Goal: Task Accomplishment & Management: Complete application form

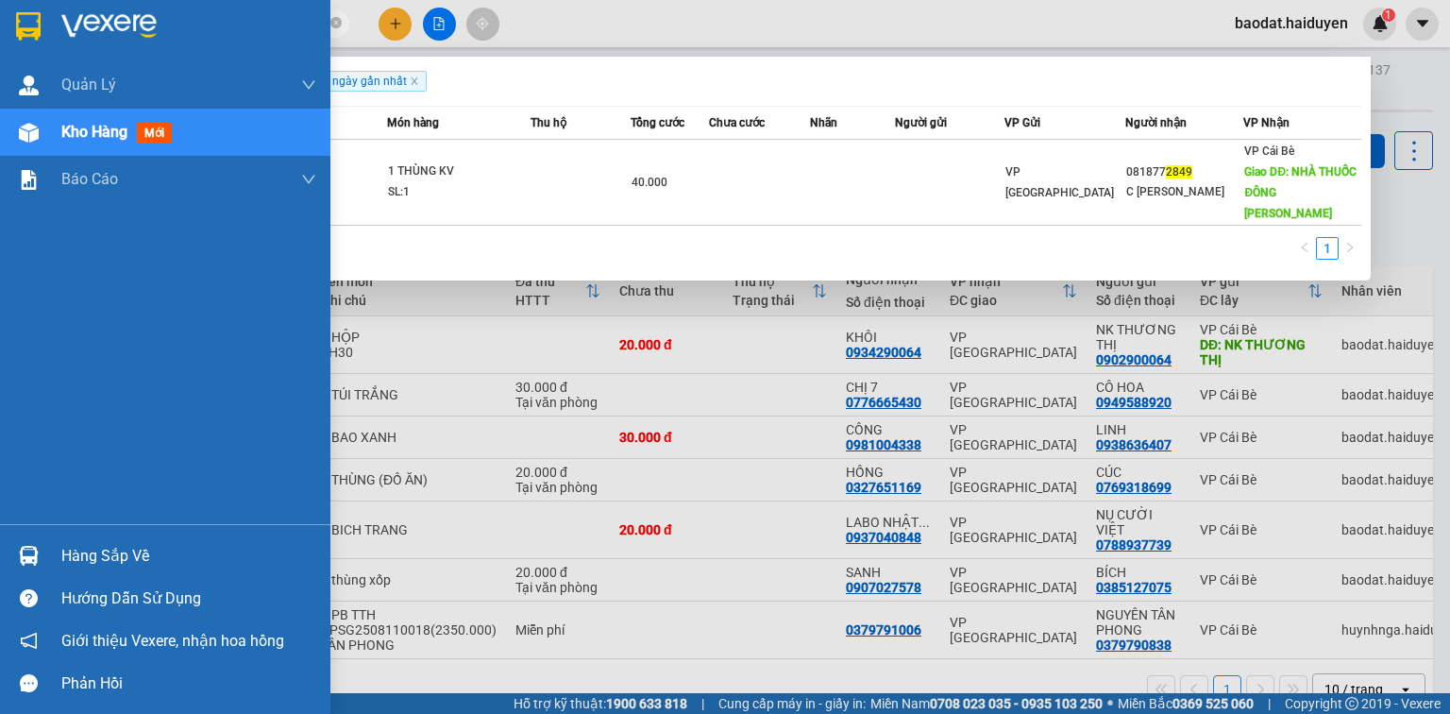
click at [26, 46] on section "Kết quả [PERSON_NAME] ( 1 ) Bộ lọc Gửi 3 ngày gần nhất Mã ĐH Trạng thái Món hàn…" at bounding box center [725, 357] width 1450 height 714
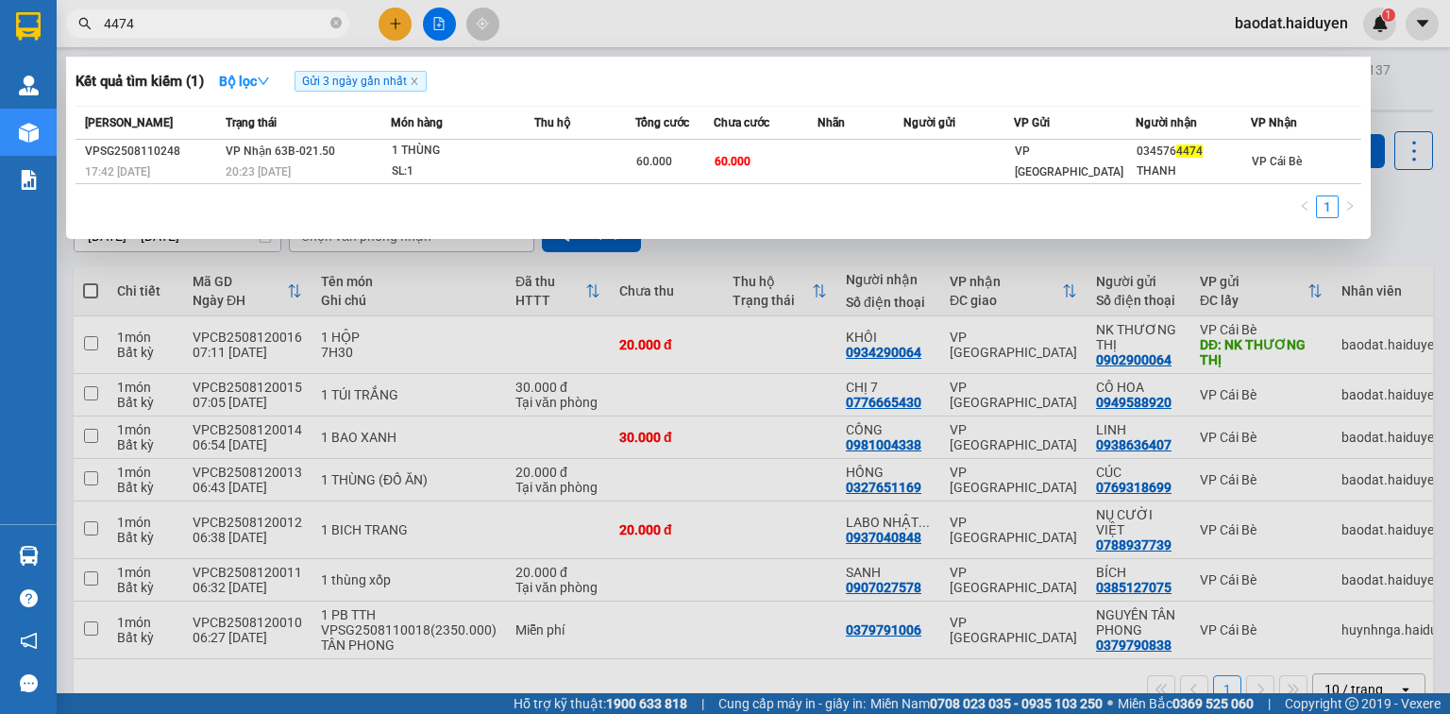
type input "4474"
click at [390, 22] on div at bounding box center [725, 357] width 1450 height 714
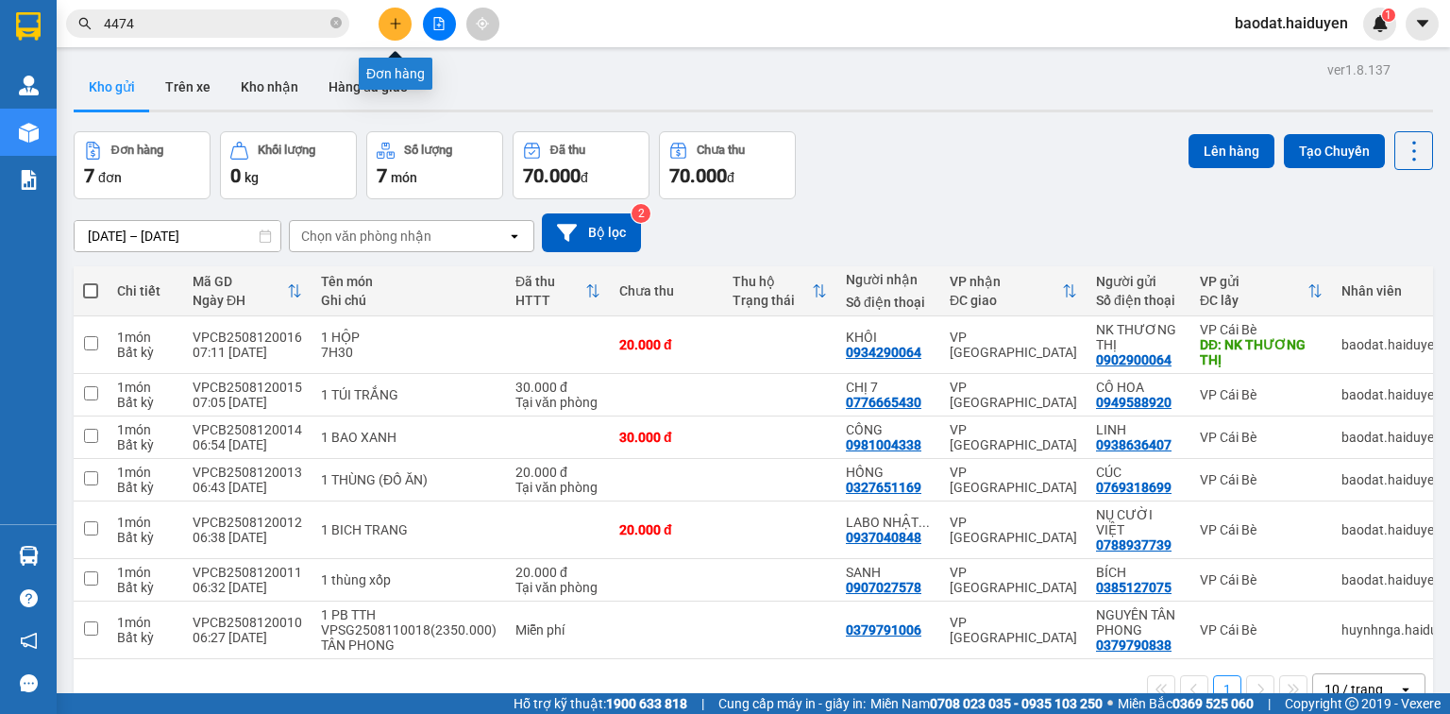
click at [390, 22] on icon "plus" at bounding box center [395, 23] width 13 height 13
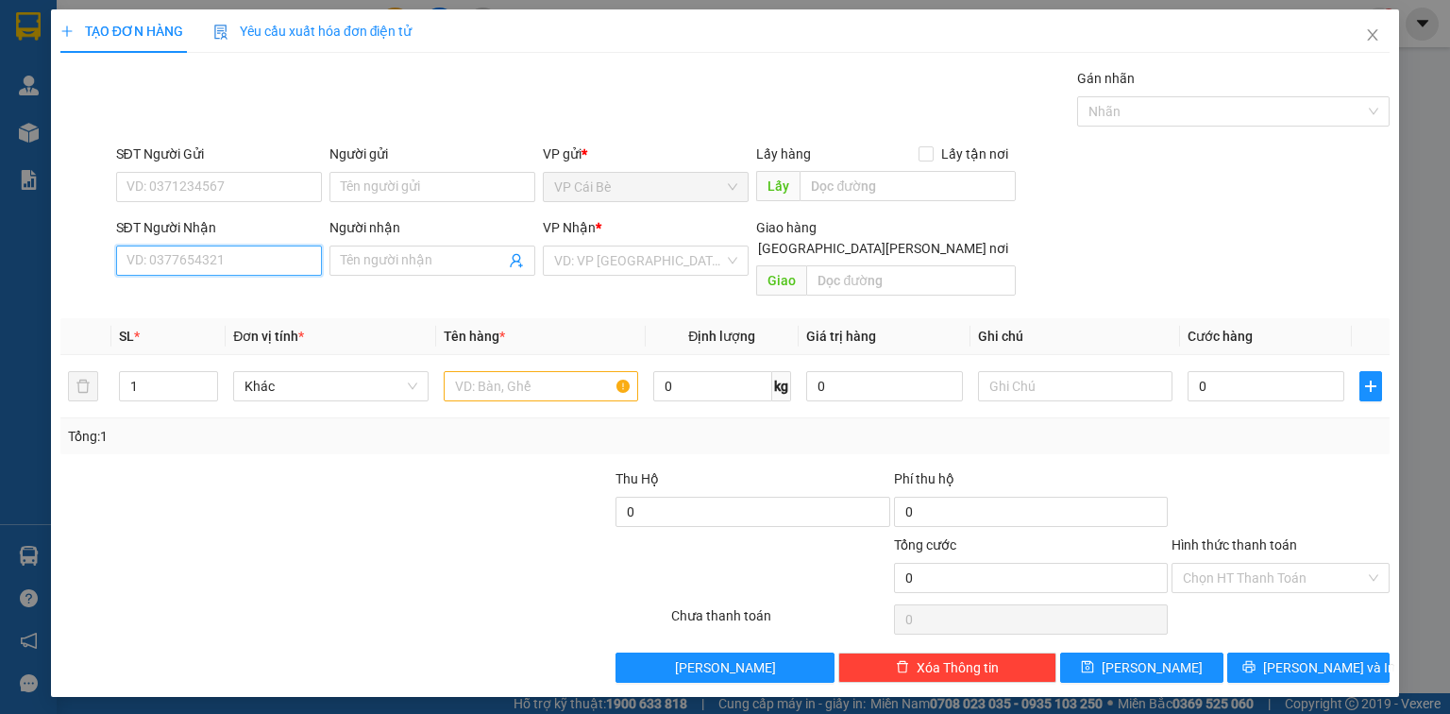
click at [228, 265] on input "SĐT Người Nhận" at bounding box center [219, 260] width 206 height 30
type input "0938309362"
click at [232, 295] on div "0938309362 - THAO TRAN" at bounding box center [220, 297] width 186 height 21
type input "THAO TRAN"
type input "1.000.000"
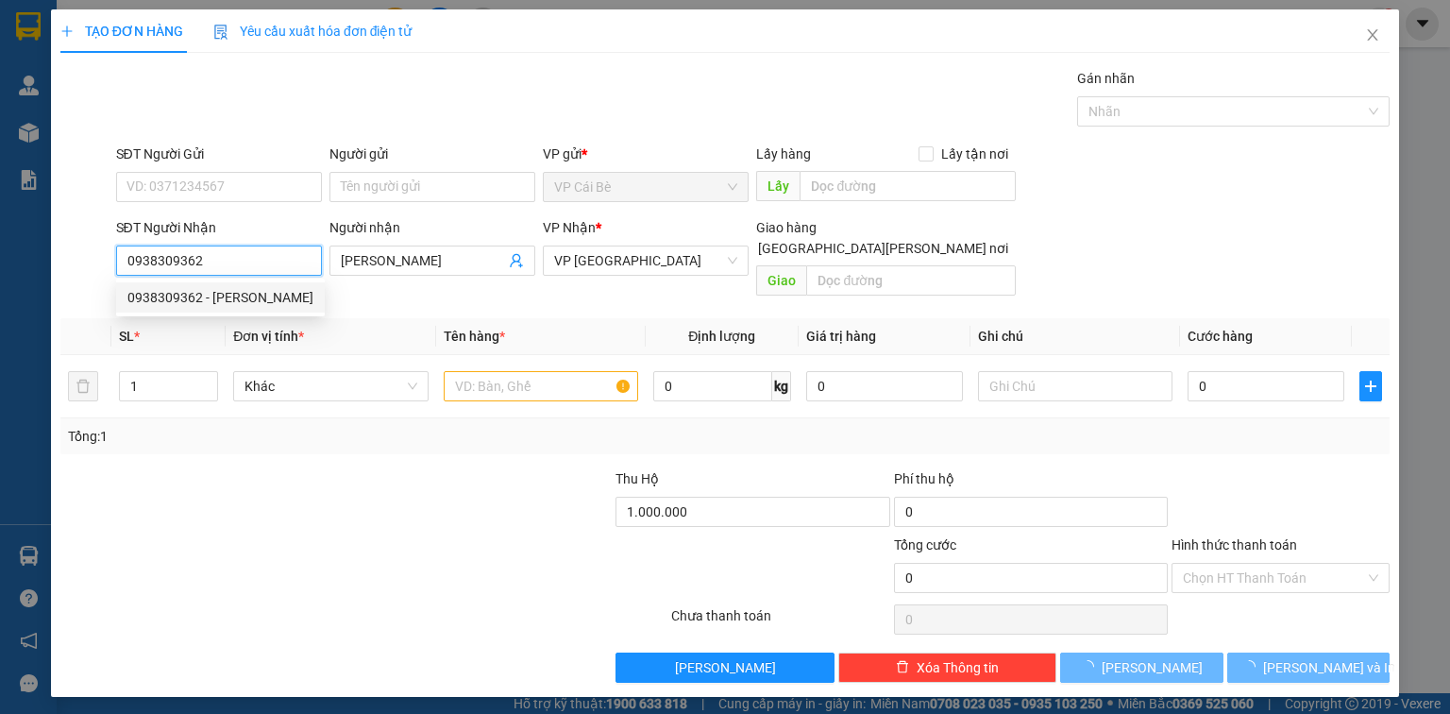
type input "30.000"
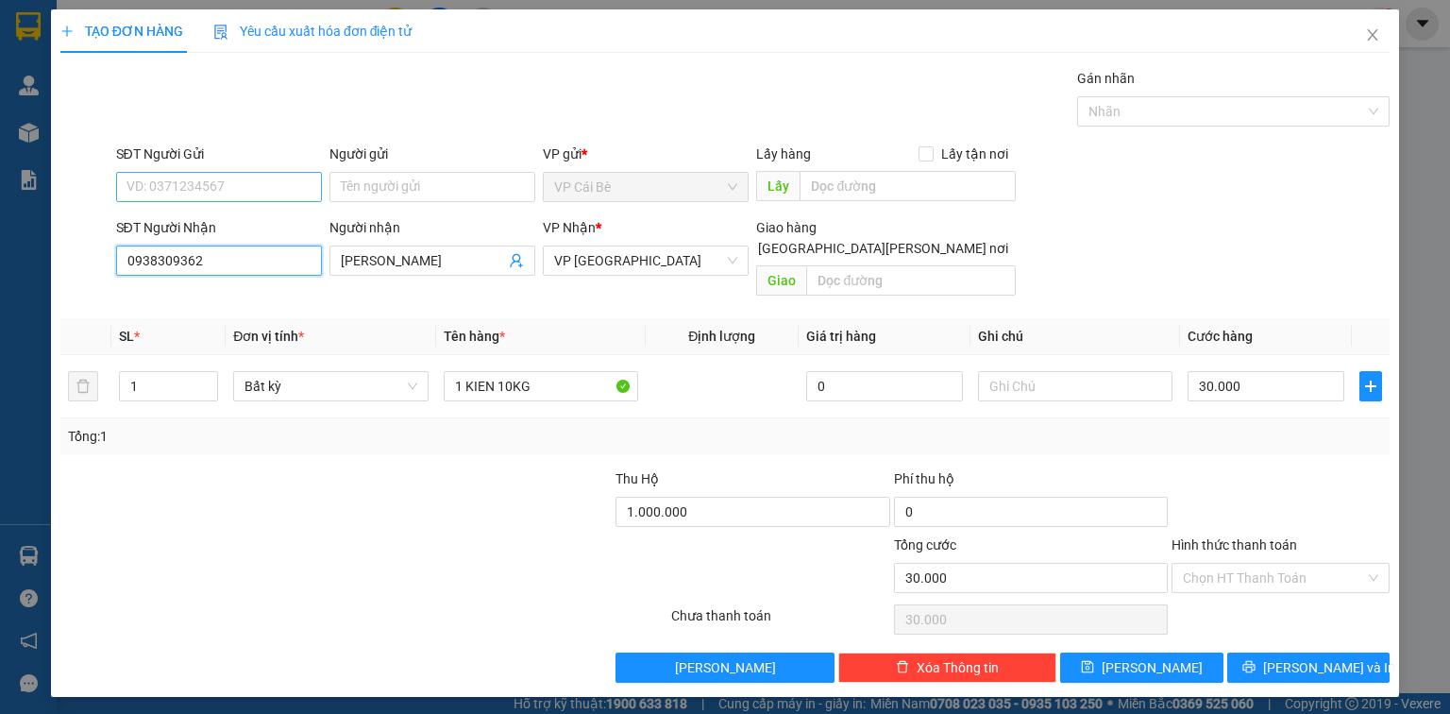
type input "0938309362"
click at [233, 188] on input "SĐT Người Gửi" at bounding box center [219, 187] width 206 height 30
click at [245, 224] on div "0338287053 - 8 VUI" at bounding box center [218, 223] width 183 height 21
type input "0338287053"
type input "8 VUI"
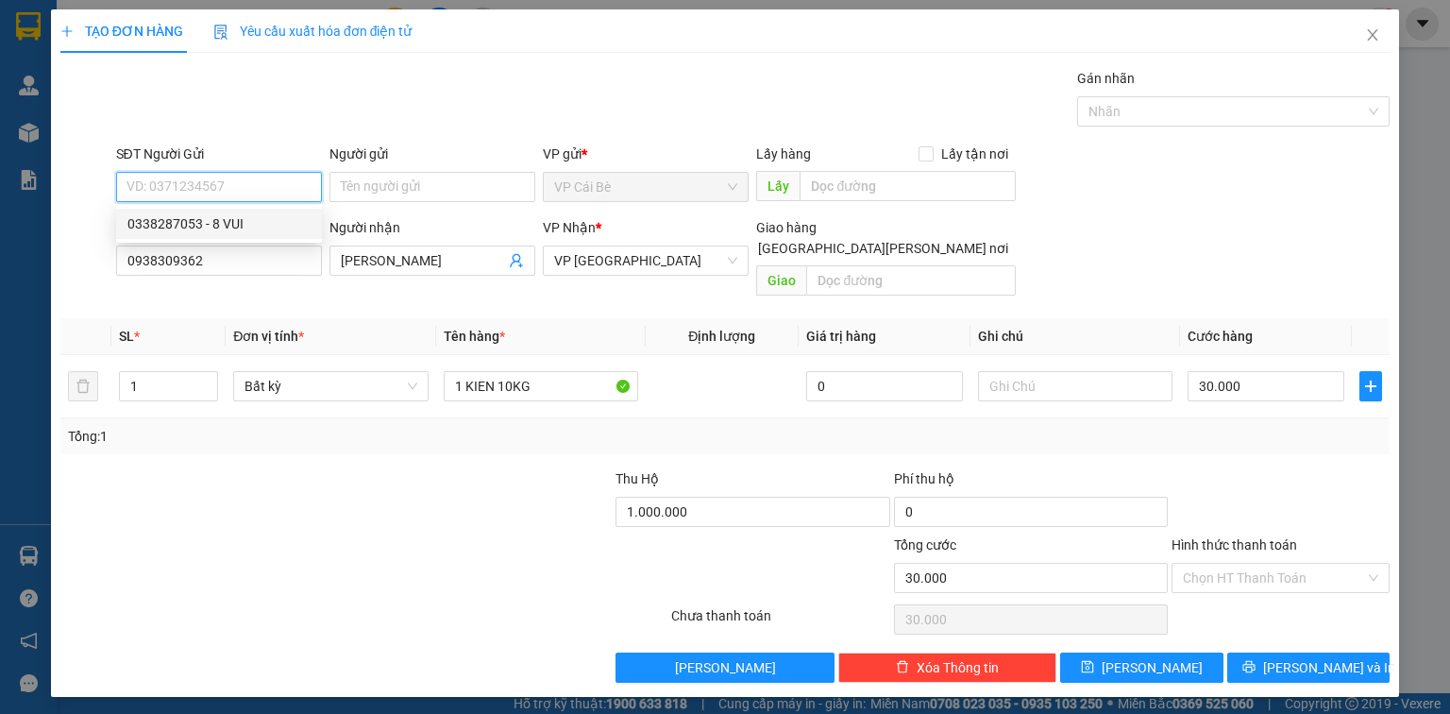
type input "TÁM VUI"
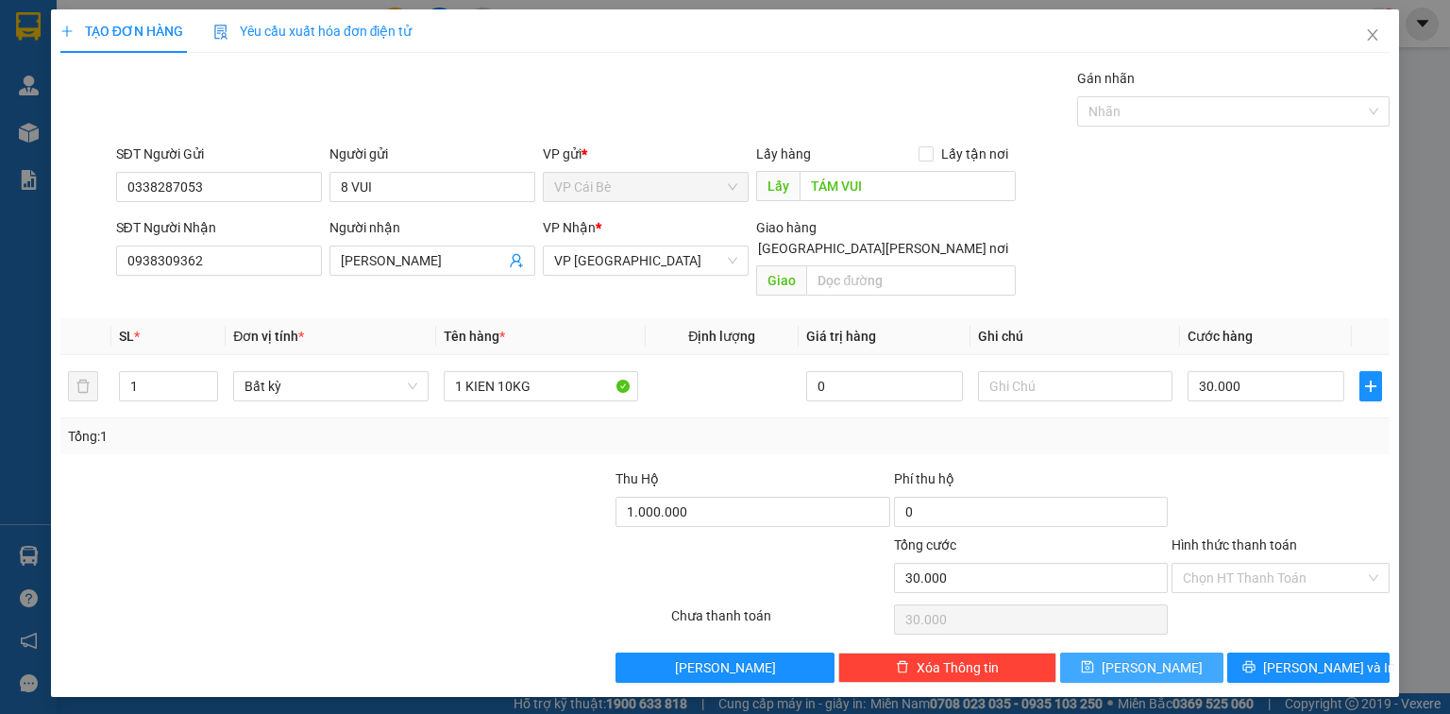
click at [1164, 652] on button "Lưu" at bounding box center [1141, 667] width 163 height 30
type input "0"
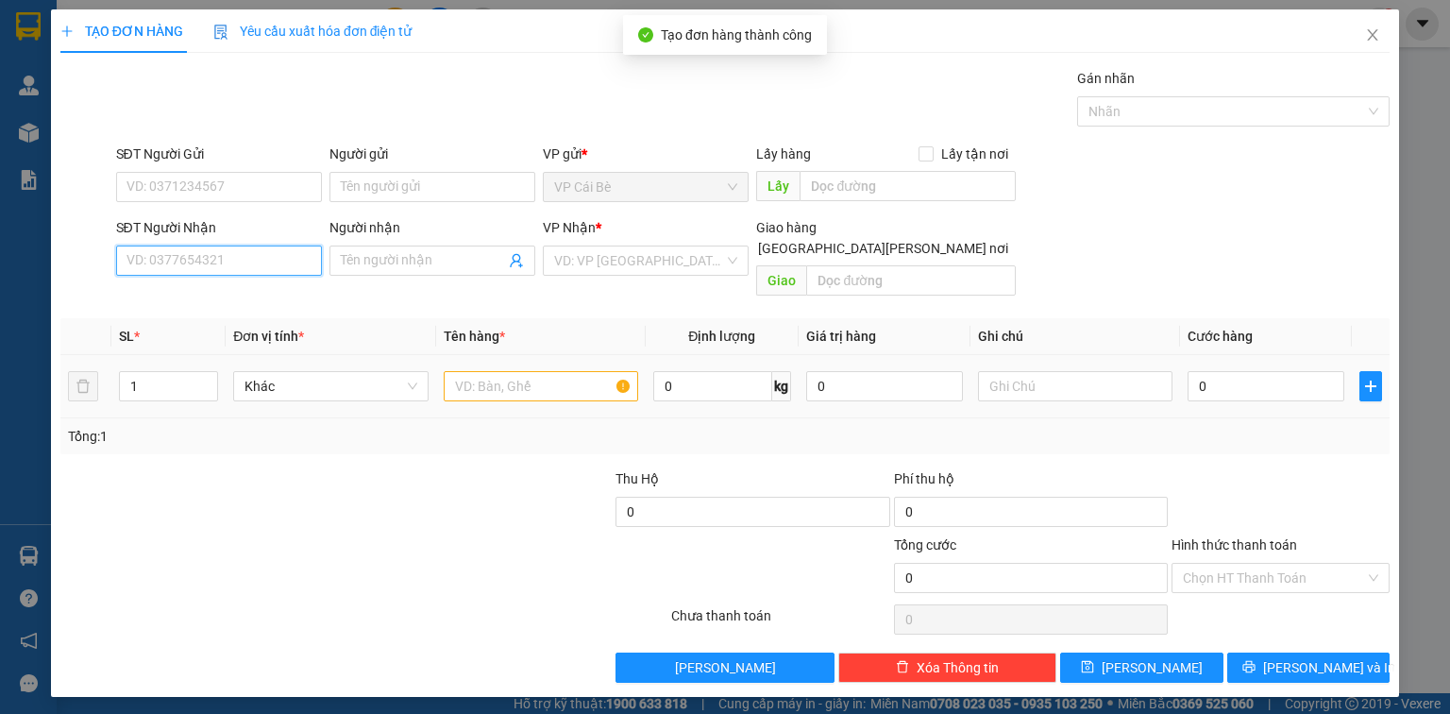
click at [181, 261] on input "SĐT Người Nhận" at bounding box center [219, 260] width 206 height 30
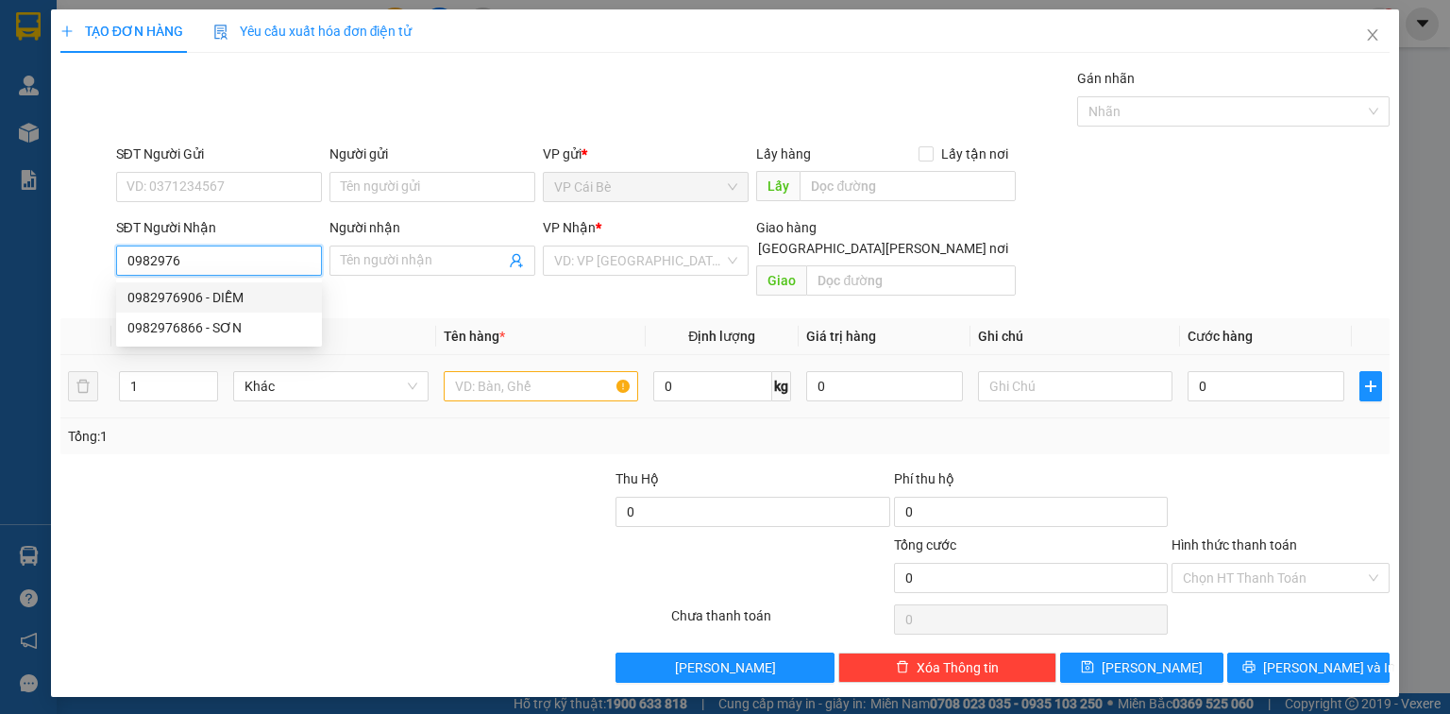
click at [218, 292] on div "0982976906 - DIỄM" at bounding box center [218, 297] width 183 height 21
type input "0982976906"
type input "DIỄM"
type input "30.000"
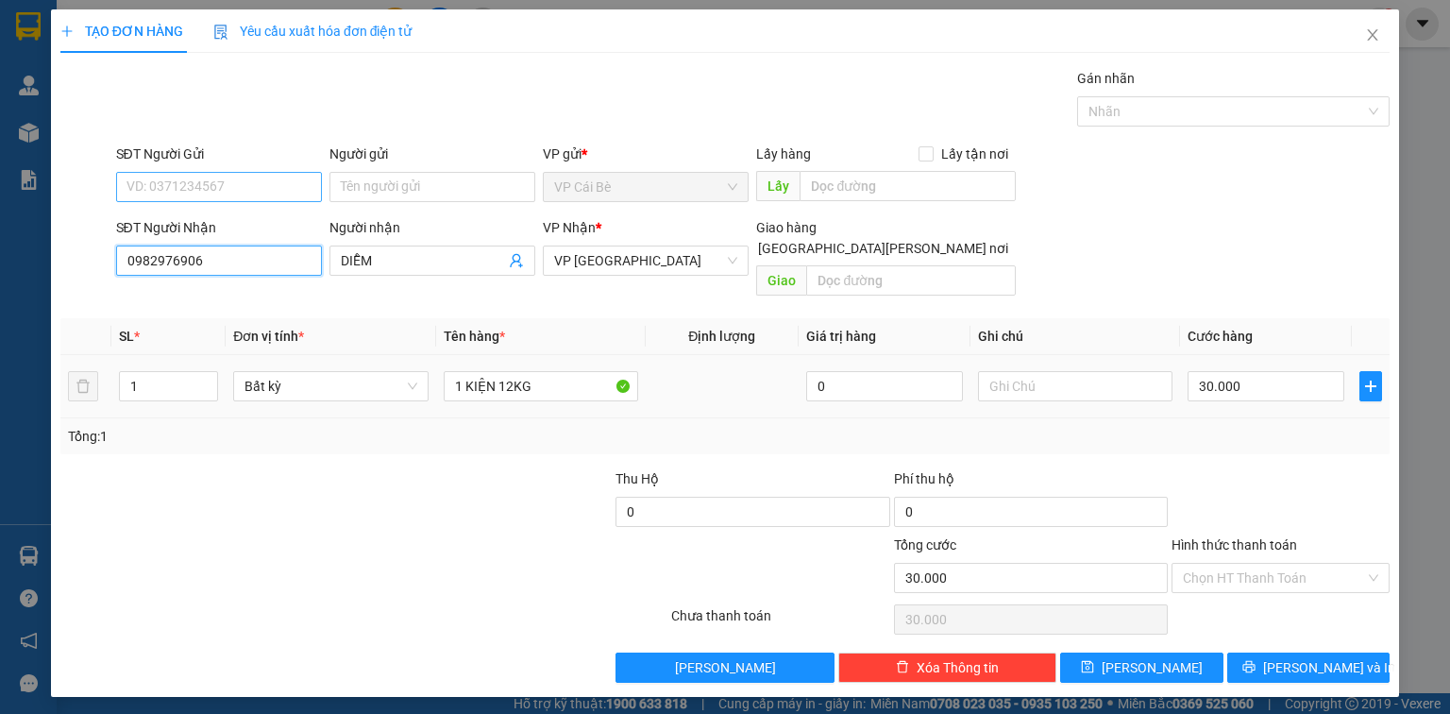
type input "0982976906"
click at [259, 183] on input "SĐT Người Gửi" at bounding box center [219, 187] width 206 height 30
click at [229, 230] on div "0338287053 - 8 VUI" at bounding box center [218, 223] width 183 height 21
type input "0338287053"
type input "8 VUI"
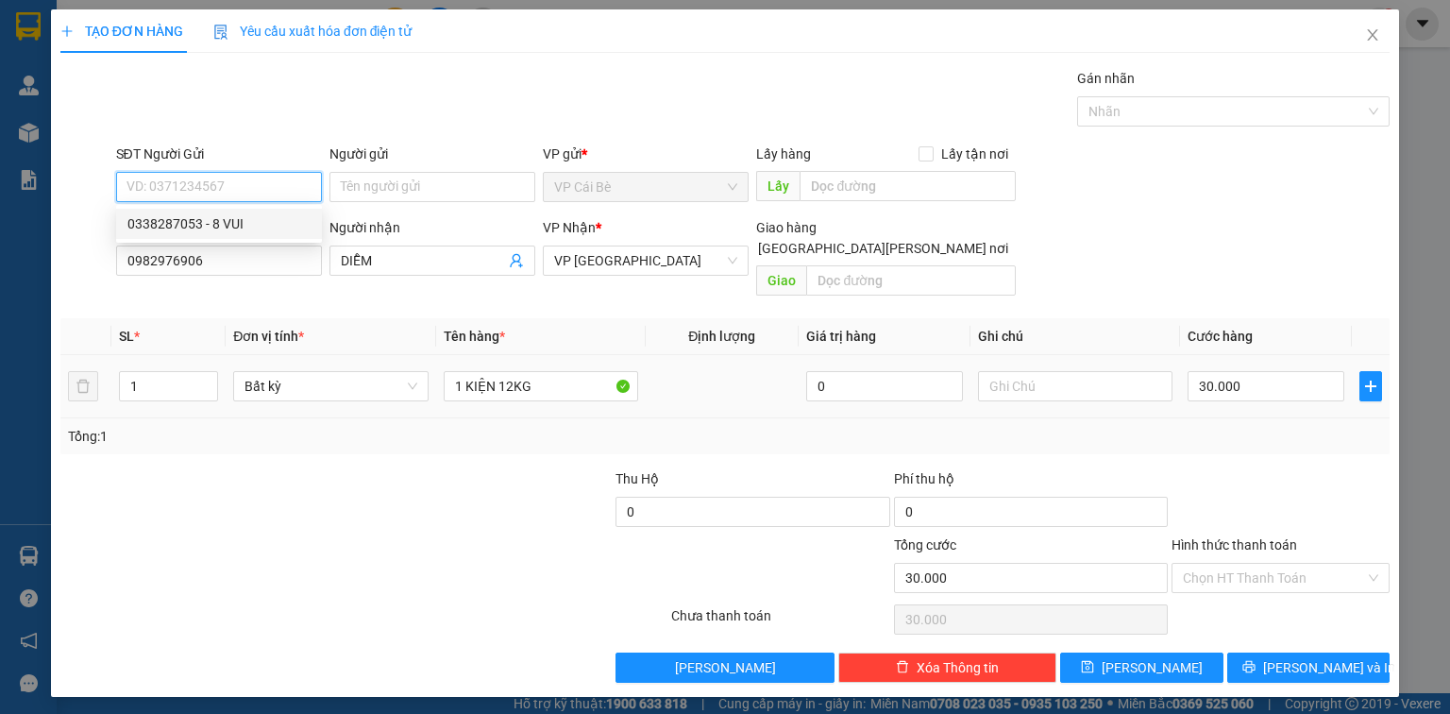
type input "TÁM VUI"
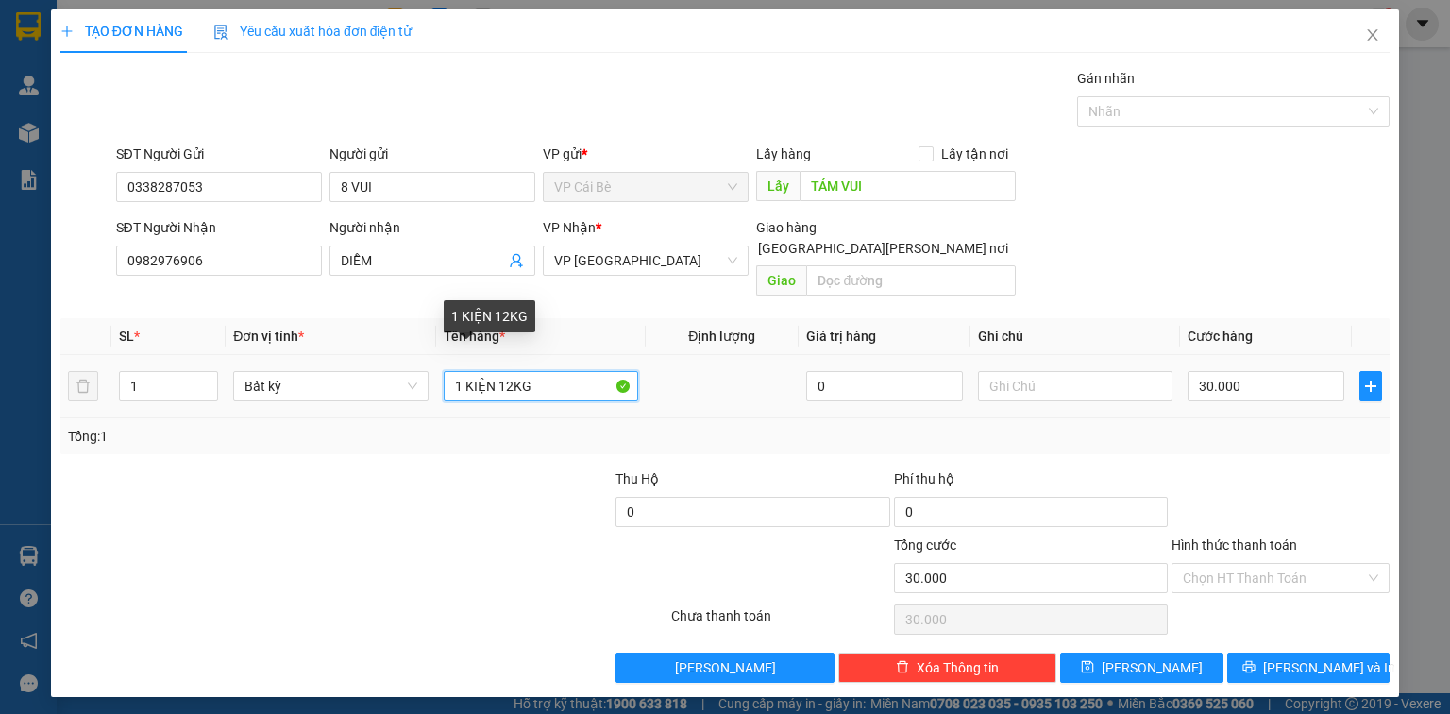
drag, startPoint x: 509, startPoint y: 362, endPoint x: 503, endPoint y: 374, distance: 13.5
click at [510, 371] on input "1 KIỆN 12KG" at bounding box center [541, 386] width 194 height 30
type input "1 KIỆN 20KG"
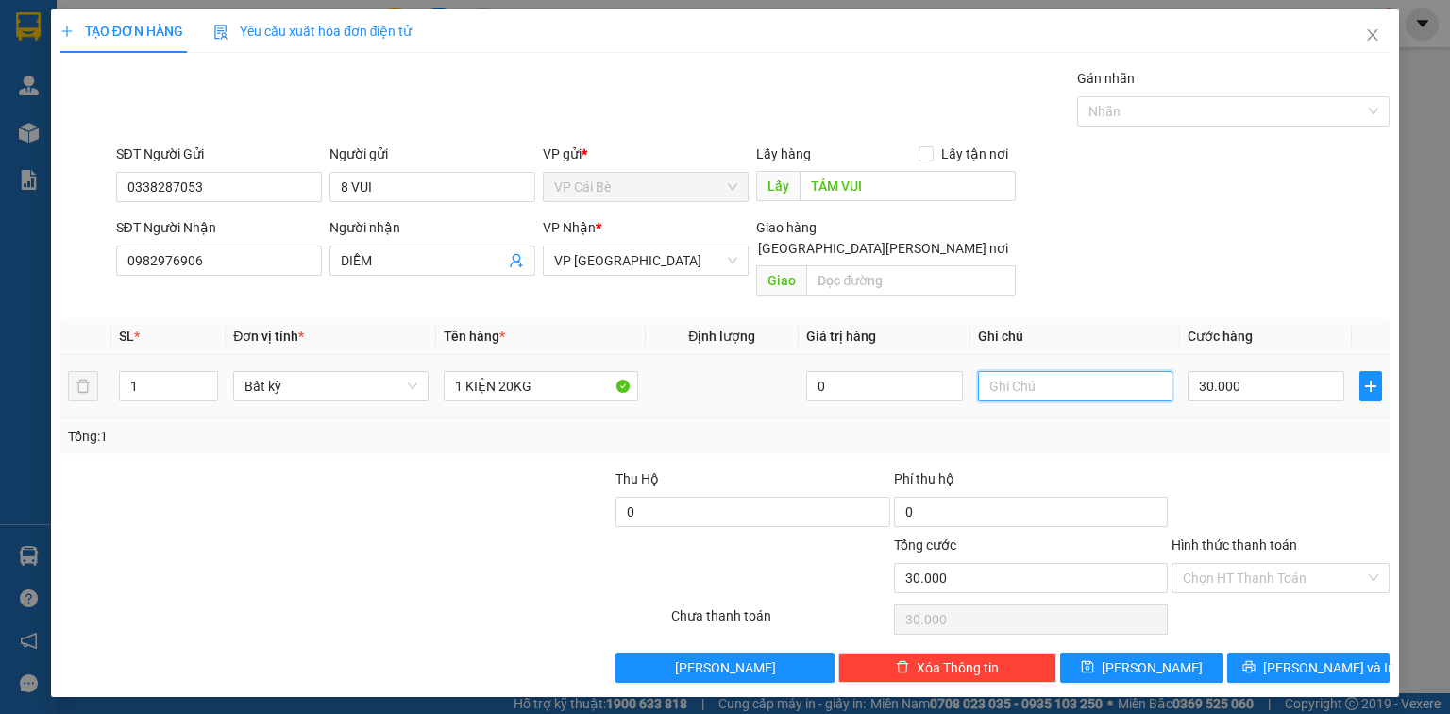
click at [1037, 371] on input "text" at bounding box center [1075, 386] width 194 height 30
type input "8h30"
click at [1257, 371] on input "30.000" at bounding box center [1266, 386] width 157 height 30
type input "4"
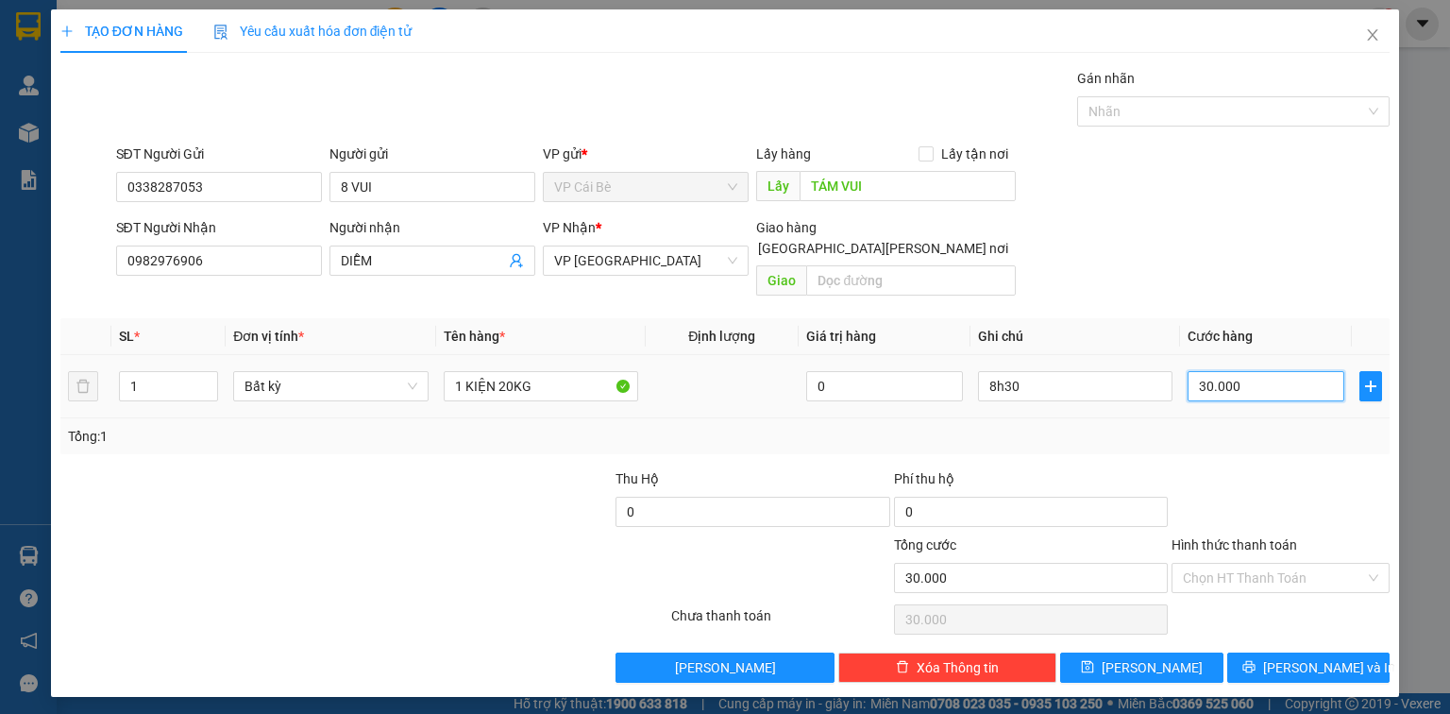
type input "4"
type input "40"
type input "40.000"
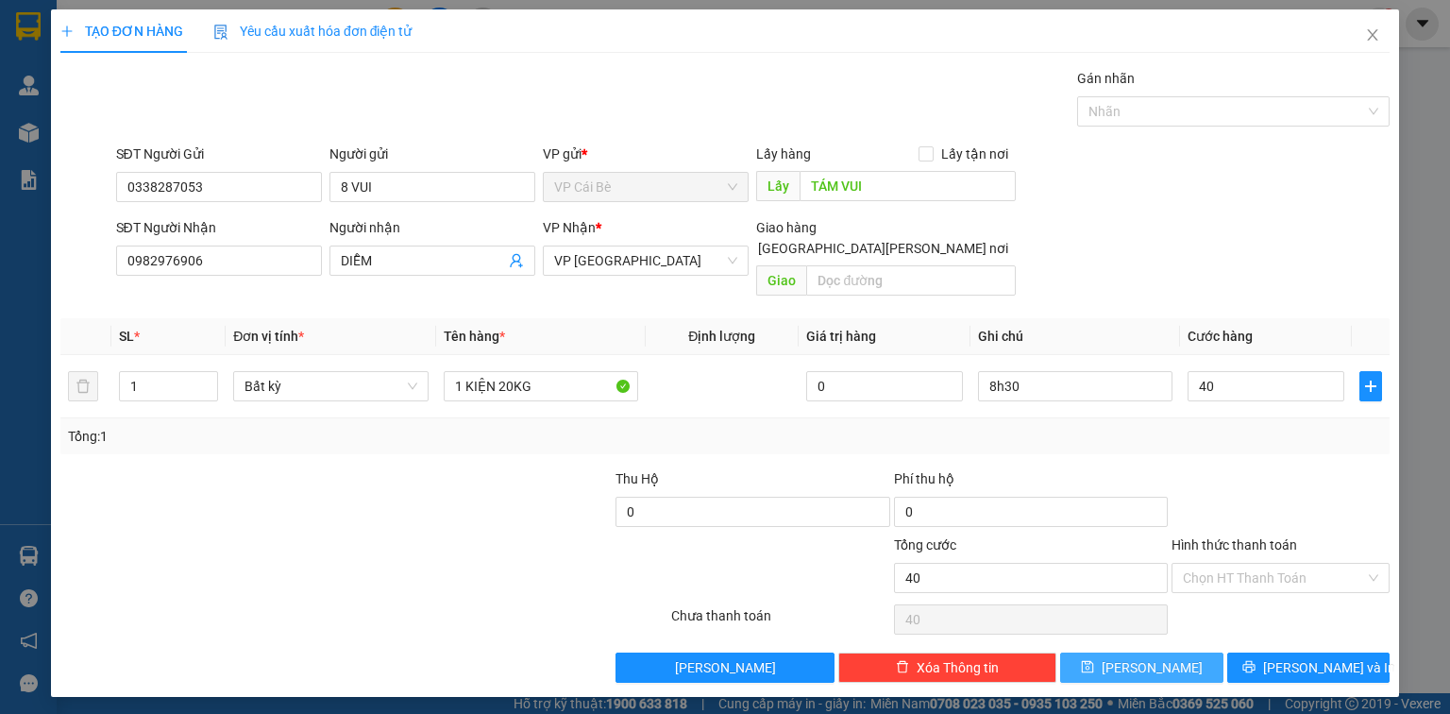
type input "40.000"
click at [1171, 652] on button "Lưu" at bounding box center [1141, 667] width 163 height 30
type input "0"
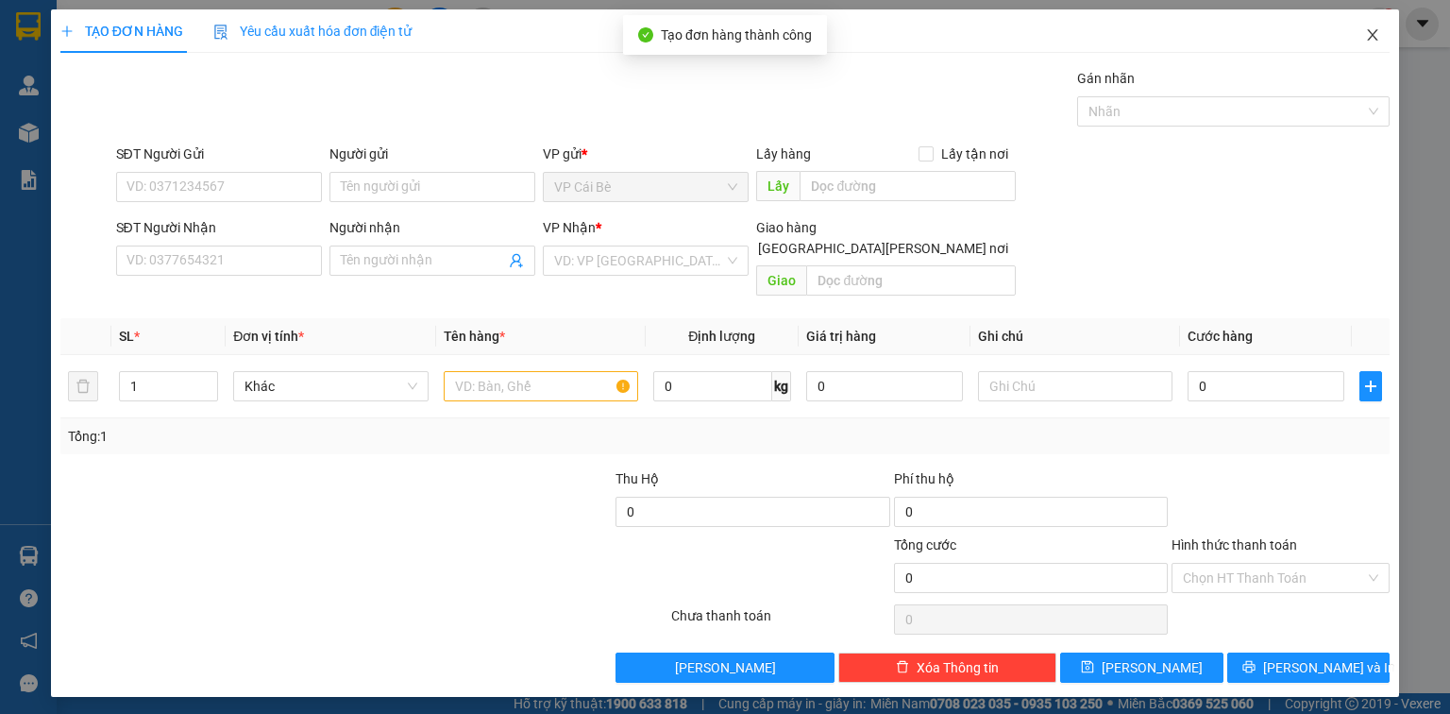
click at [1365, 37] on icon "close" at bounding box center [1372, 34] width 15 height 15
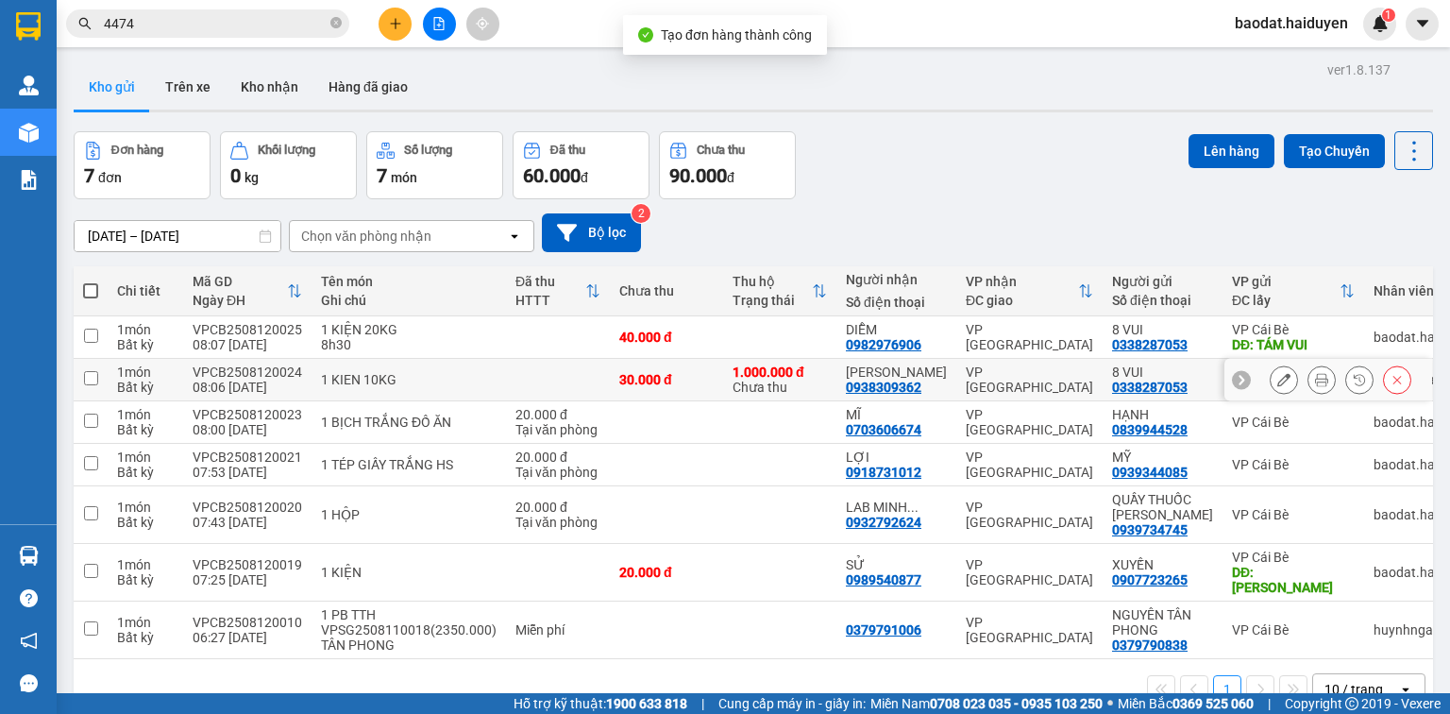
click at [1271, 375] on button at bounding box center [1284, 379] width 26 height 33
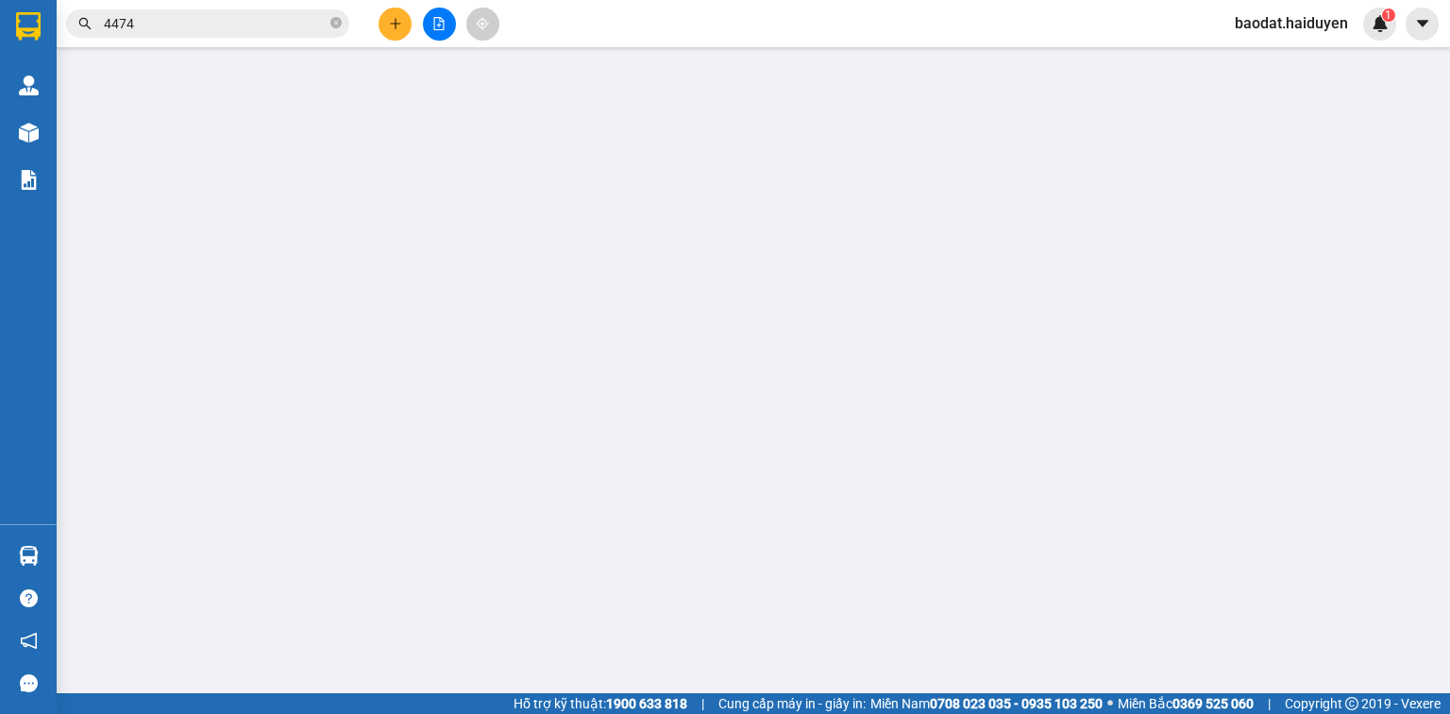
type input "0338287053"
type input "8 VUI"
type input "TÁM VUI"
type input "0938309362"
type input "THAO TRAN"
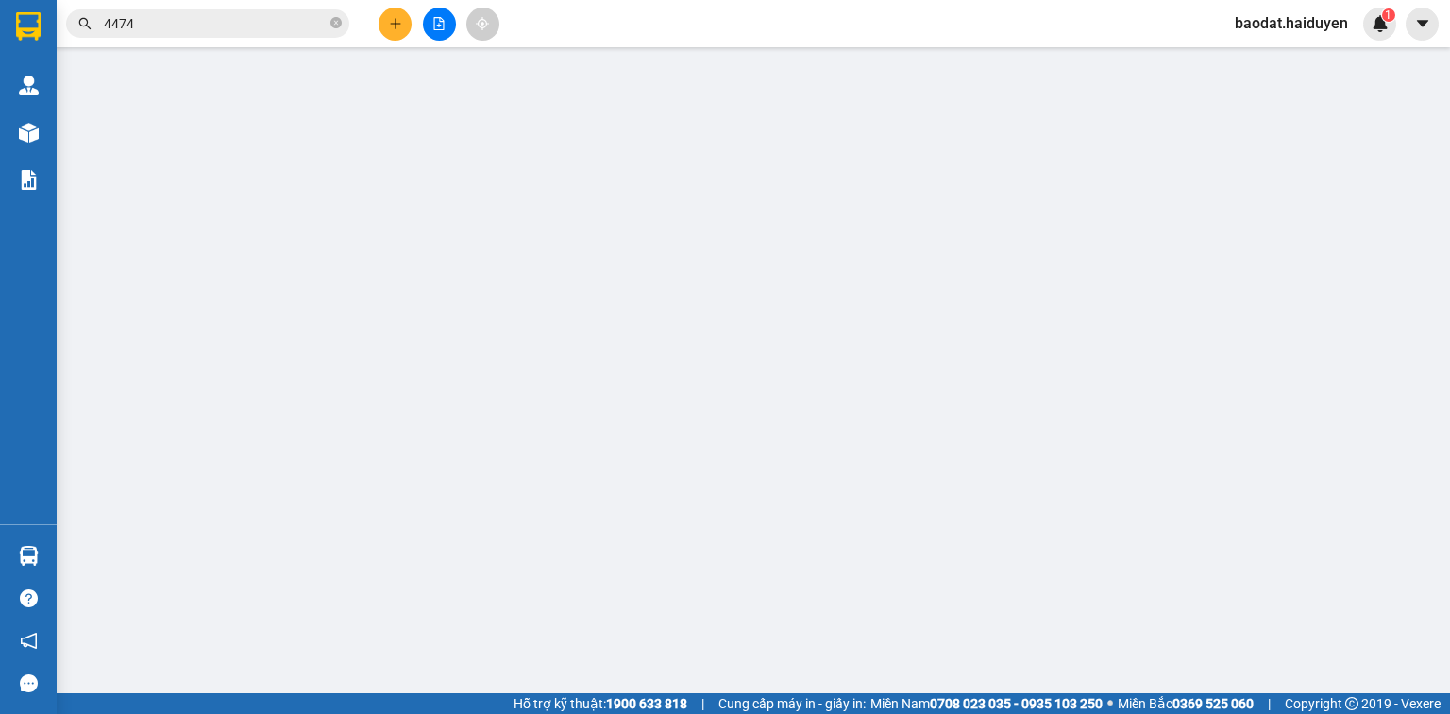
type input "1.000.000"
type input "30.000"
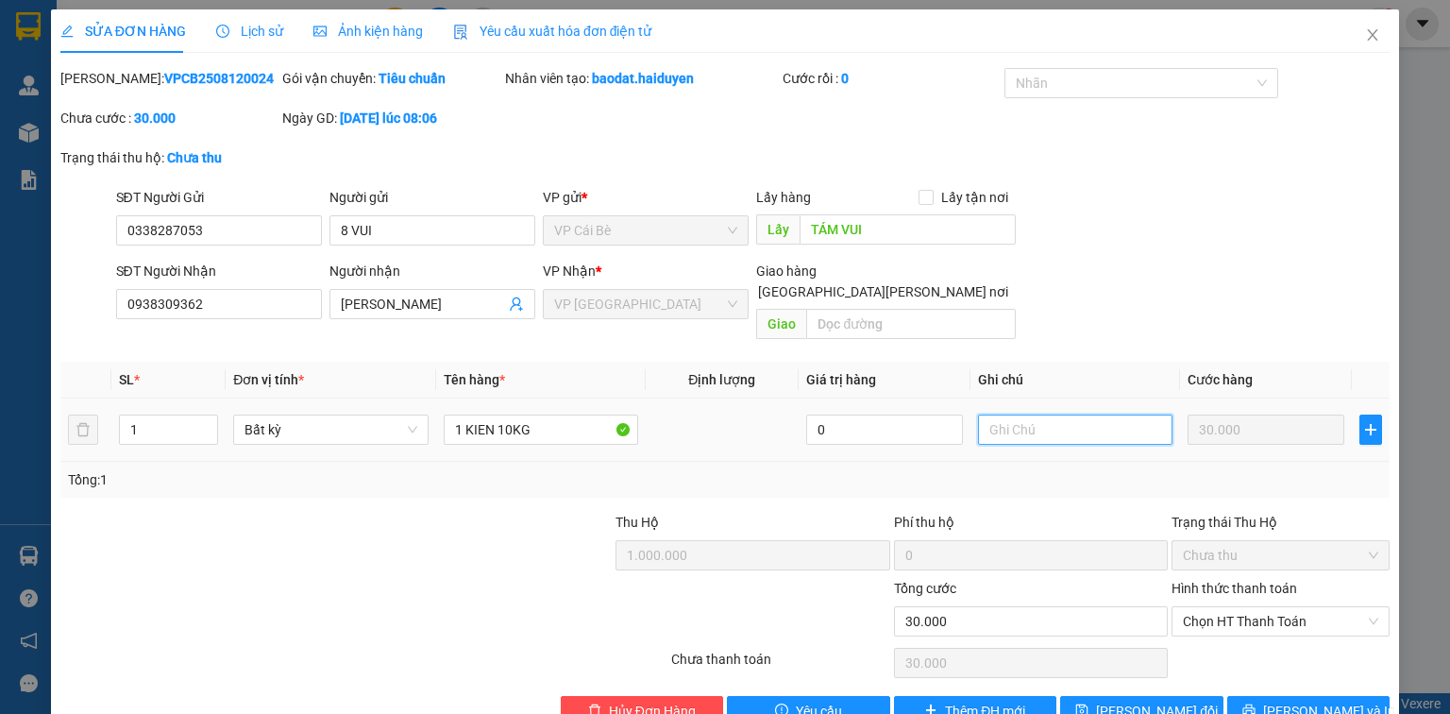
click at [1029, 414] on input "text" at bounding box center [1075, 429] width 194 height 30
type input "8h30"
click at [1149, 700] on span "[PERSON_NAME] đổi" at bounding box center [1157, 710] width 122 height 21
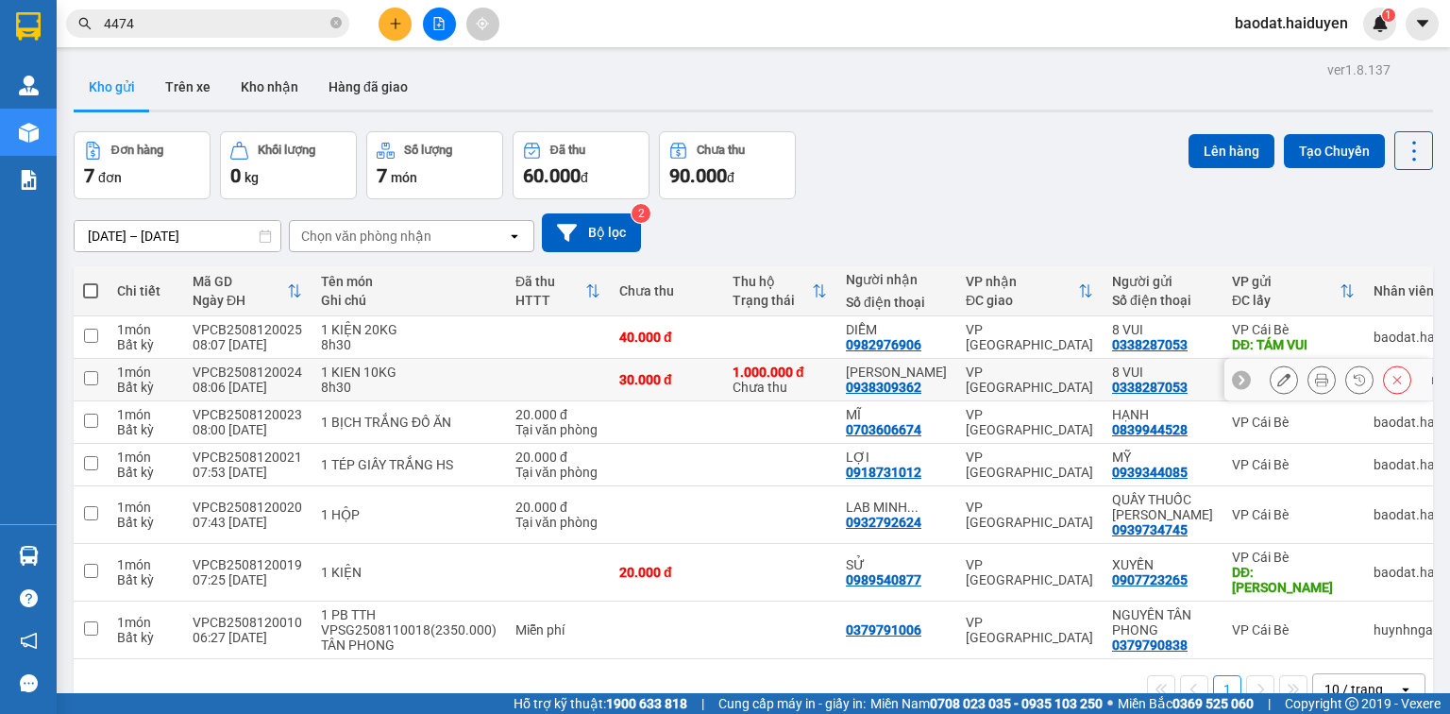
click at [1315, 382] on icon at bounding box center [1321, 379] width 13 height 13
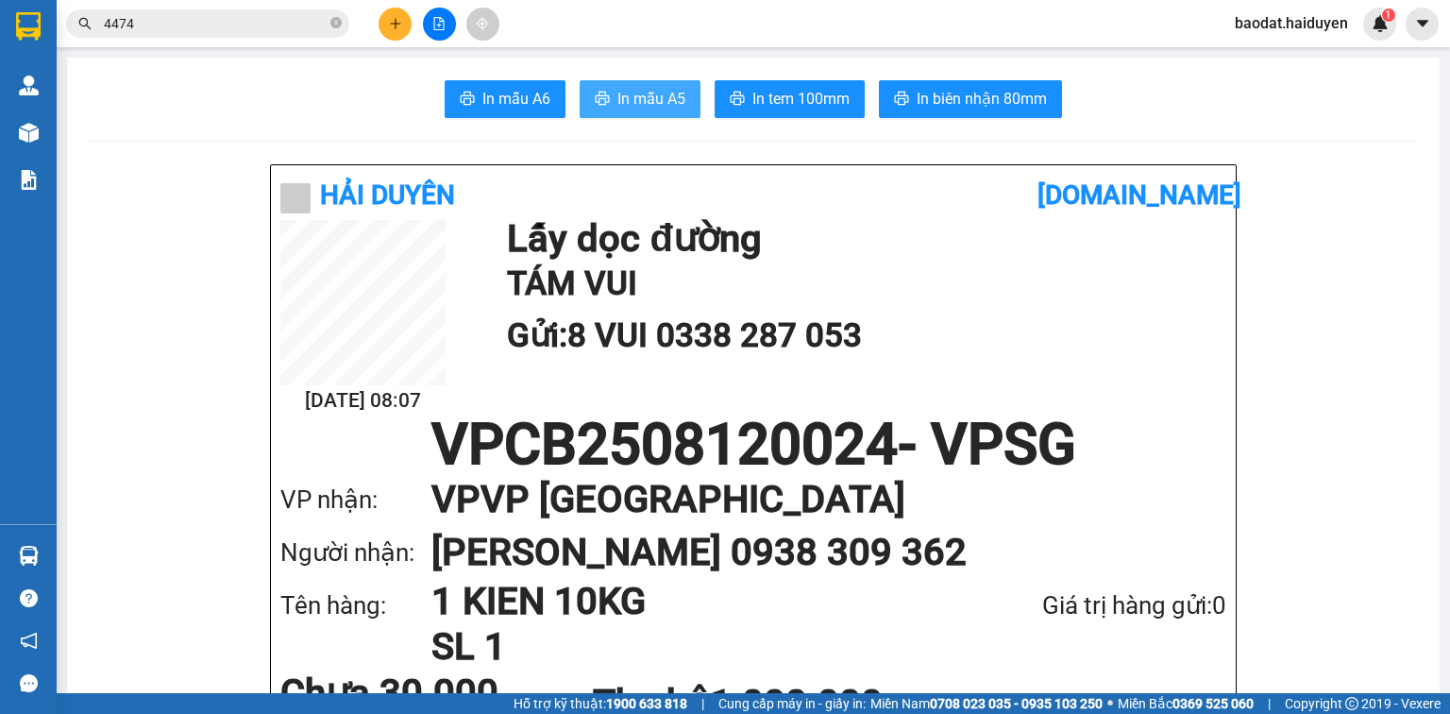
click at [626, 90] on span "In mẫu A5" at bounding box center [651, 99] width 68 height 24
click at [1068, 272] on h2 "TÁM VUI" at bounding box center [862, 284] width 710 height 52
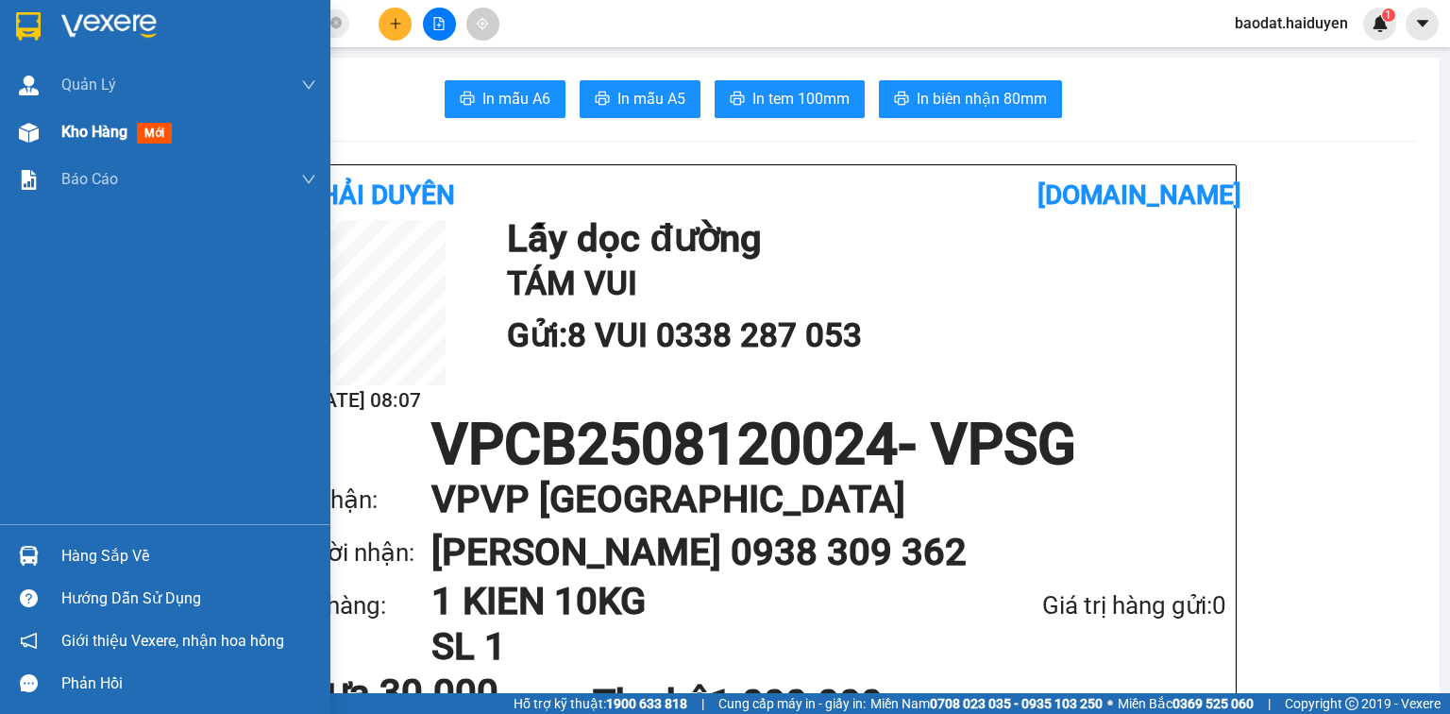
click at [28, 131] on img at bounding box center [29, 133] width 20 height 20
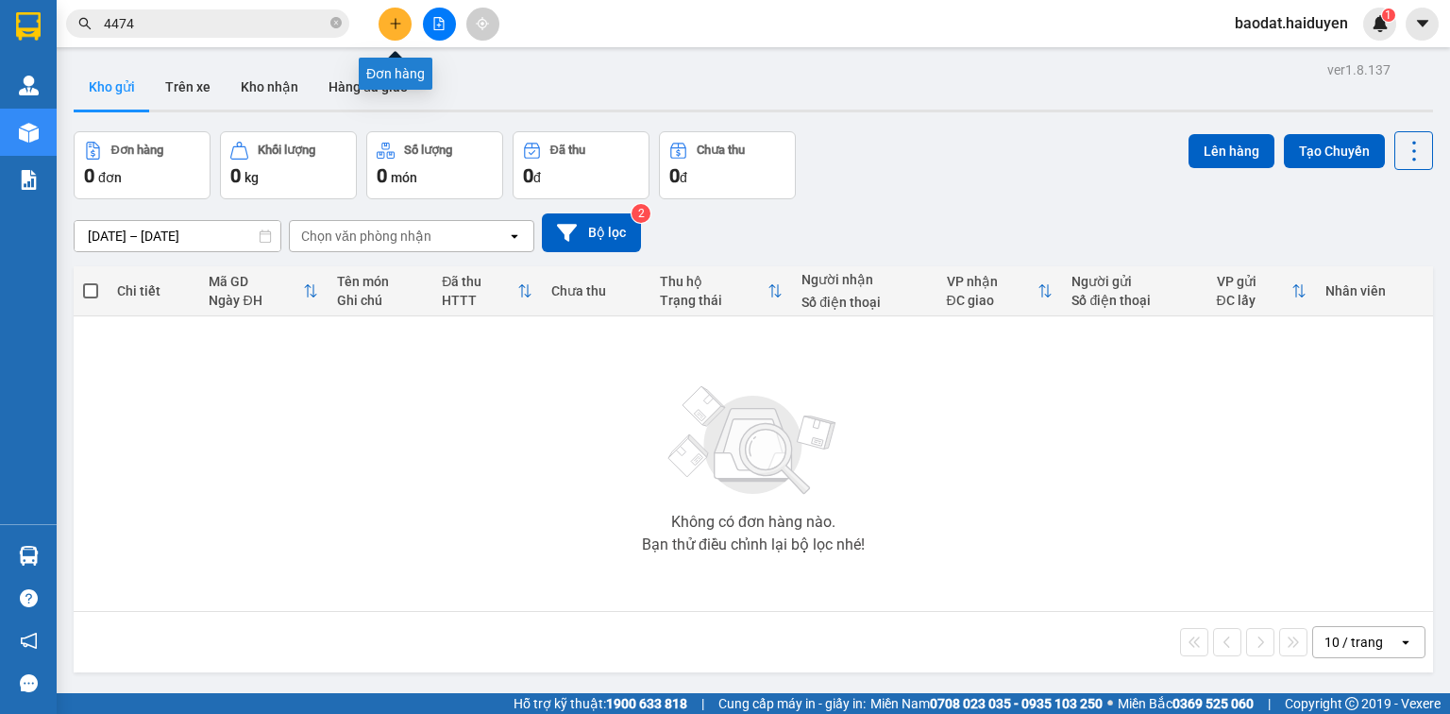
click at [398, 21] on icon "plus" at bounding box center [395, 23] width 13 height 13
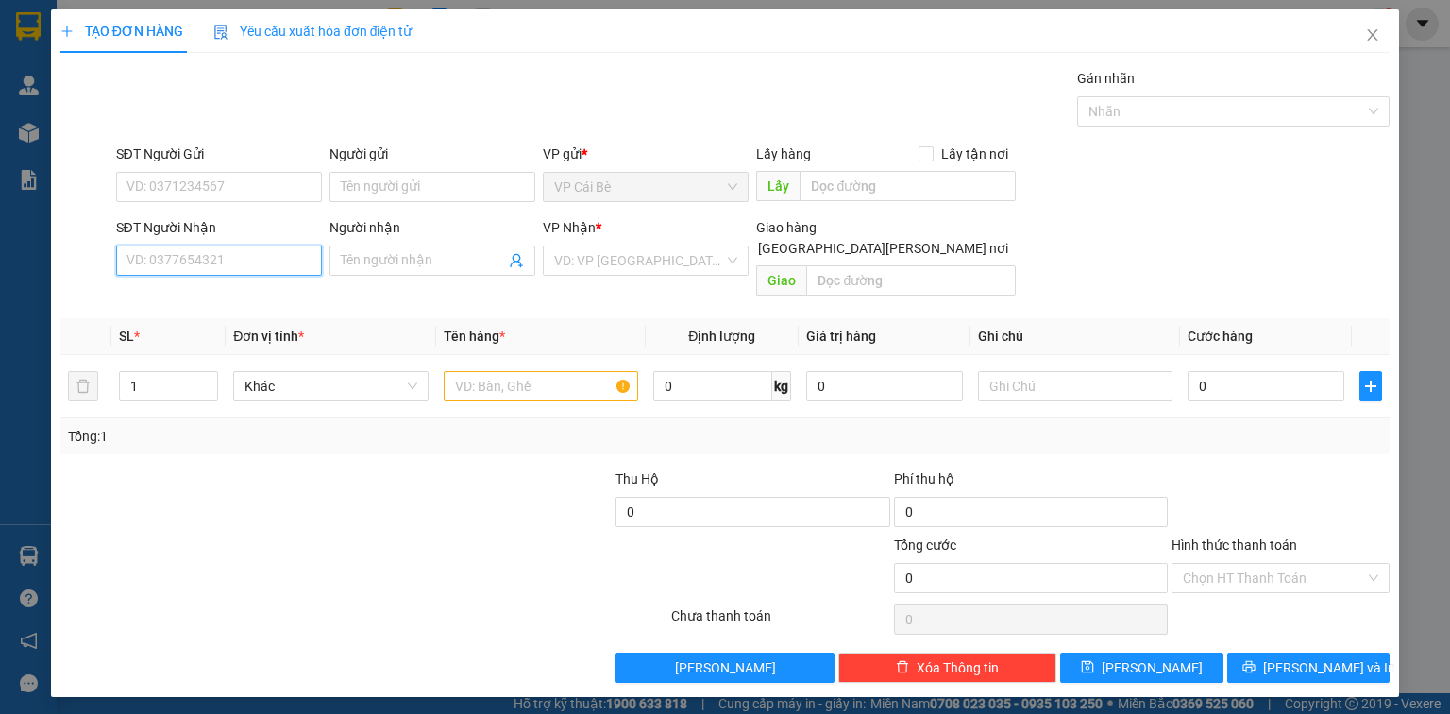
click at [150, 266] on input "SĐT Người Nhận" at bounding box center [219, 260] width 206 height 30
click at [268, 296] on div "0971273696 - LIỄU (KBM)" at bounding box center [218, 297] width 183 height 21
type input "0971273696"
type input "LIỄU (KBM)"
type input "30.000"
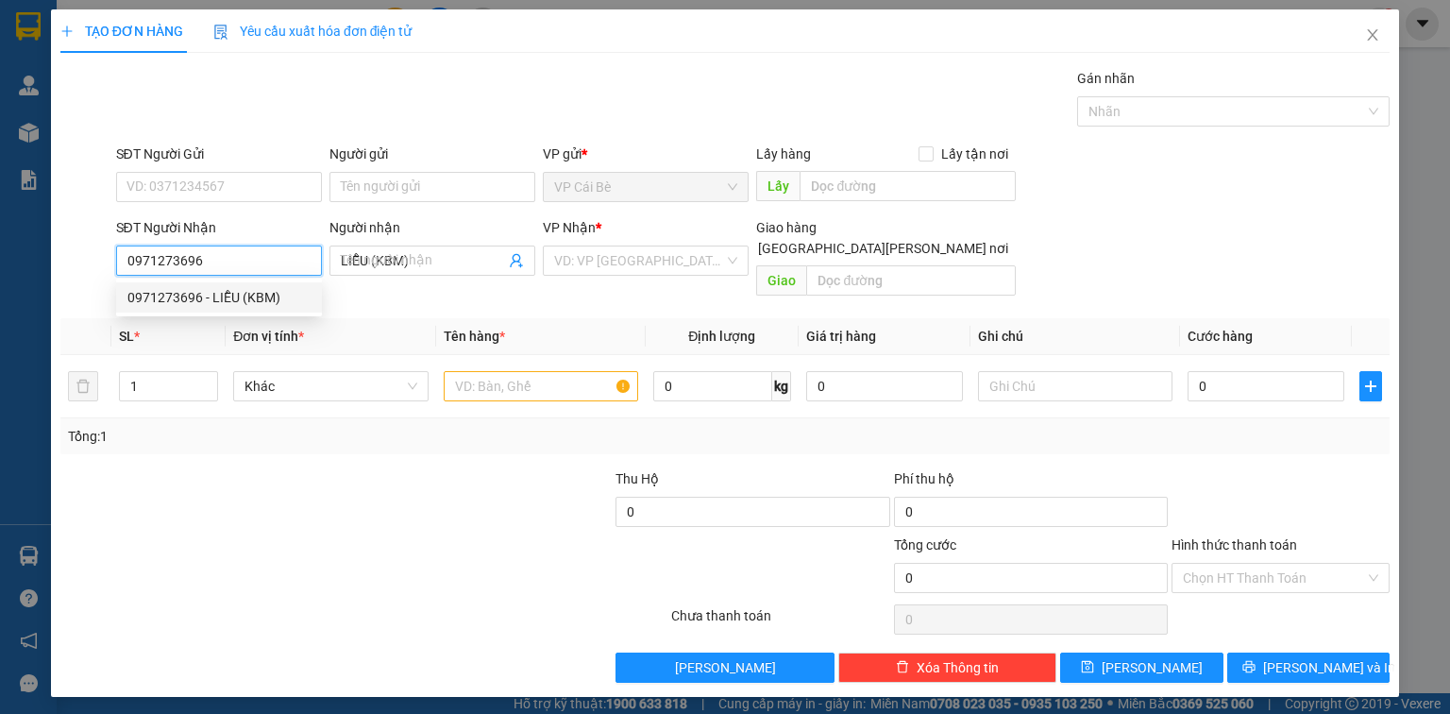
type input "30.000"
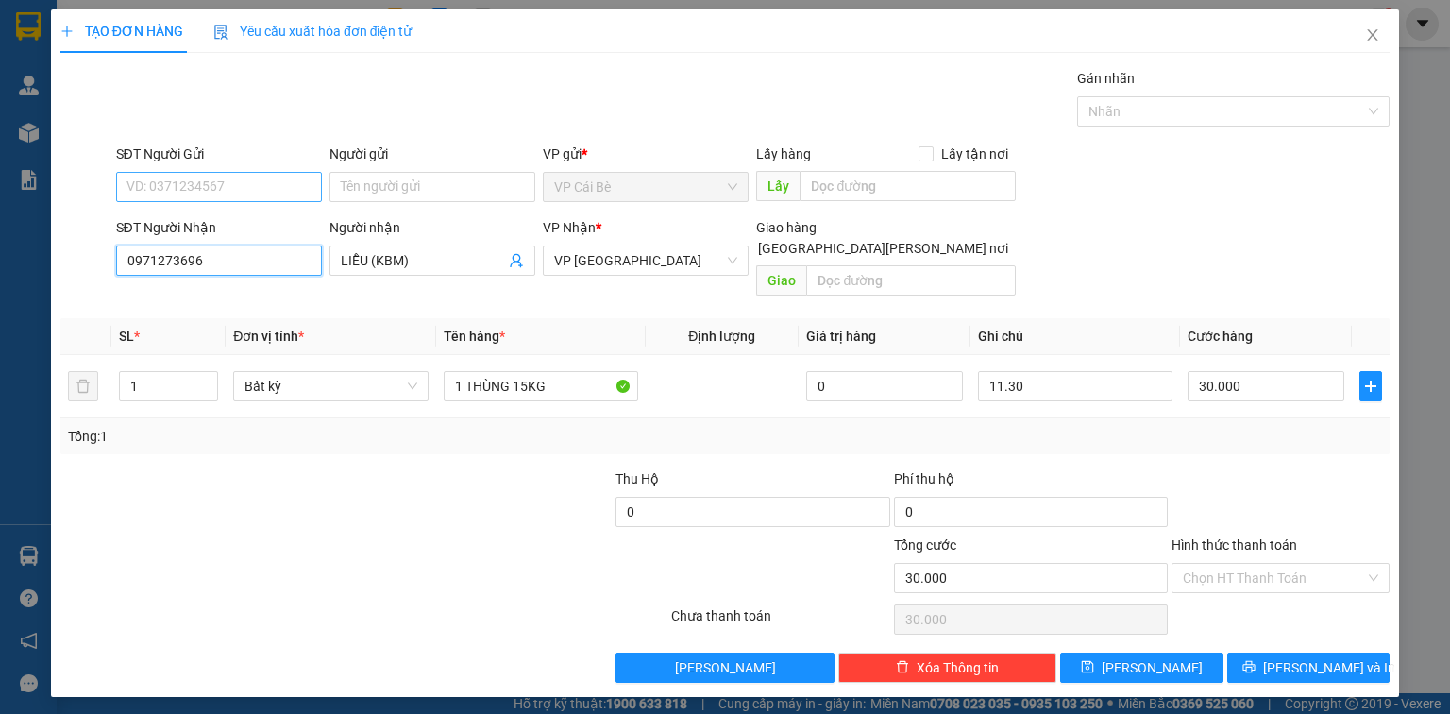
type input "0971273696"
click at [206, 185] on input "SĐT Người Gửi" at bounding box center [219, 187] width 206 height 30
drag, startPoint x: 226, startPoint y: 227, endPoint x: 307, endPoint y: 237, distance: 81.8
click at [226, 227] on div "0919202430 - ĐẠT" at bounding box center [218, 223] width 183 height 21
type input "0919202430"
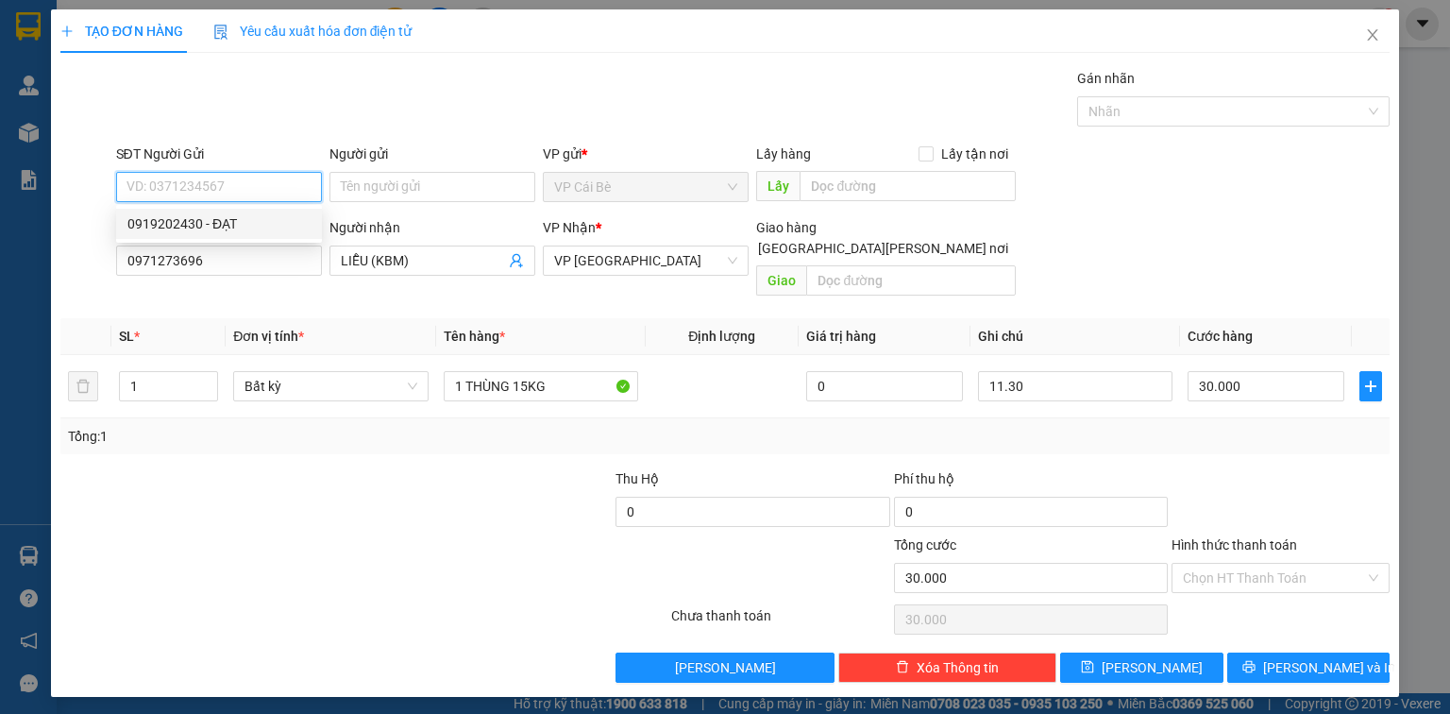
type input "ĐẠT"
type input "BIA TẤN ĐẠT"
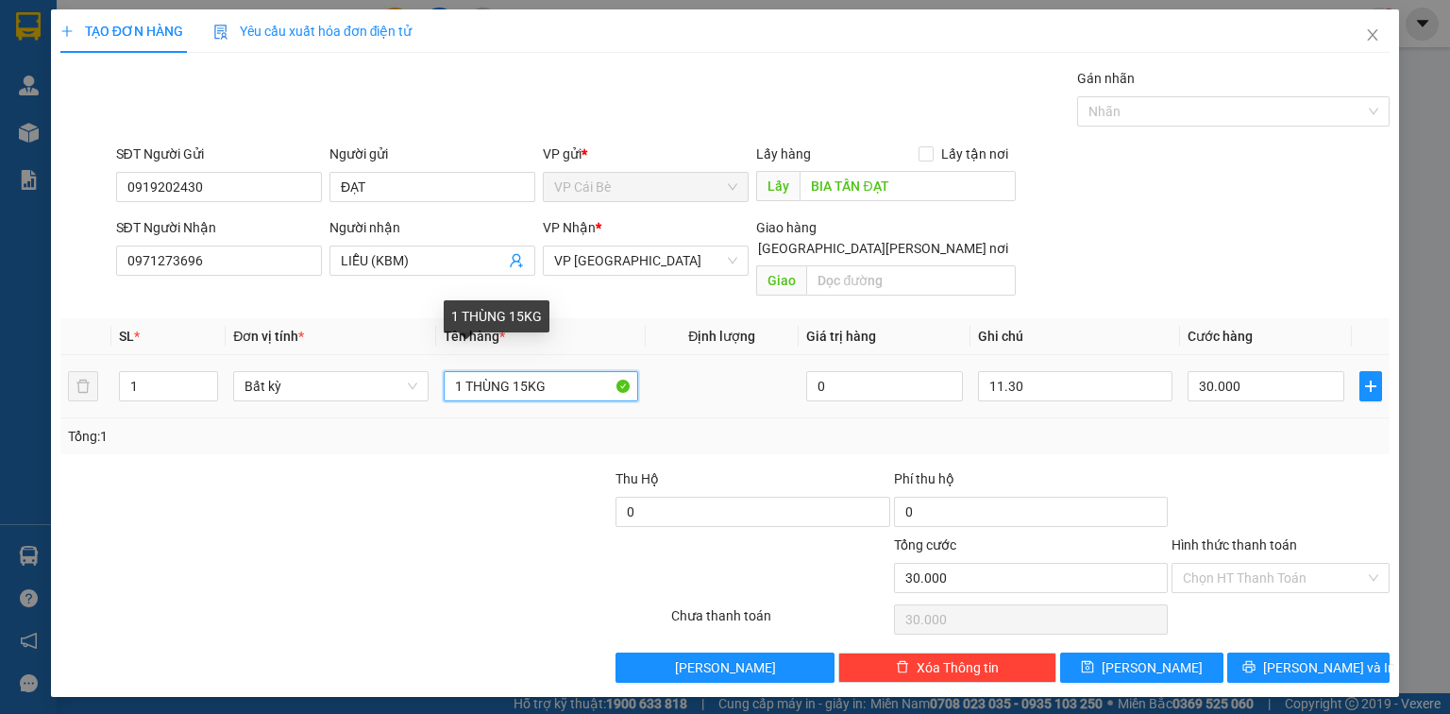
click at [527, 371] on input "1 THÙNG 15KG" at bounding box center [541, 386] width 194 height 30
type input "1 THÙNG 10KG"
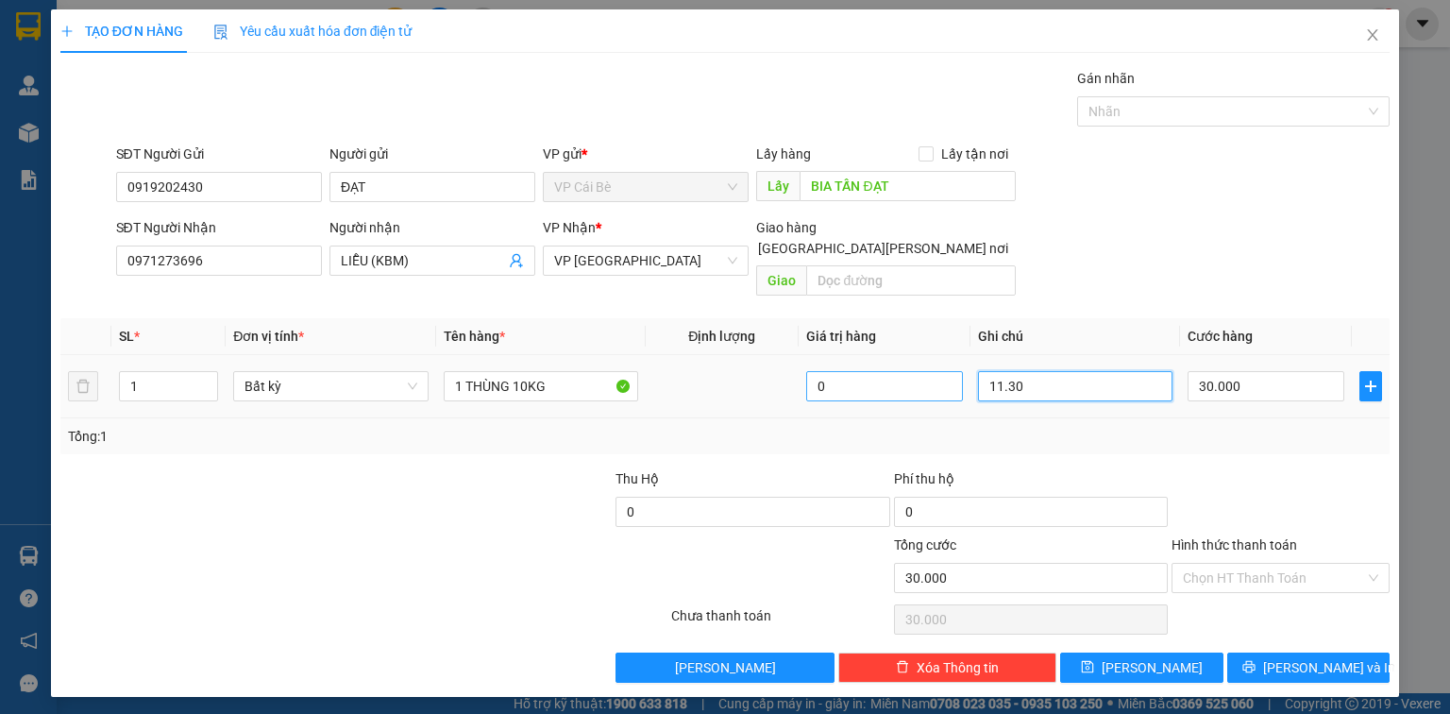
drag, startPoint x: 1055, startPoint y: 366, endPoint x: 955, endPoint y: 363, distance: 100.1
click at [955, 363] on tr "1 Bất kỳ 1 THÙNG 10KG 0 11.30 30.000" at bounding box center [724, 386] width 1329 height 63
type input "14h30"
click at [1290, 371] on input "30.000" at bounding box center [1266, 386] width 157 height 30
type input "2"
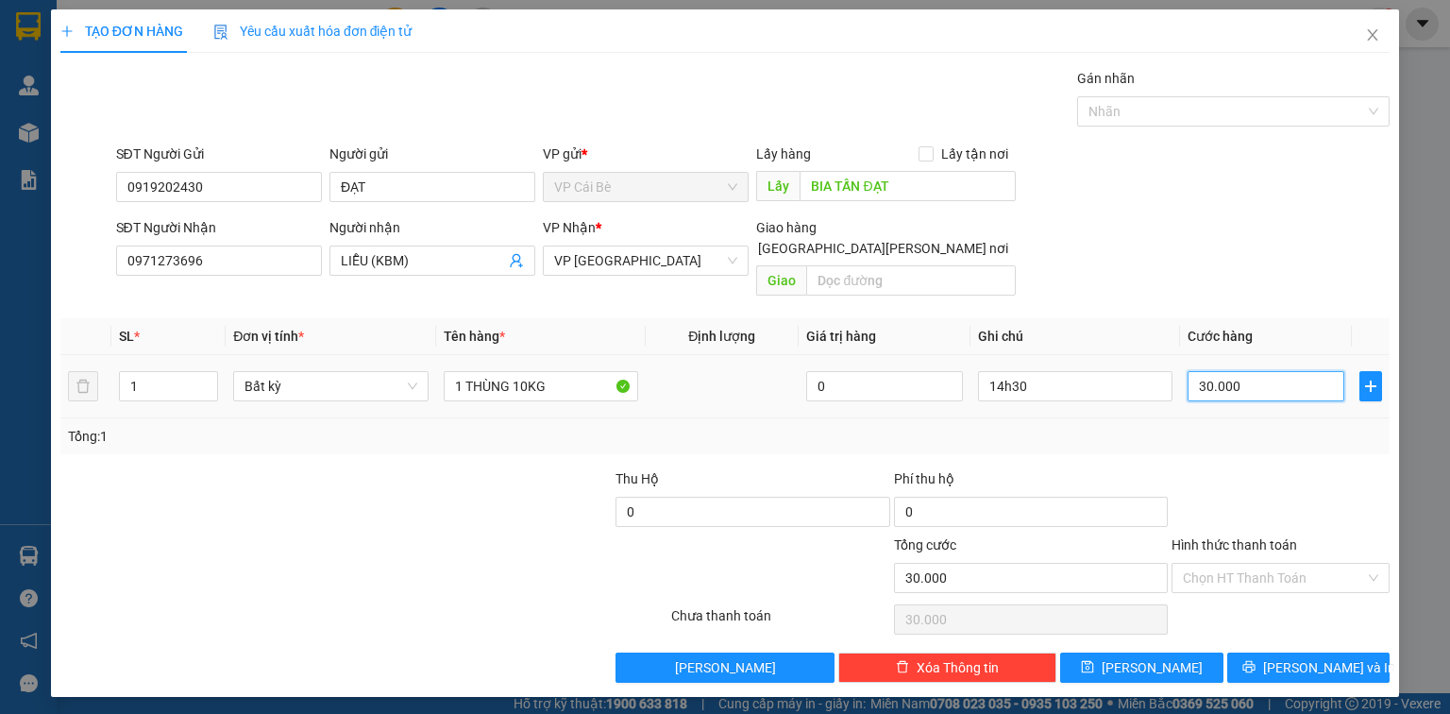
type input "2"
type input "20"
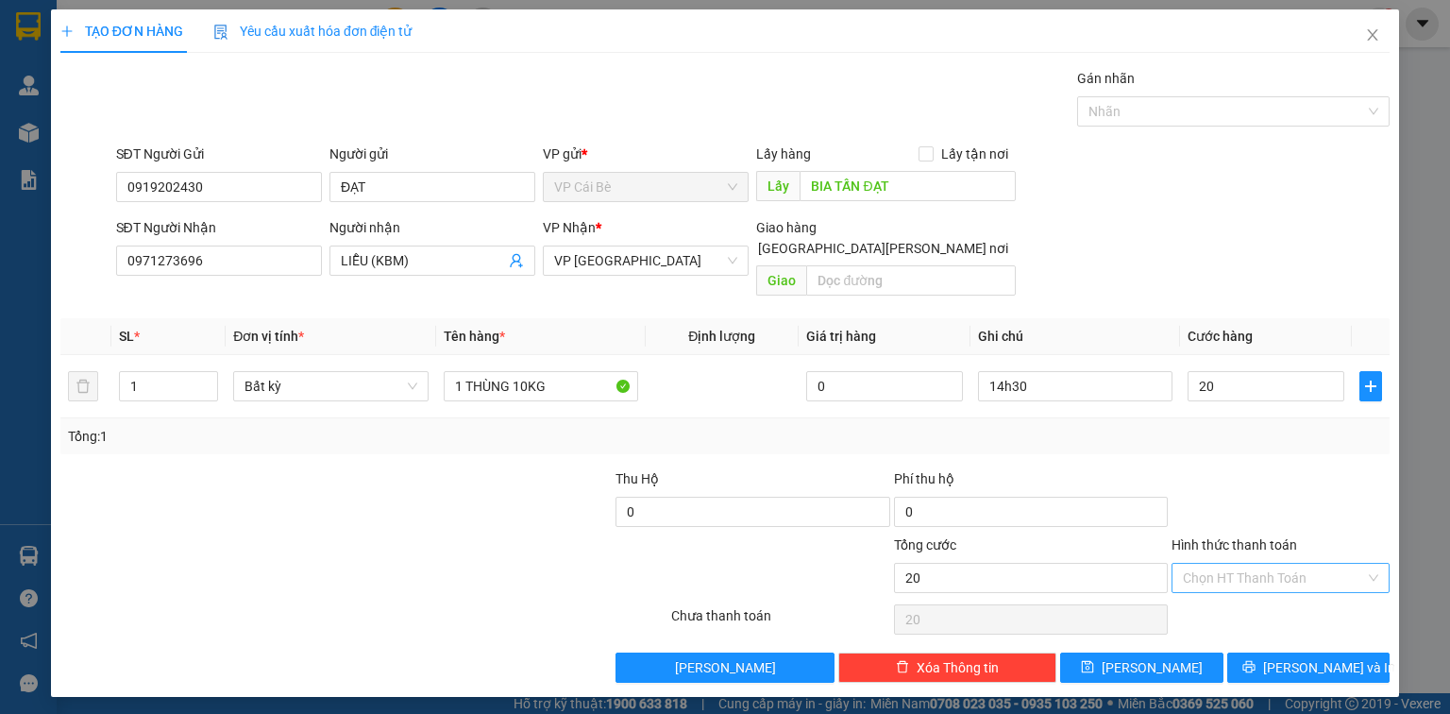
type input "20.000"
click at [1231, 564] on input "Hình thức thanh toán" at bounding box center [1274, 578] width 182 height 28
click at [1231, 598] on div "Tại văn phòng" at bounding box center [1280, 592] width 195 height 21
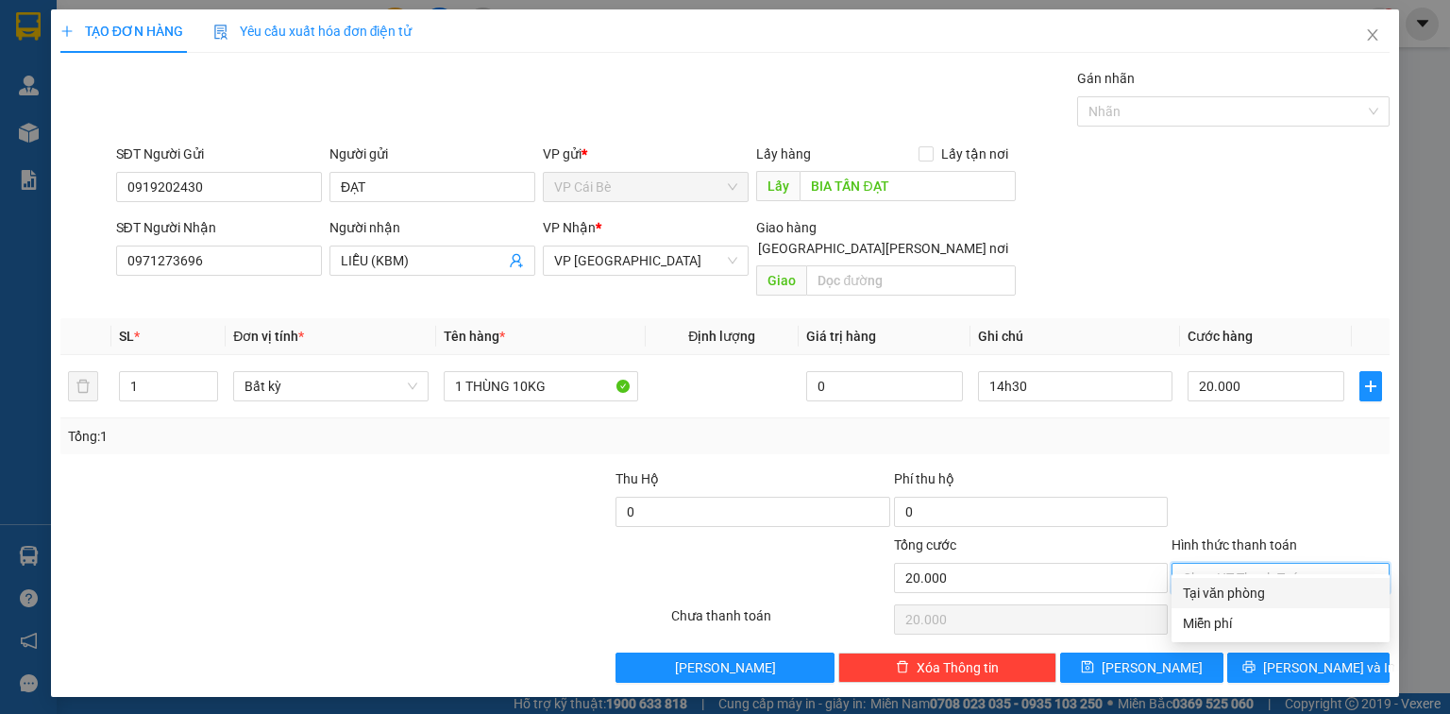
type input "0"
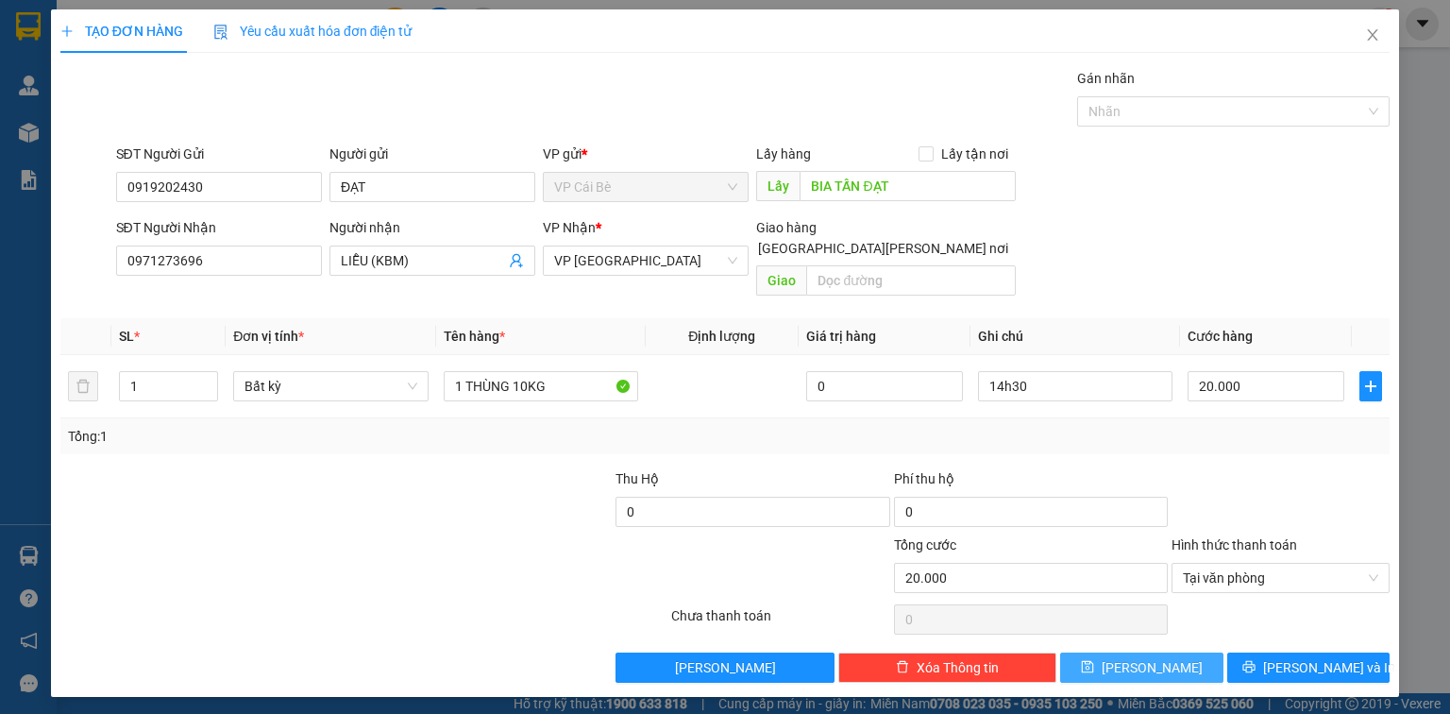
click at [1152, 657] on span "Lưu" at bounding box center [1152, 667] width 101 height 21
type input "0"
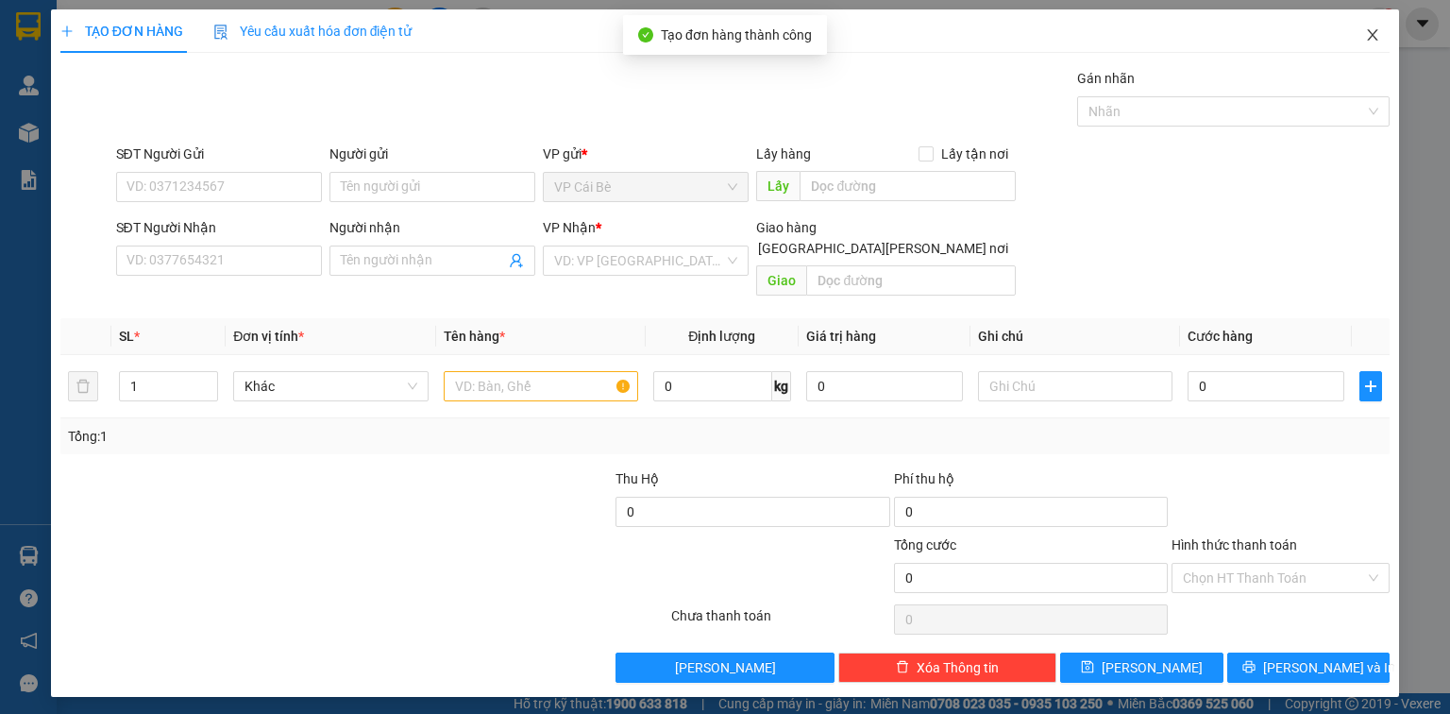
click at [1369, 37] on icon "close" at bounding box center [1372, 34] width 15 height 15
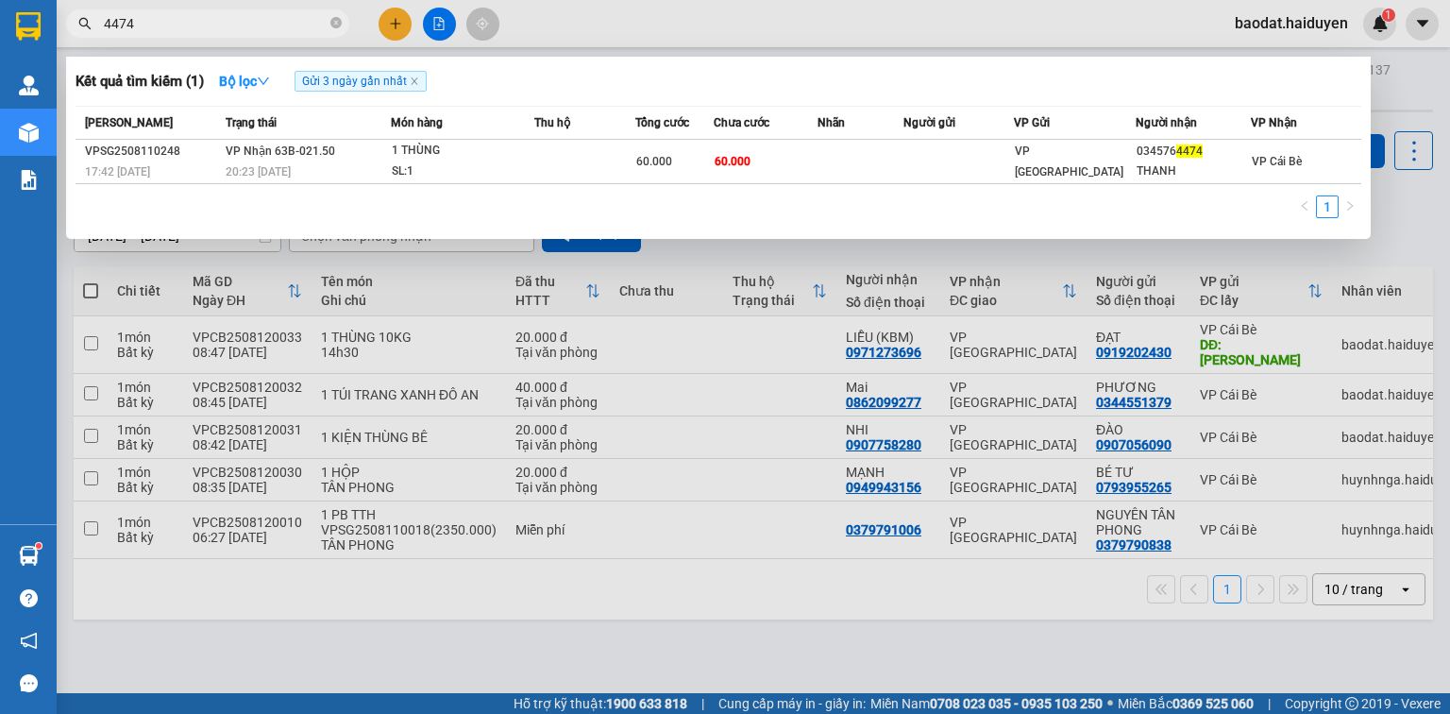
drag, startPoint x: 175, startPoint y: 23, endPoint x: 15, endPoint y: 28, distance: 159.6
click at [15, 28] on section "Kết quả tìm kiếm ( 1 ) Bộ lọc Gửi 3 ngày gần nhất Mã ĐH Trạng thái Món hàng Thu…" at bounding box center [725, 357] width 1450 height 714
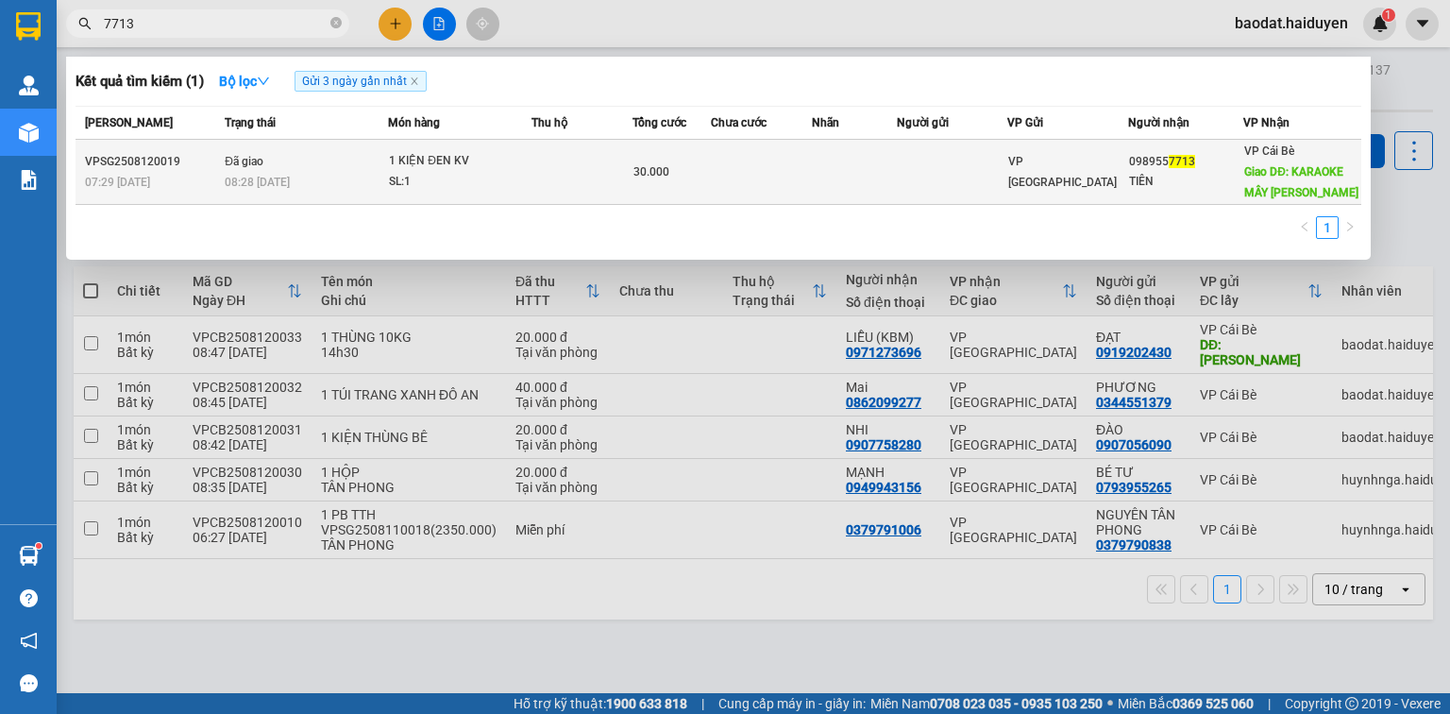
type input "7713"
click at [754, 164] on td at bounding box center [761, 172] width 101 height 65
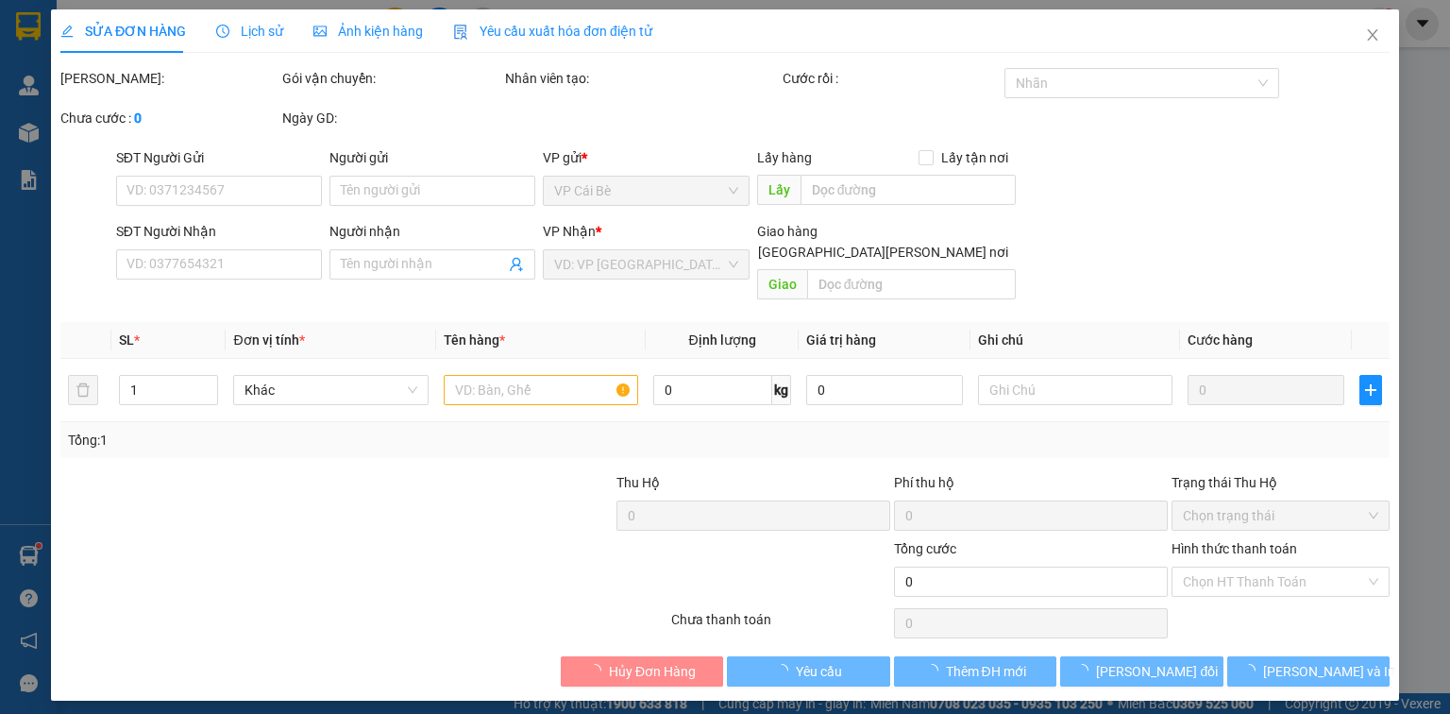
type input "0989557713"
type input "TIÊN"
type input "KARAOKE MÂY CHIỀU"
type input "30.000"
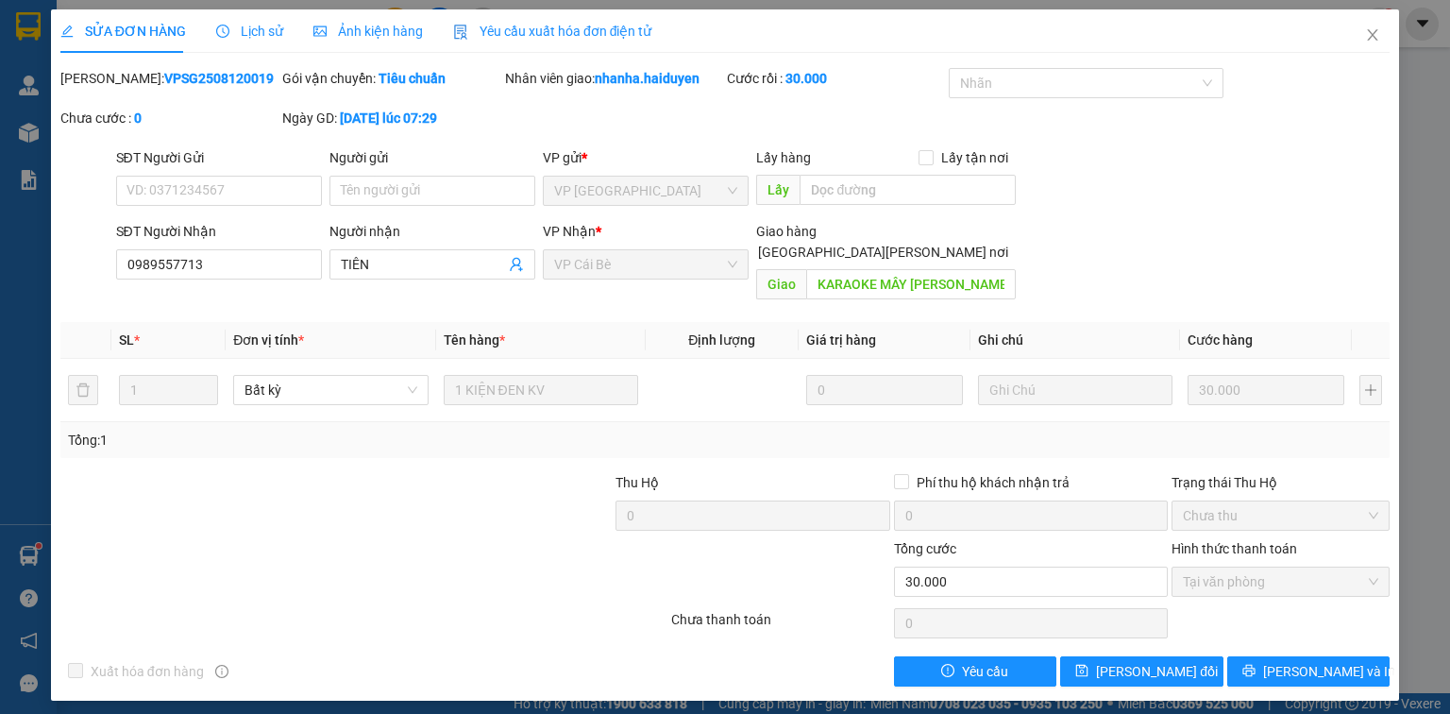
click at [262, 31] on span "Lịch sử" at bounding box center [249, 31] width 67 height 15
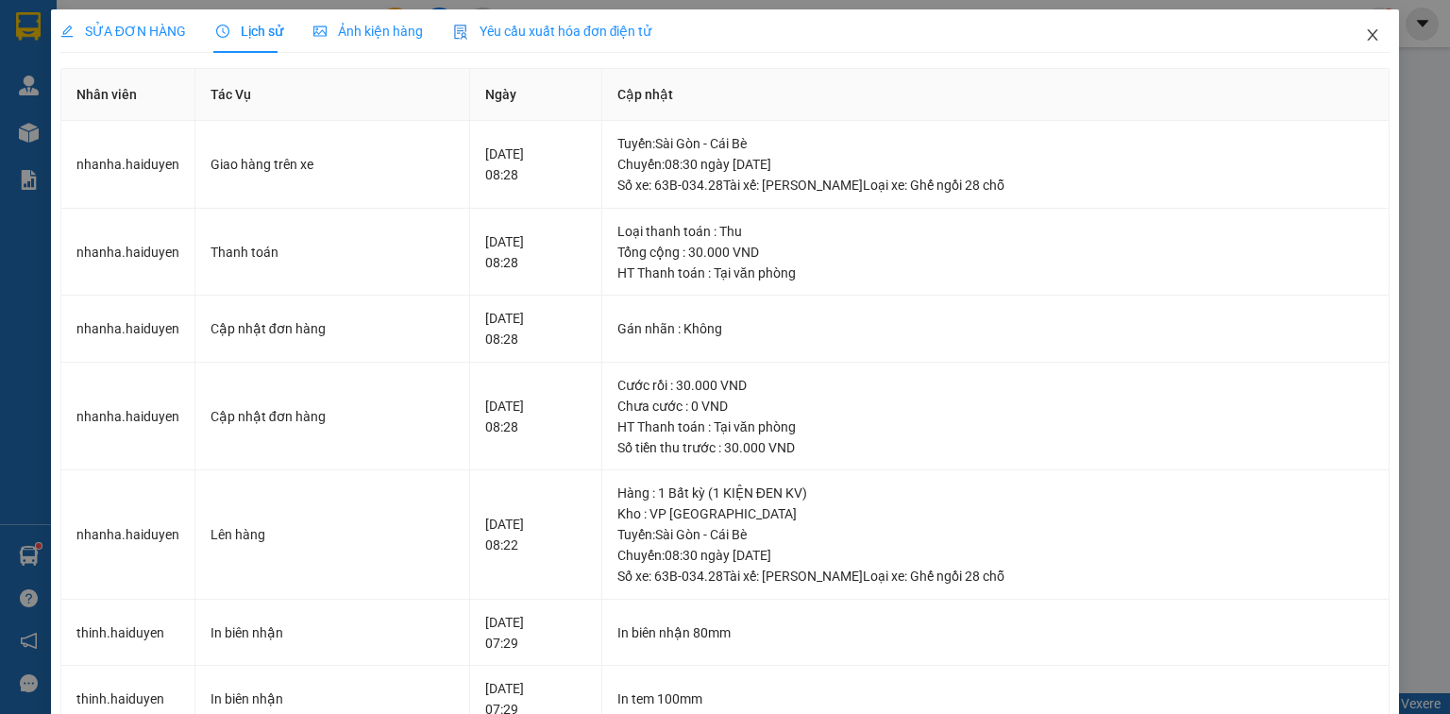
click at [1368, 31] on icon "close" at bounding box center [1373, 34] width 10 height 11
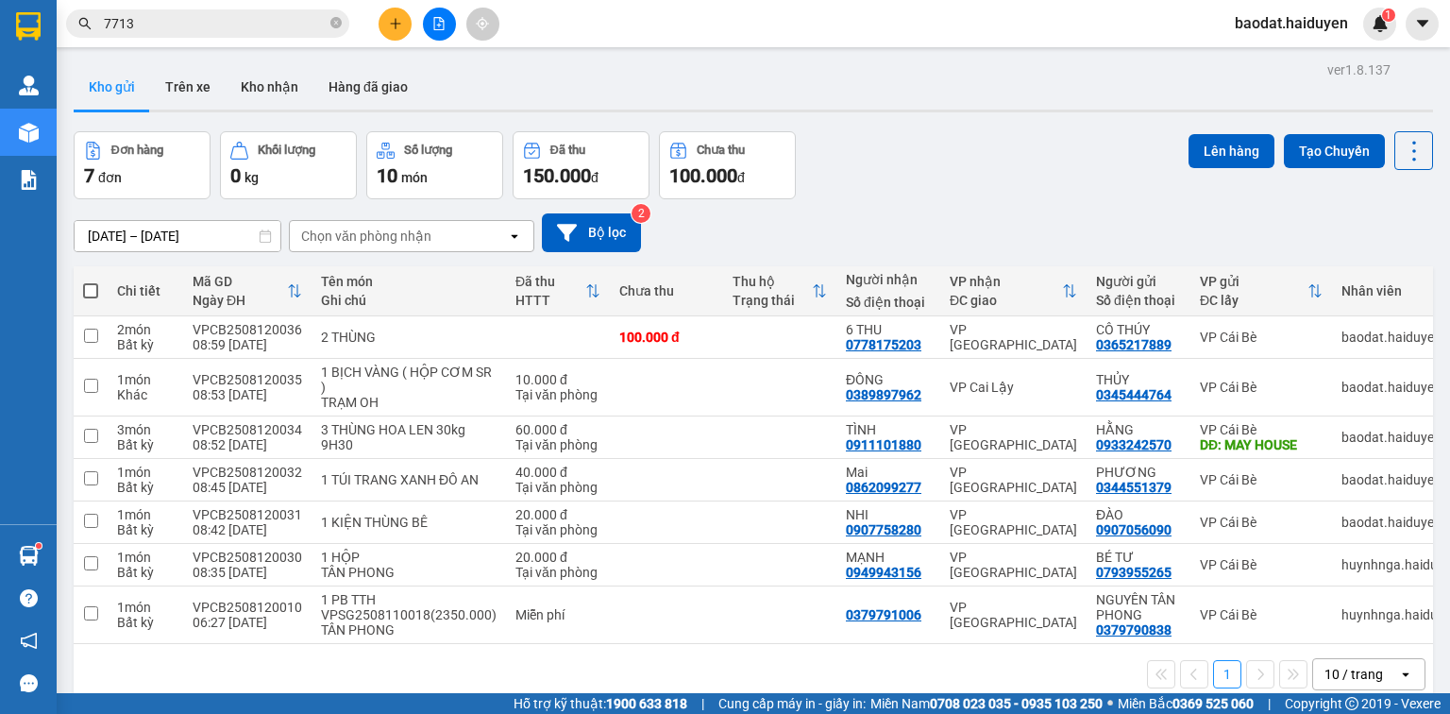
click at [398, 18] on icon "plus" at bounding box center [395, 23] width 13 height 13
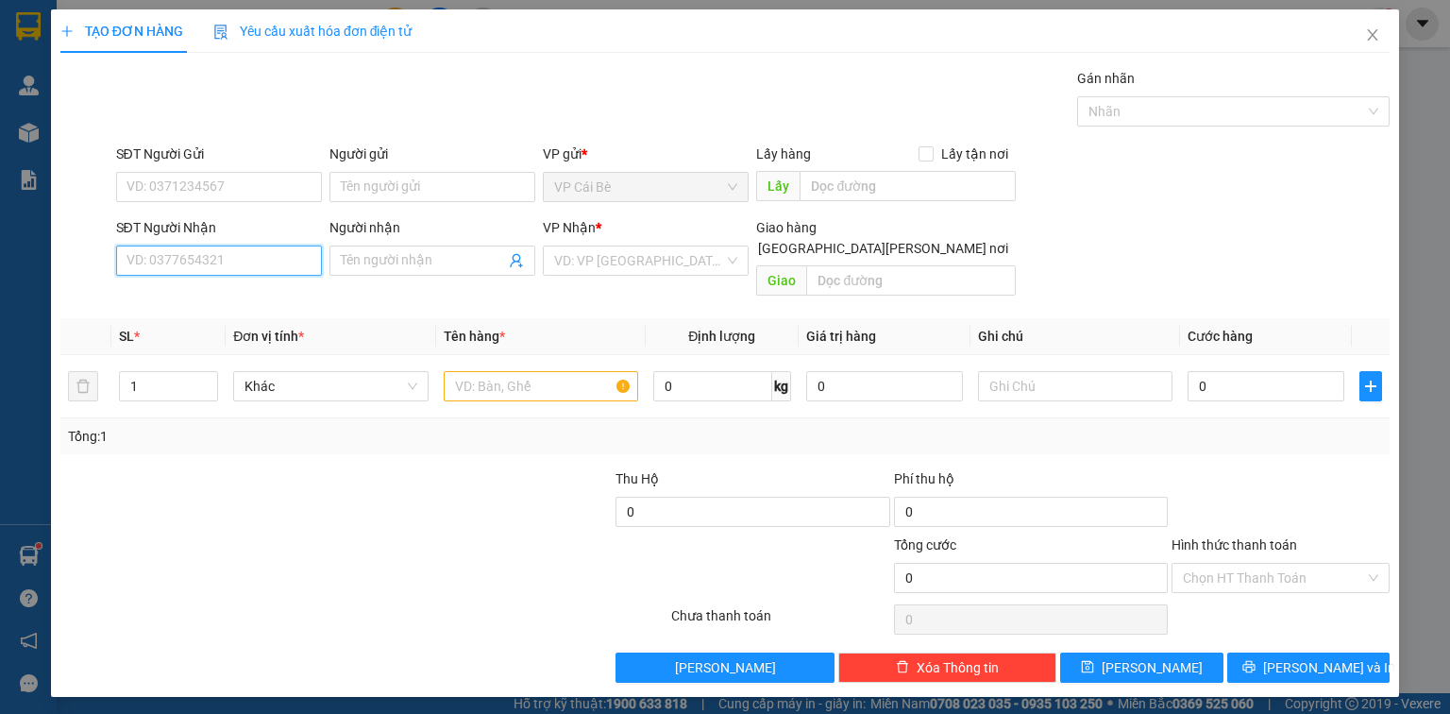
click at [222, 266] on input "SĐT Người Nhận" at bounding box center [219, 260] width 206 height 30
click at [239, 306] on div "0904935849 - PHƯƠNG" at bounding box center [220, 297] width 186 height 21
type input "0904935849"
type input "PHƯƠNG"
type input "33 ĐÀO TRÍ . PHÚ MỸ Q7"
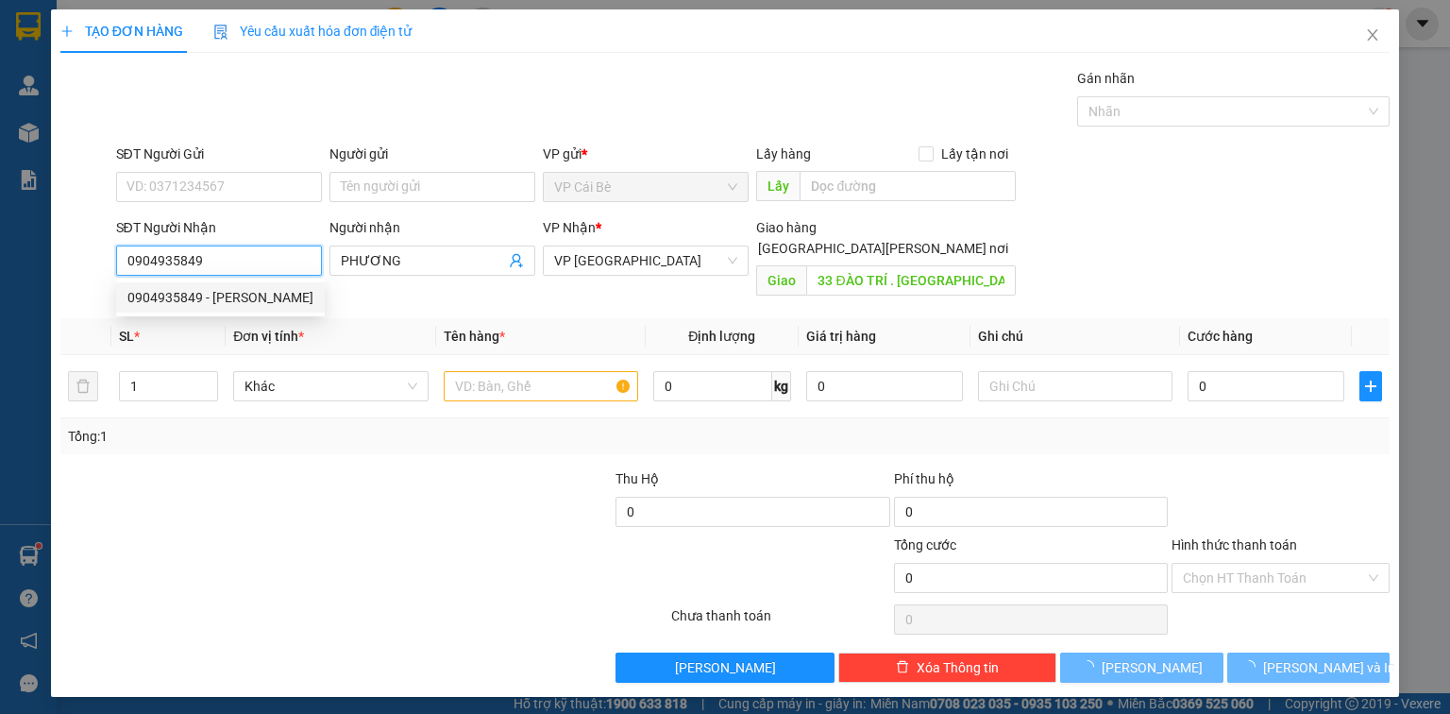
type input "20.000"
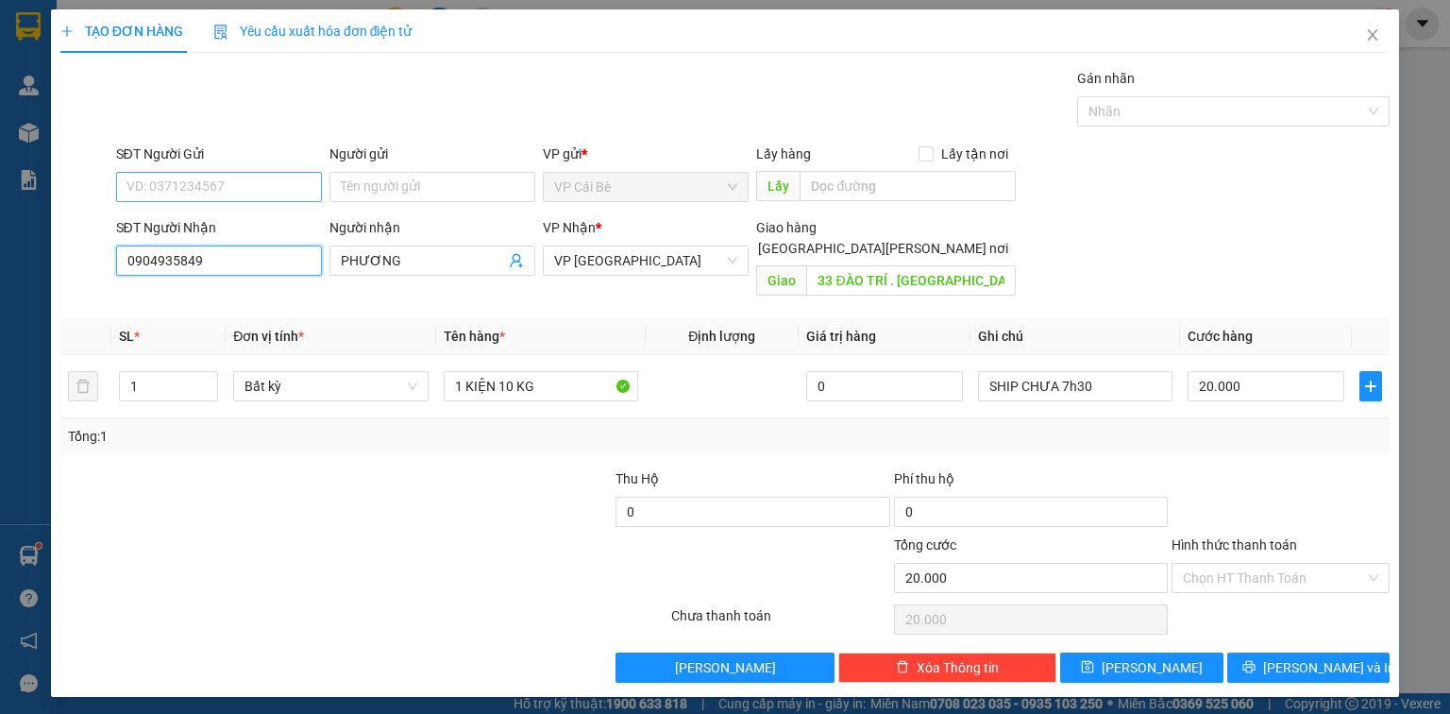
type input "0904935849"
click at [256, 179] on input "SĐT Người Gửi" at bounding box center [219, 187] width 206 height 30
click at [245, 224] on div "0969775564 - lx phương uyên" at bounding box center [220, 223] width 186 height 21
type input "0969775564"
type input "lx phương uyên"
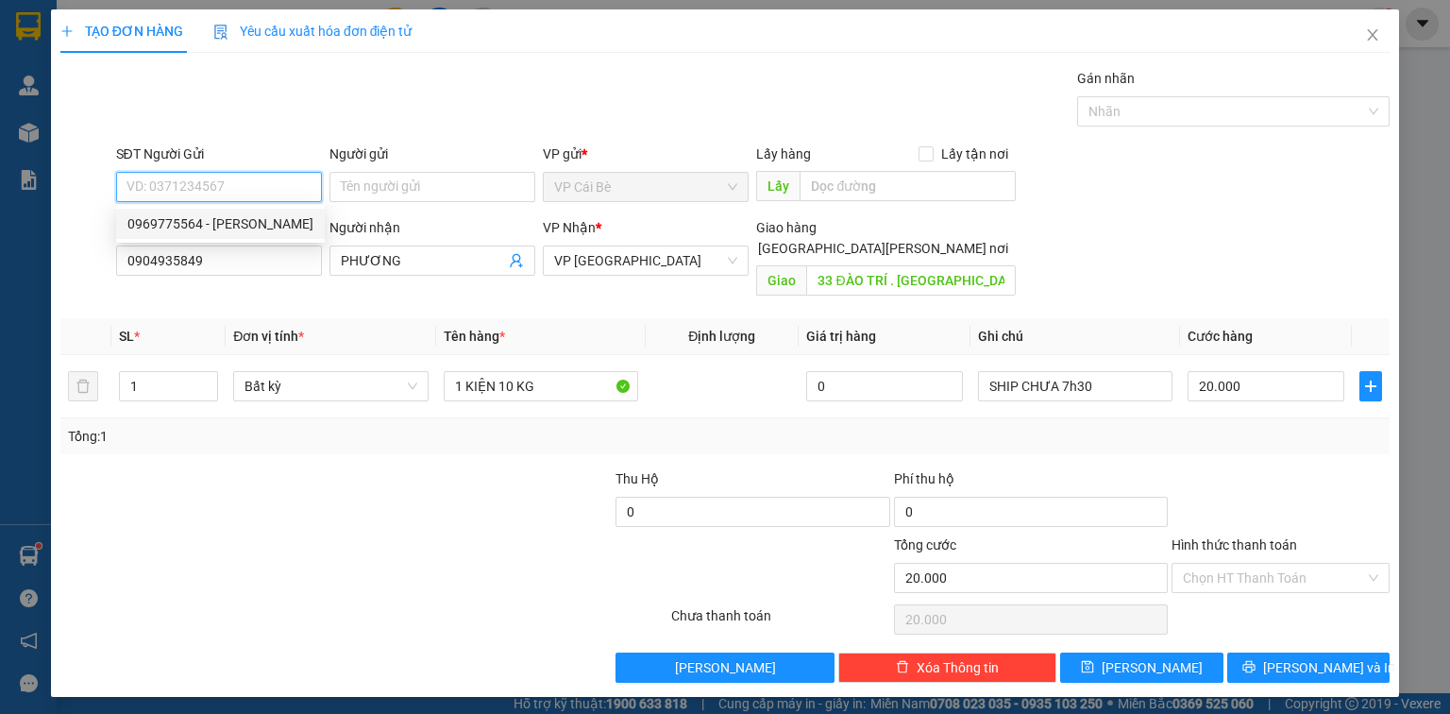
type input "LX PHƯƠNG QUYÊN BOT CL"
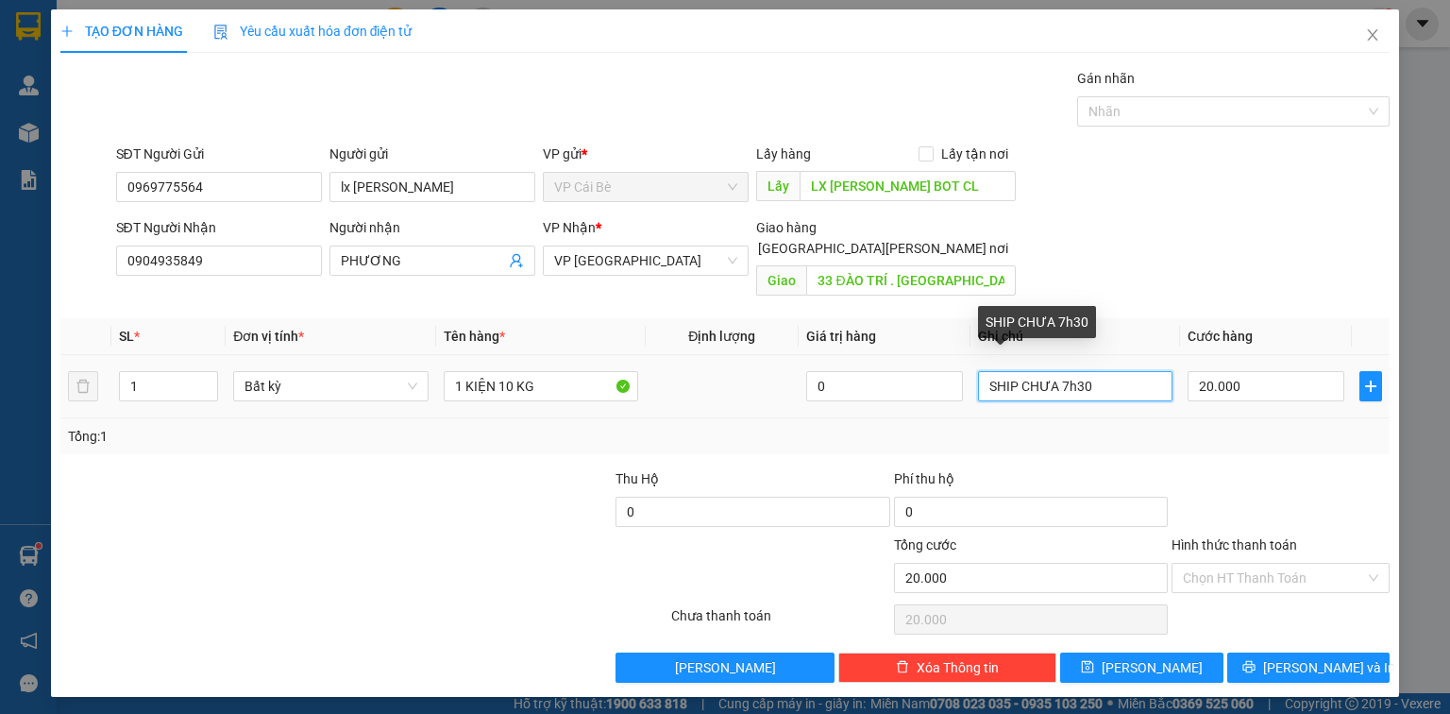
click at [1068, 371] on input "SHIP CHƯA 7h30" at bounding box center [1075, 386] width 194 height 30
type input "SHIP CHƯA 10h30"
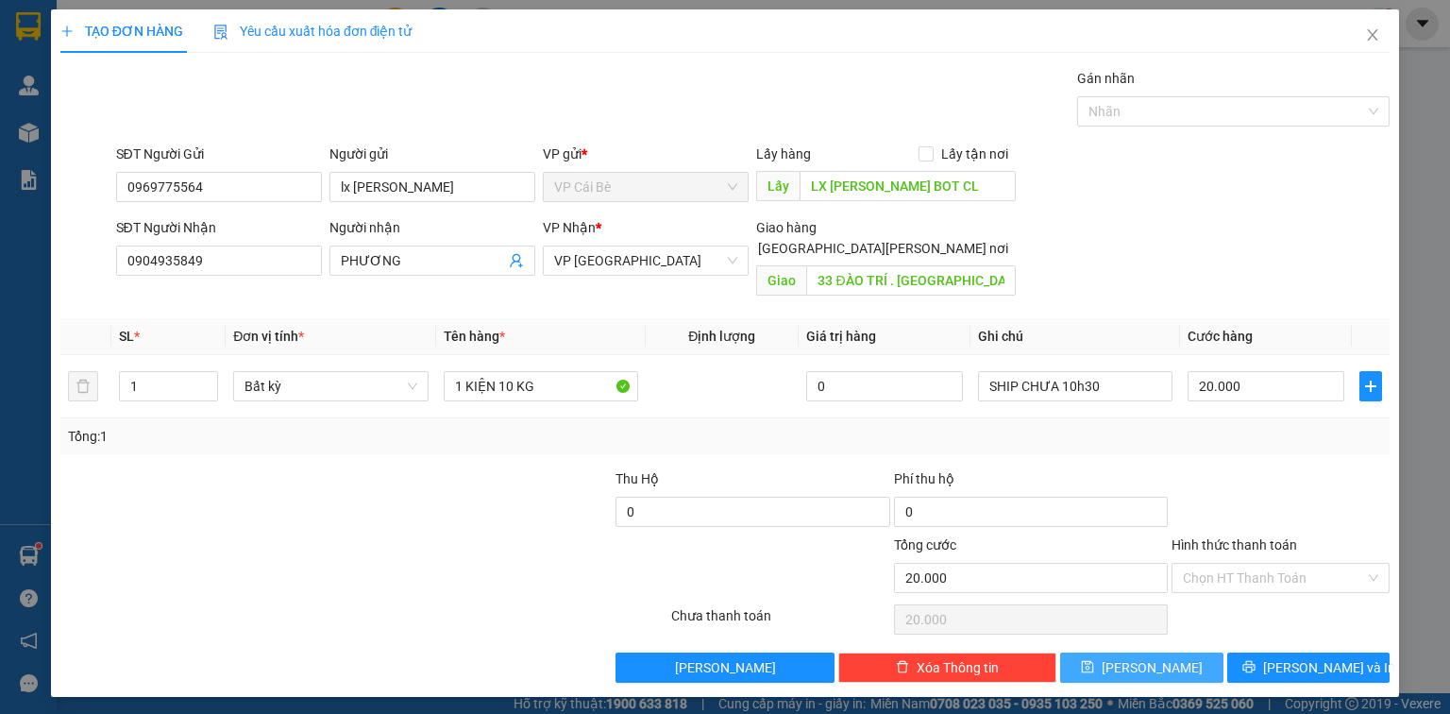
click at [1164, 652] on button "Lưu" at bounding box center [1141, 667] width 163 height 30
type input "0"
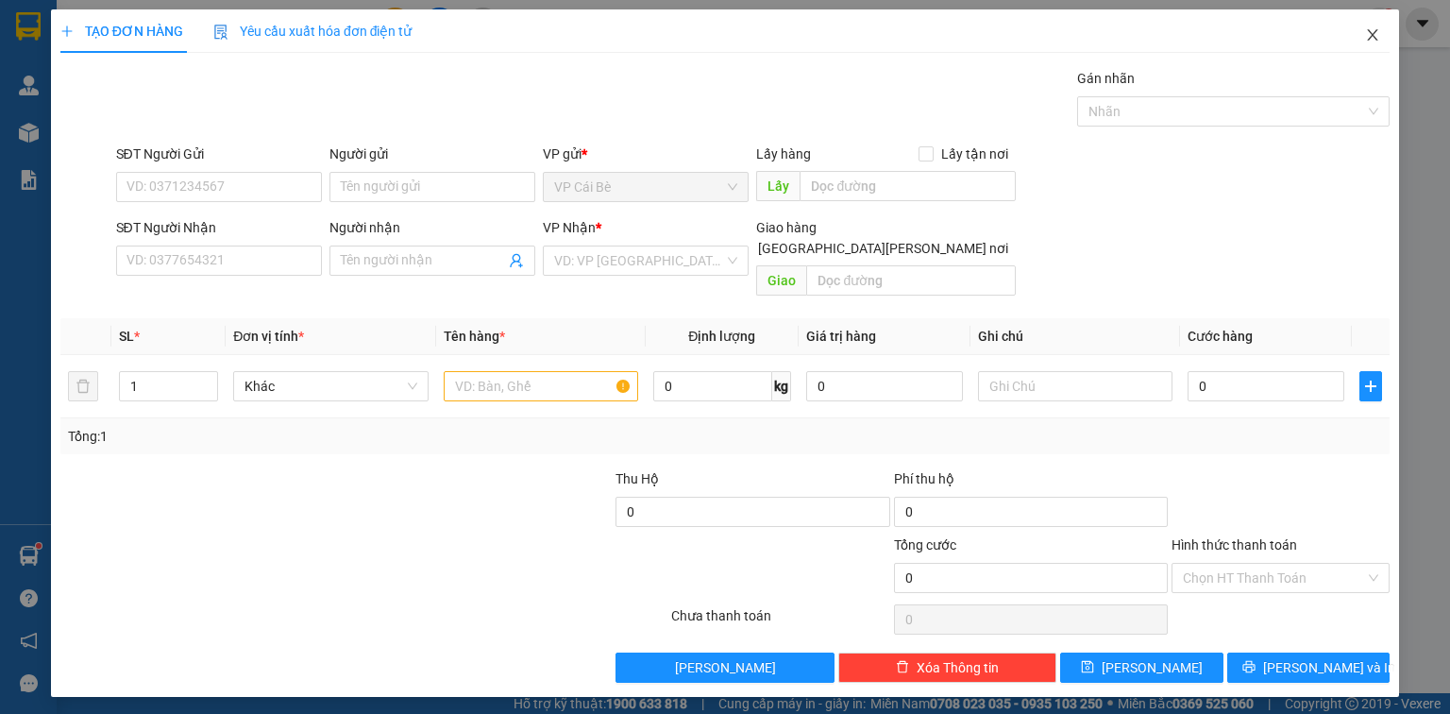
click at [1375, 30] on icon "close" at bounding box center [1372, 34] width 15 height 15
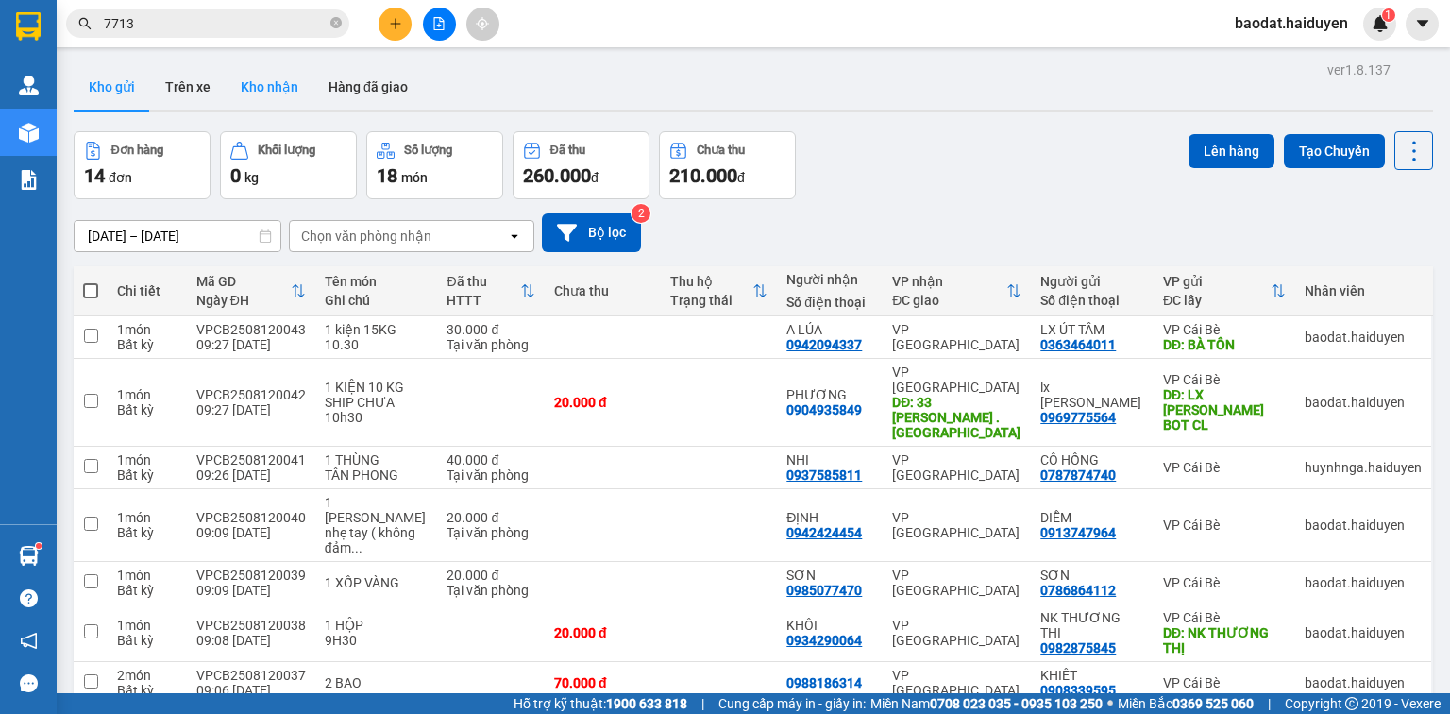
click at [261, 87] on button "Kho nhận" at bounding box center [270, 86] width 88 height 45
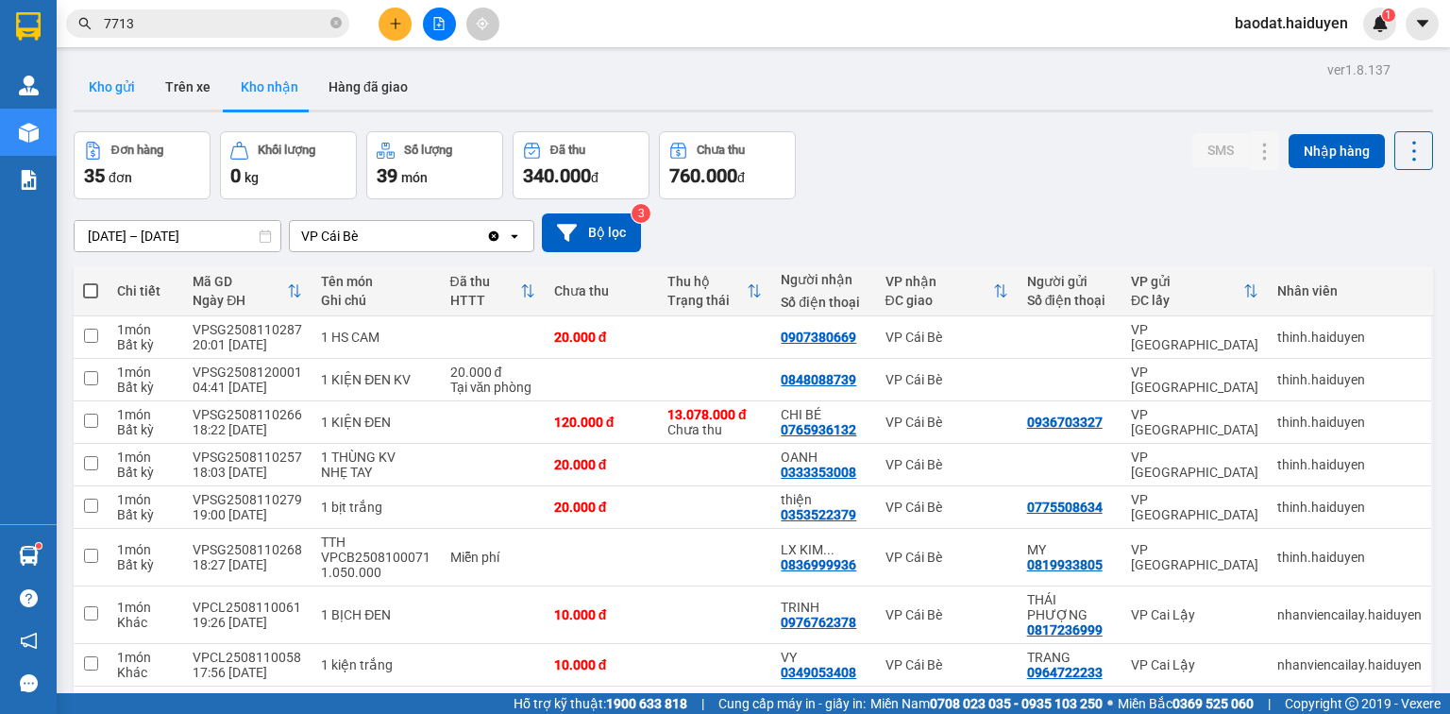
click at [116, 87] on button "Kho gửi" at bounding box center [112, 86] width 76 height 45
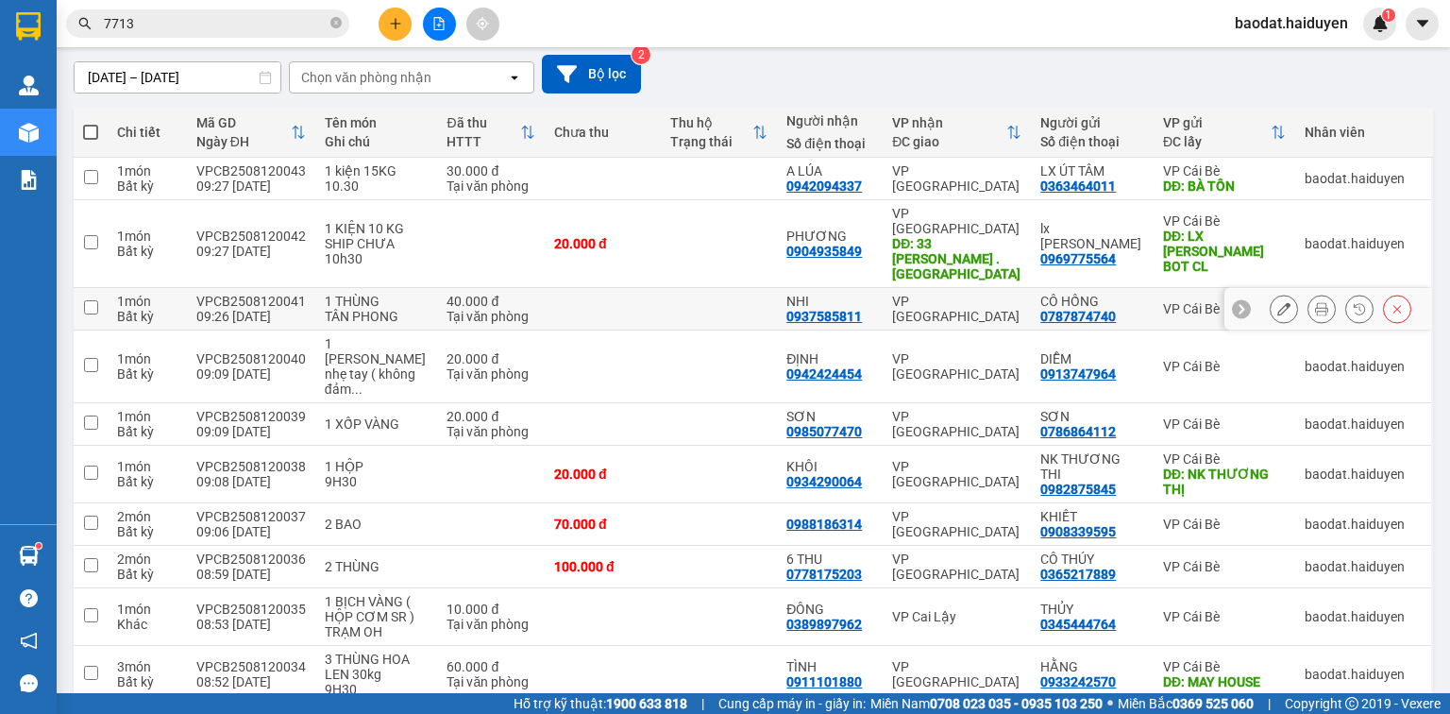
scroll to position [243, 0]
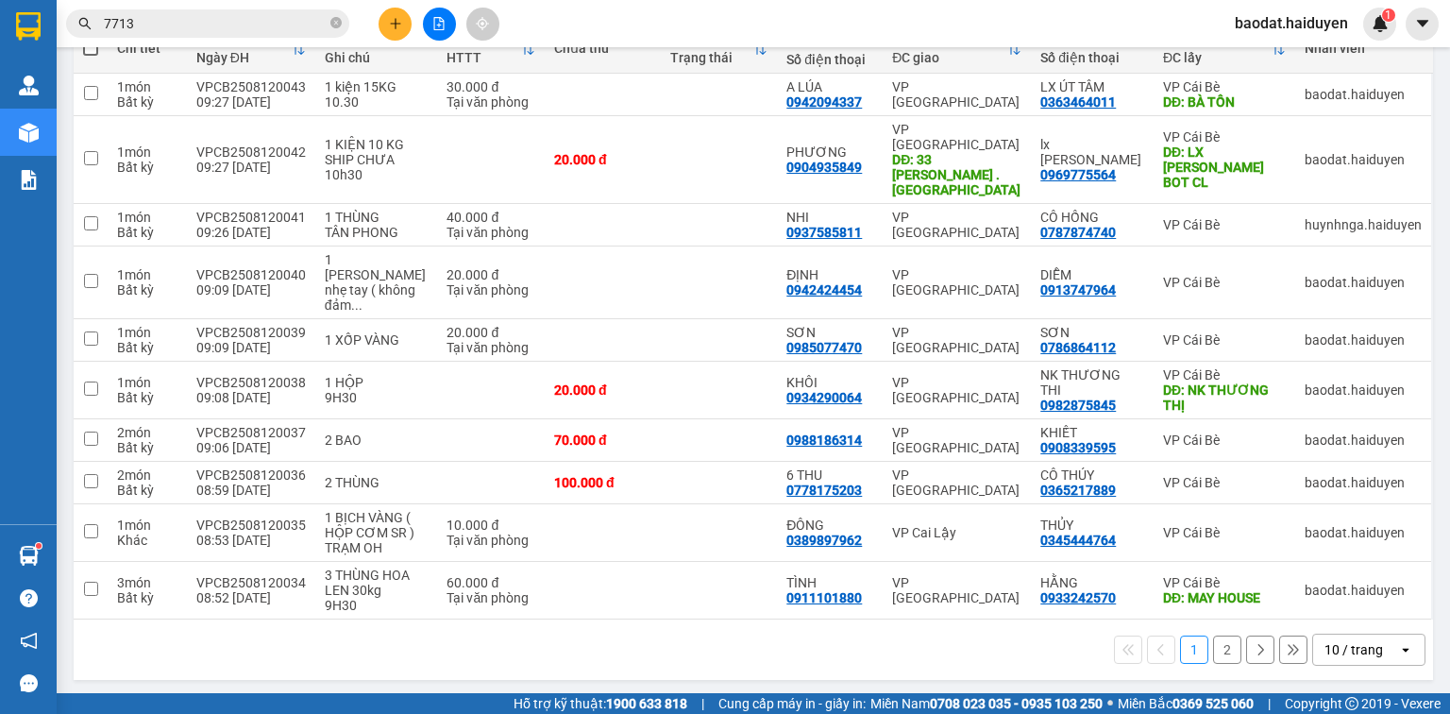
click at [1213, 648] on button "2" at bounding box center [1227, 649] width 28 height 28
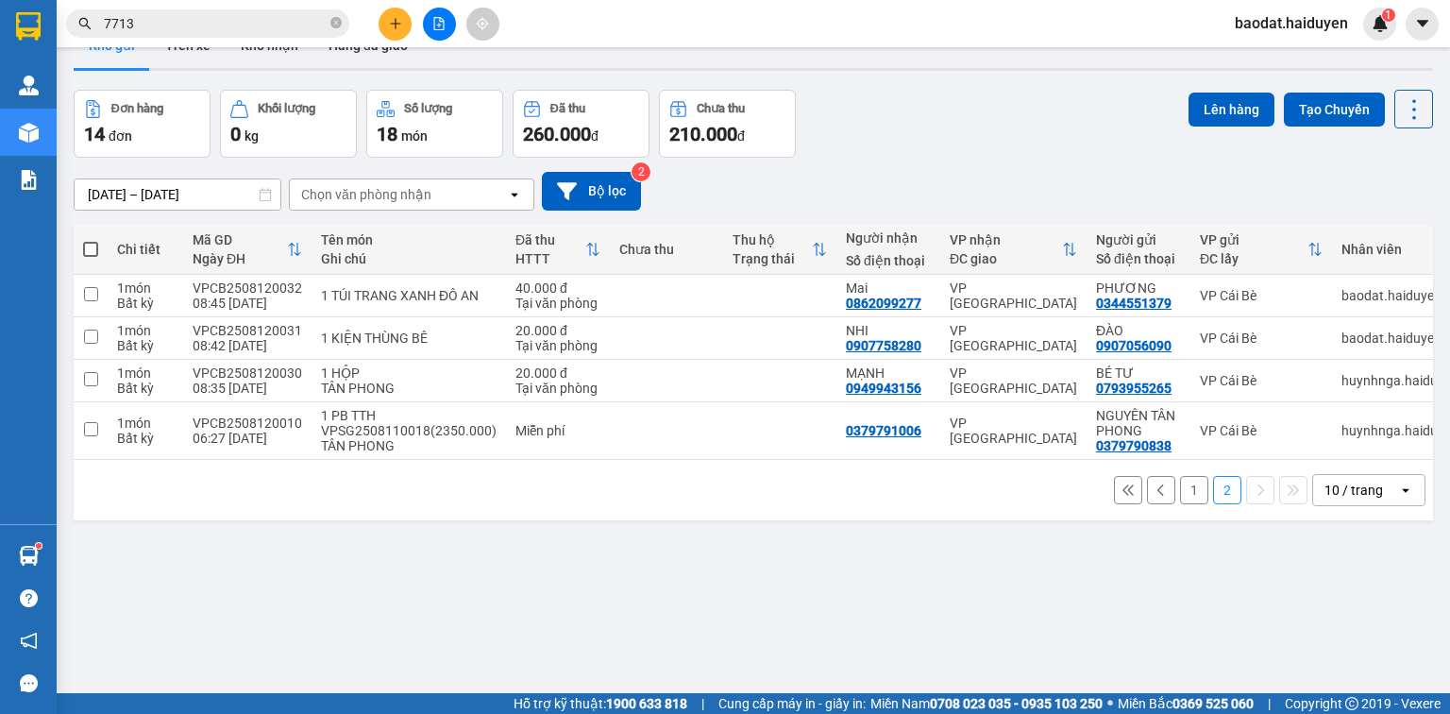
scroll to position [0, 0]
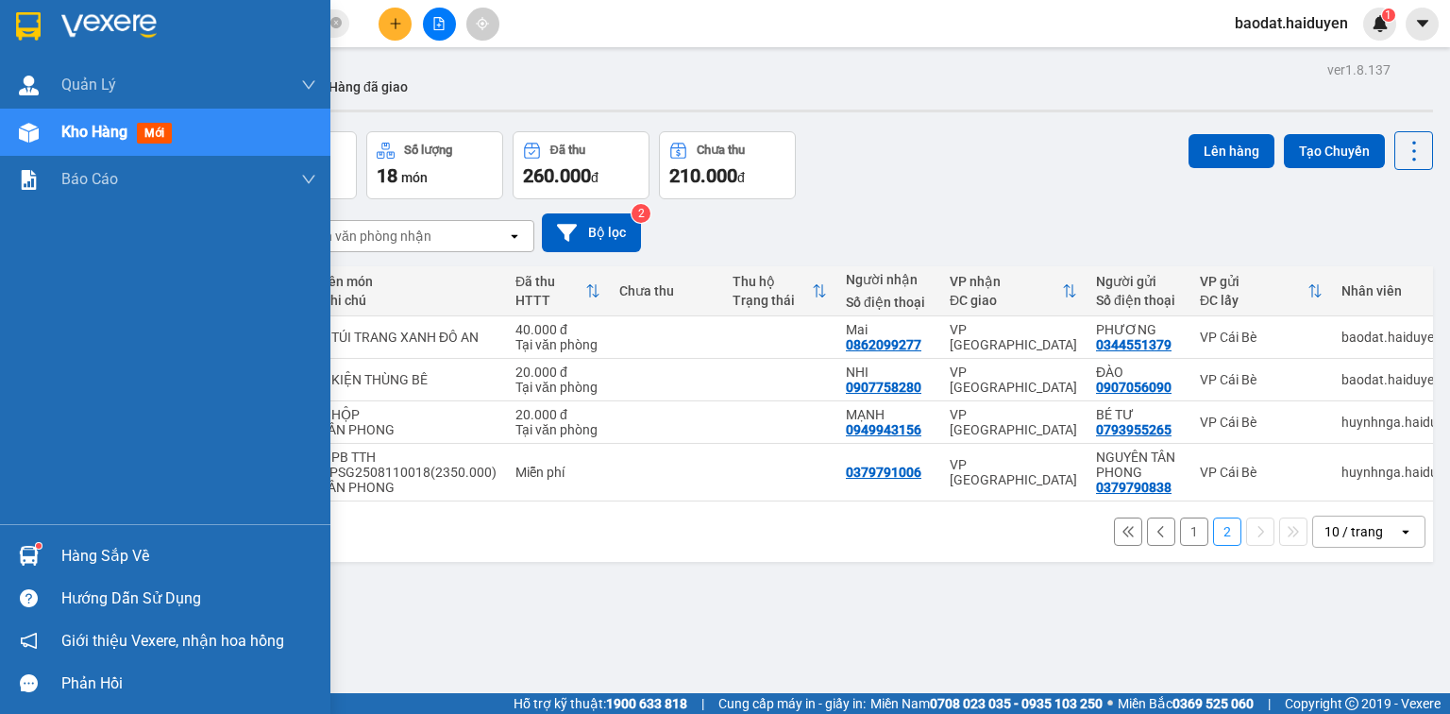
click at [9, 111] on div "Kho hàng mới" at bounding box center [165, 132] width 330 height 47
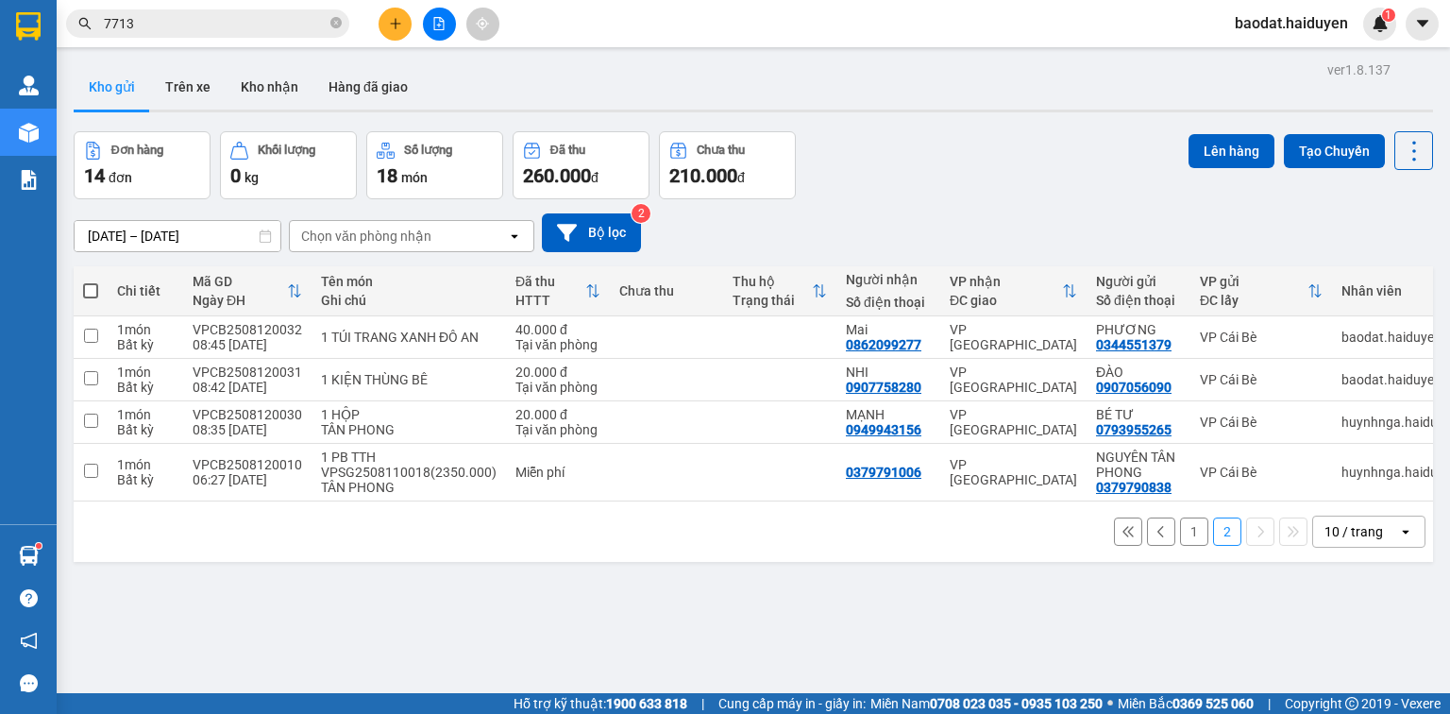
click at [1180, 543] on button "1" at bounding box center [1194, 531] width 28 height 28
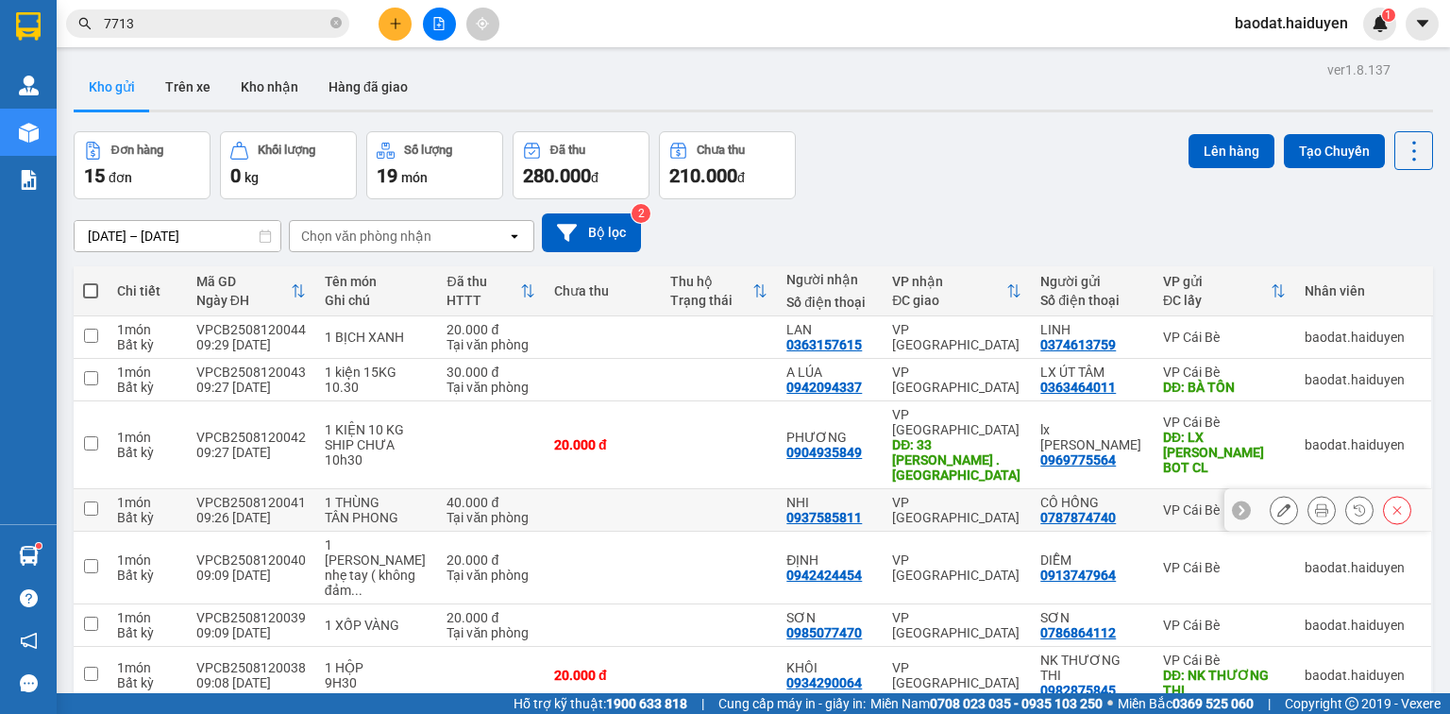
scroll to position [212, 0]
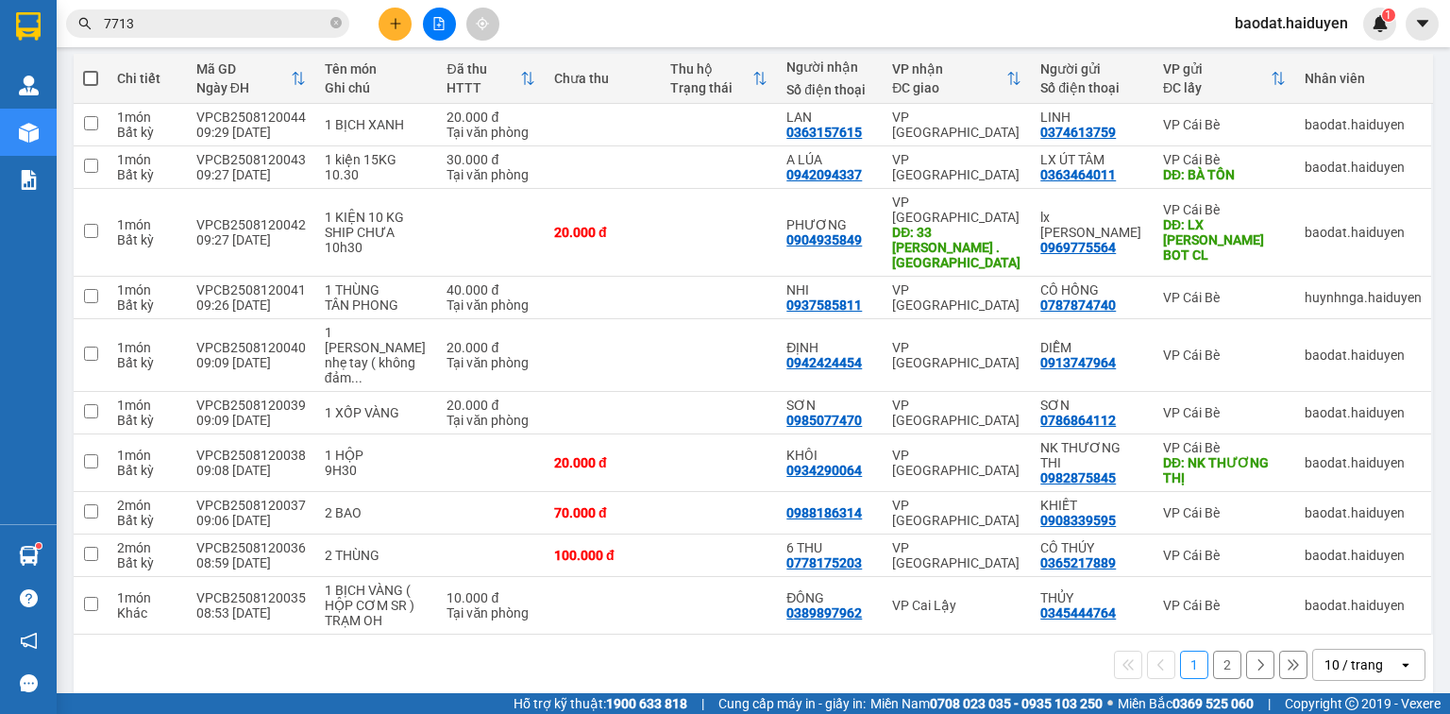
click at [1213, 650] on button "2" at bounding box center [1227, 664] width 28 height 28
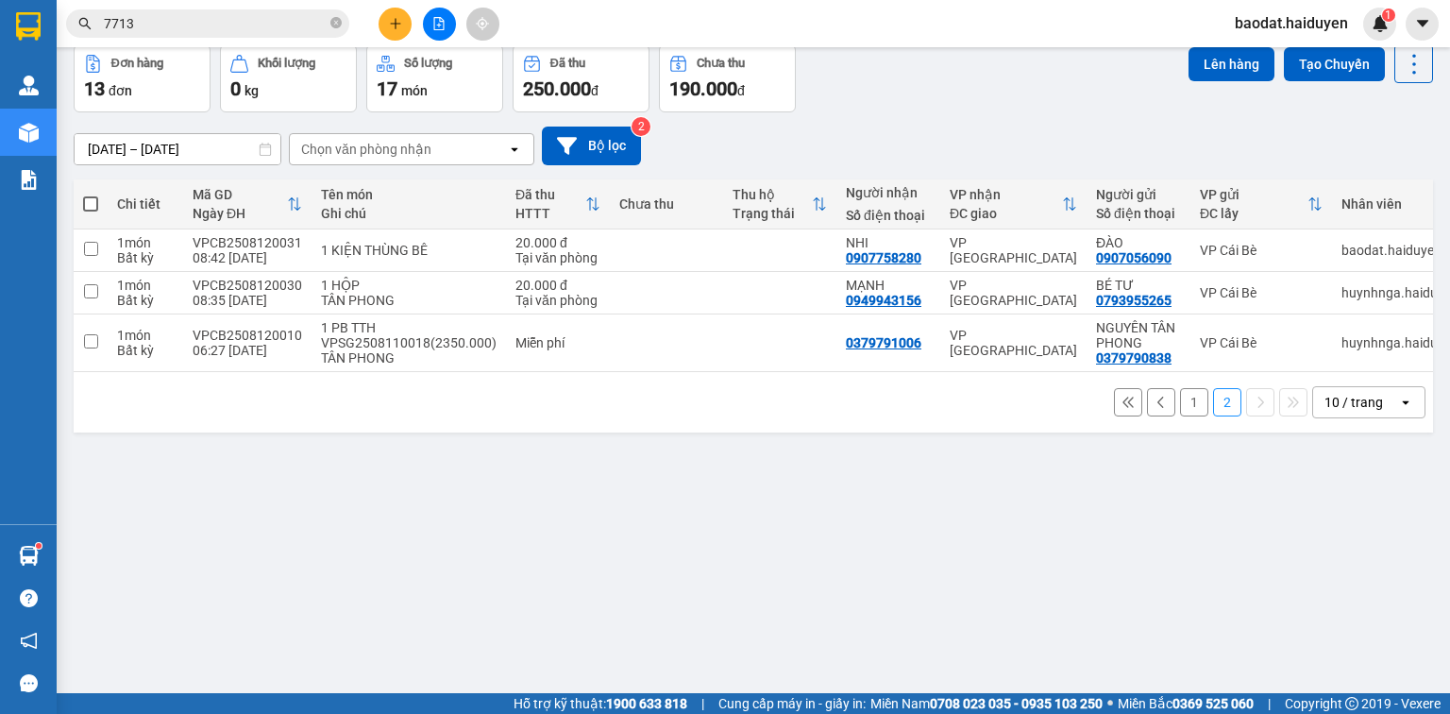
scroll to position [0, 0]
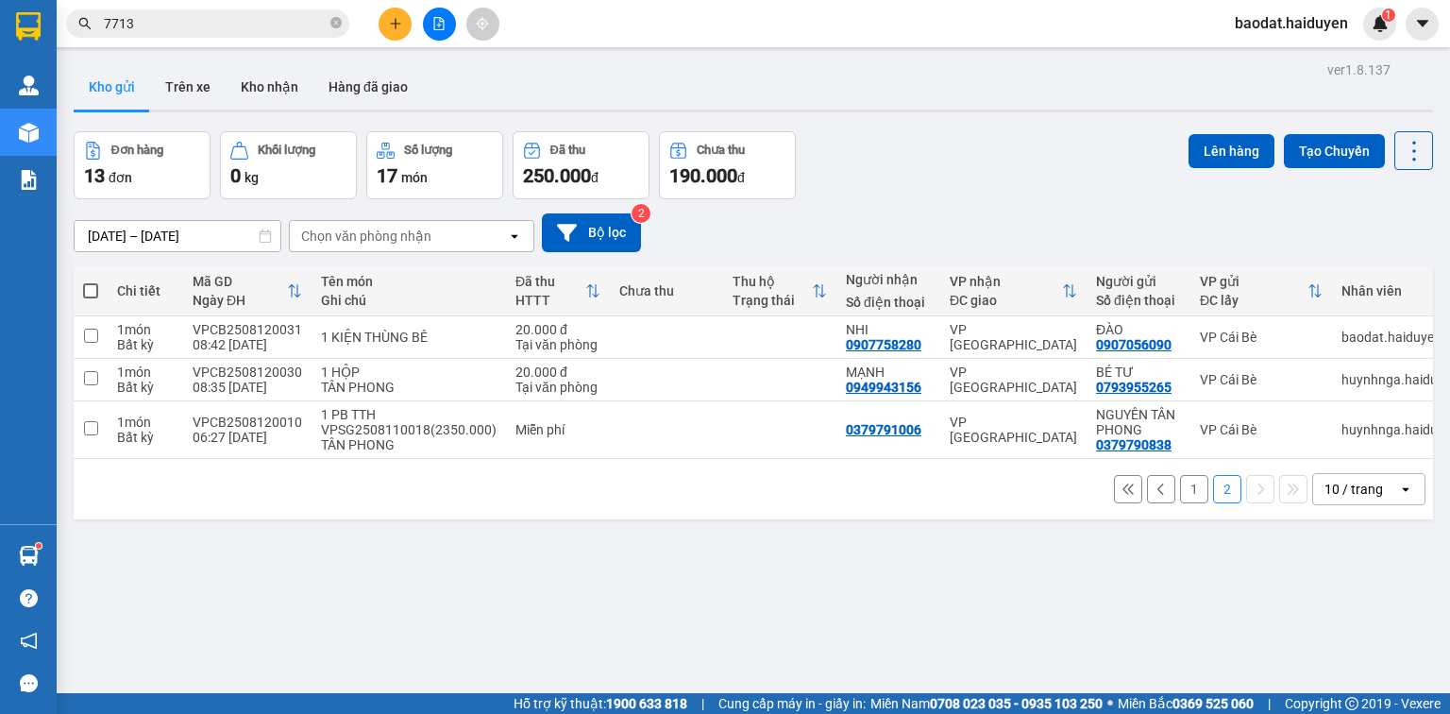
click at [1182, 497] on button "1" at bounding box center [1194, 489] width 28 height 28
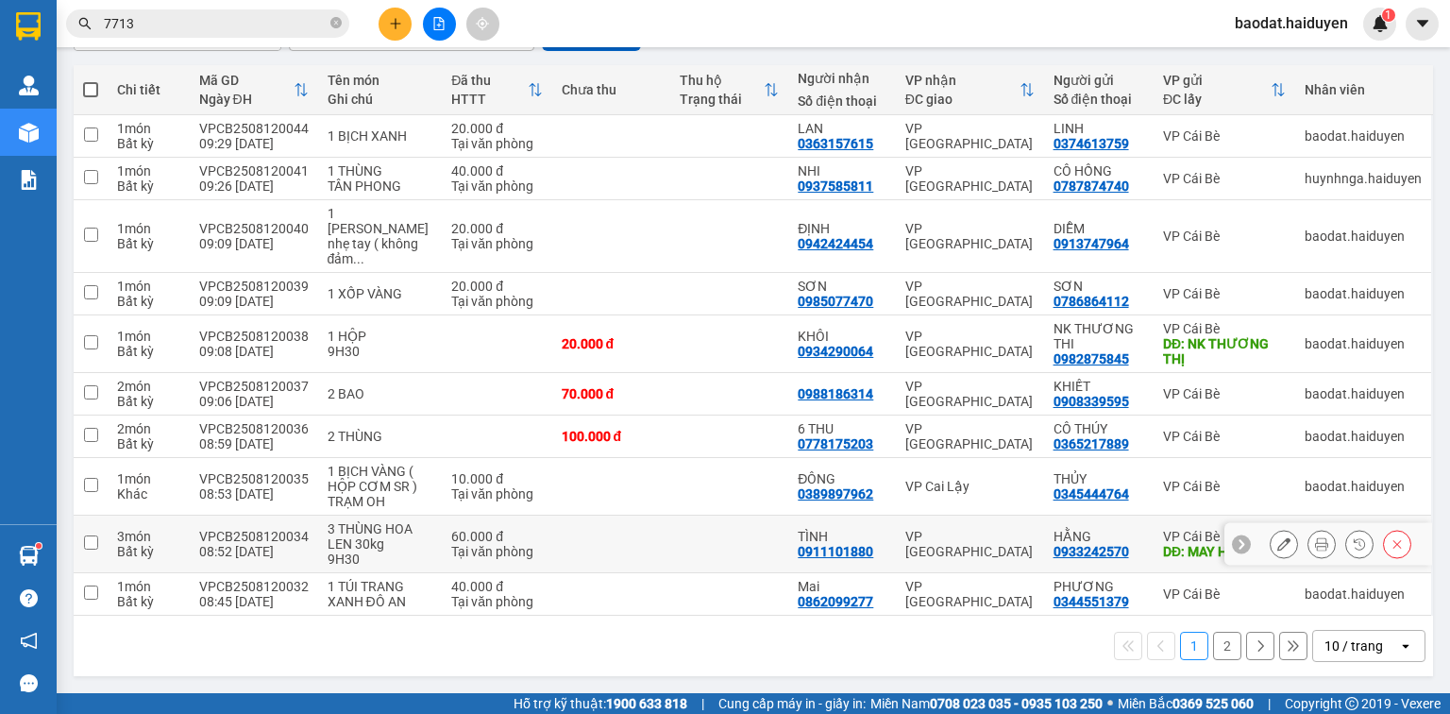
scroll to position [228, 0]
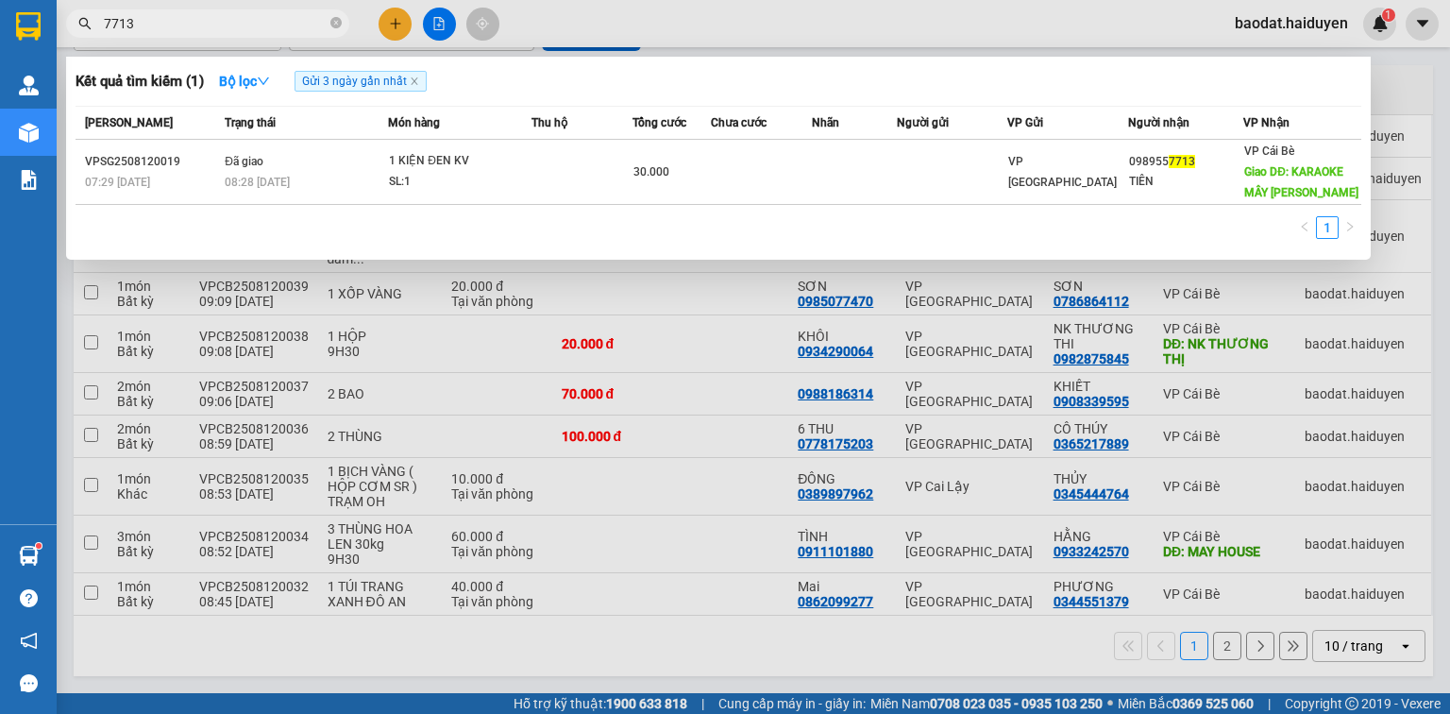
drag, startPoint x: 147, startPoint y: 22, endPoint x: 30, endPoint y: 15, distance: 117.2
click at [50, 19] on section "Kết quả tìm kiếm ( 1 ) Bộ lọc Gửi 3 ngày gần nhất Mã ĐH Trạng thái Món hàng Thu…" at bounding box center [725, 357] width 1450 height 714
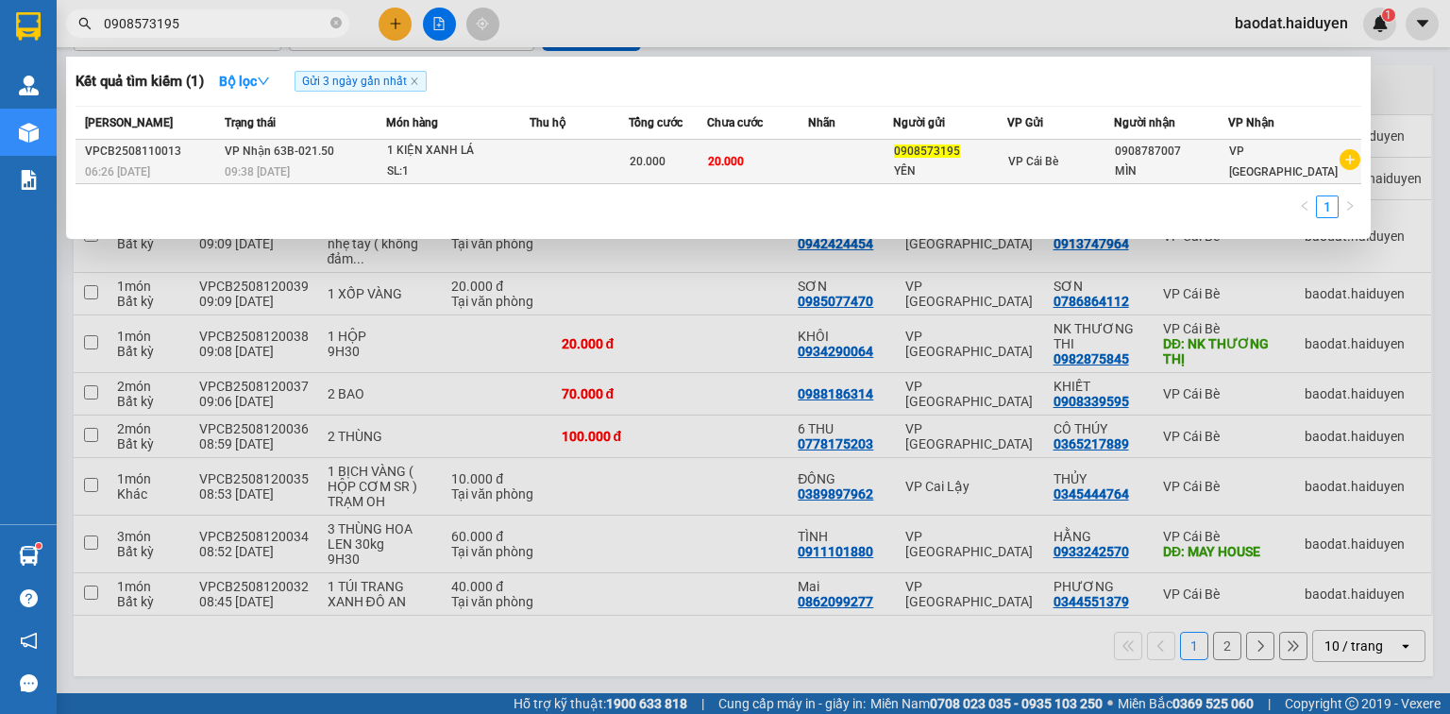
type input "0908573195"
click at [1135, 170] on div "MÌN" at bounding box center [1171, 171] width 112 height 20
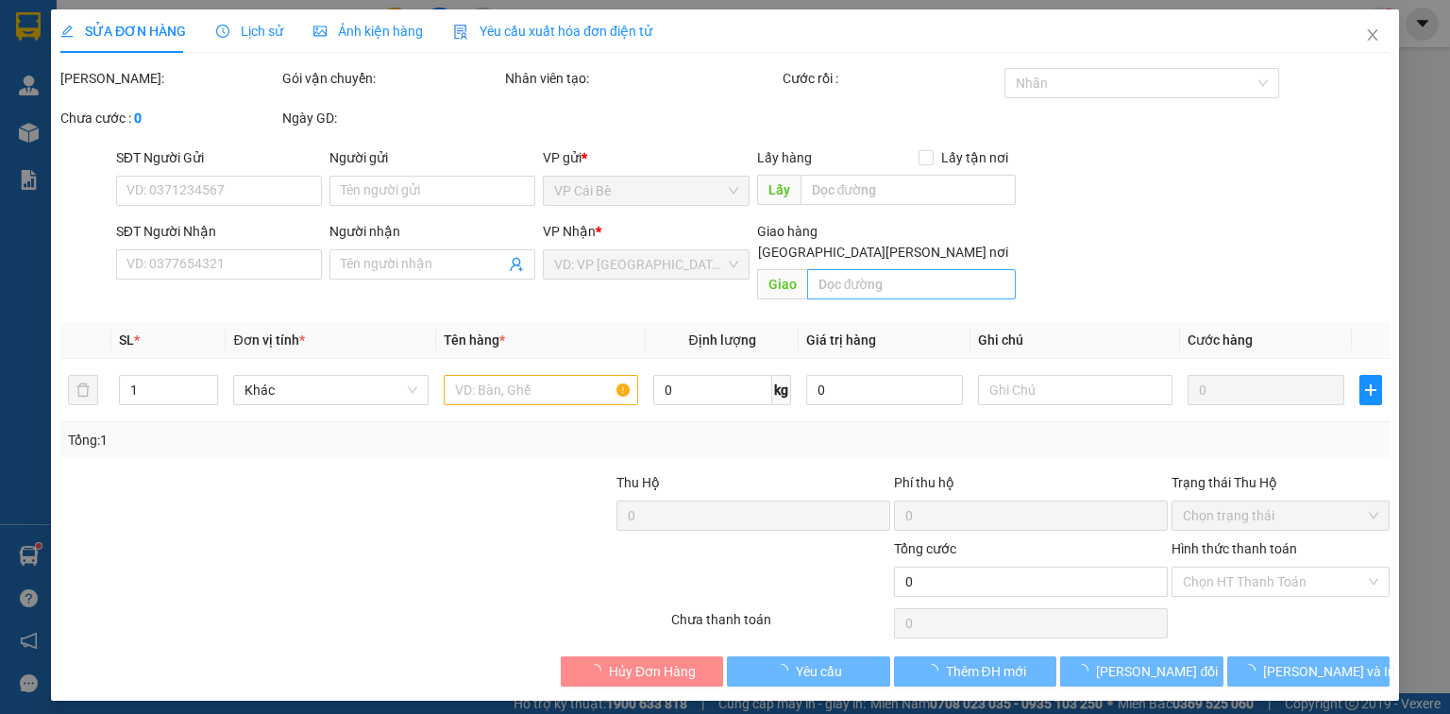
type input "0908573195"
type input "YÊN"
type input "0908787007"
type input "MÌN"
type input "20.000"
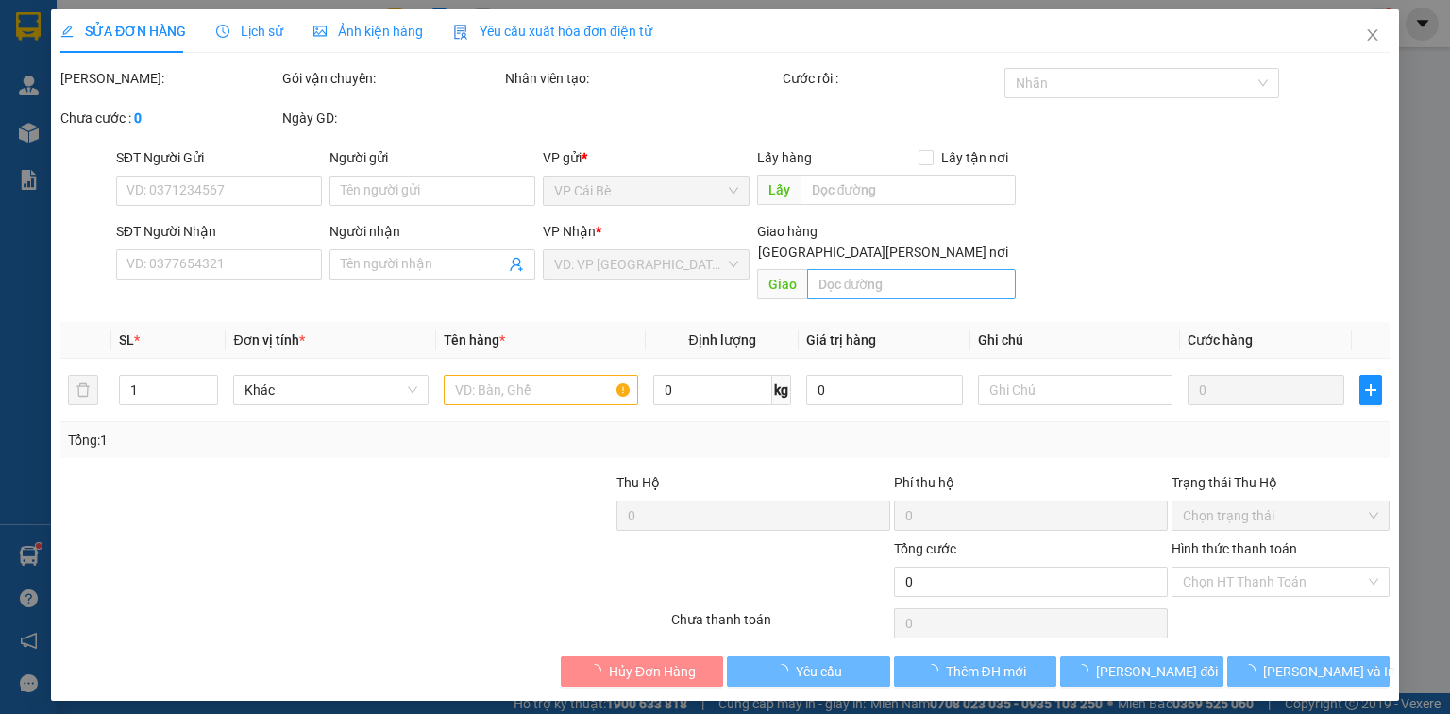
type input "20.000"
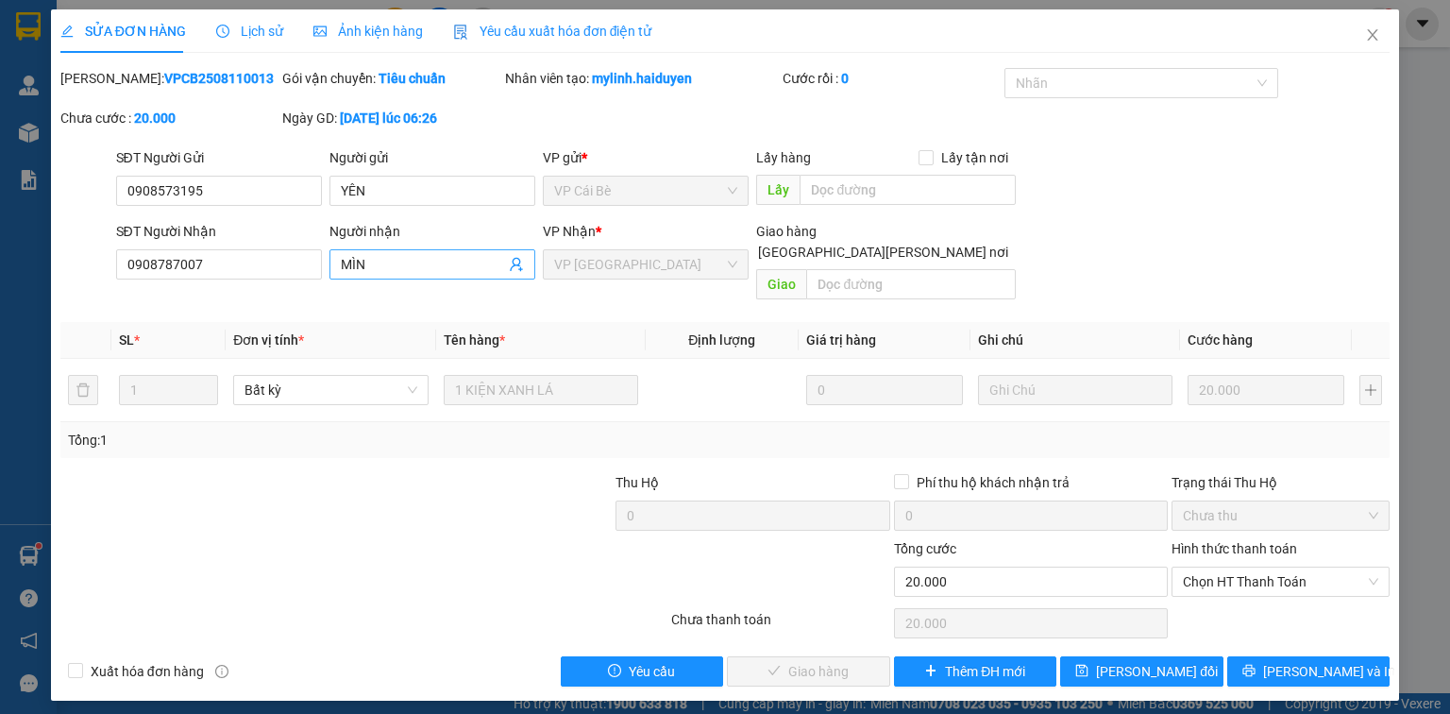
click at [403, 268] on input "MÌN" at bounding box center [423, 264] width 164 height 21
click at [1378, 32] on icon "close" at bounding box center [1372, 34] width 15 height 15
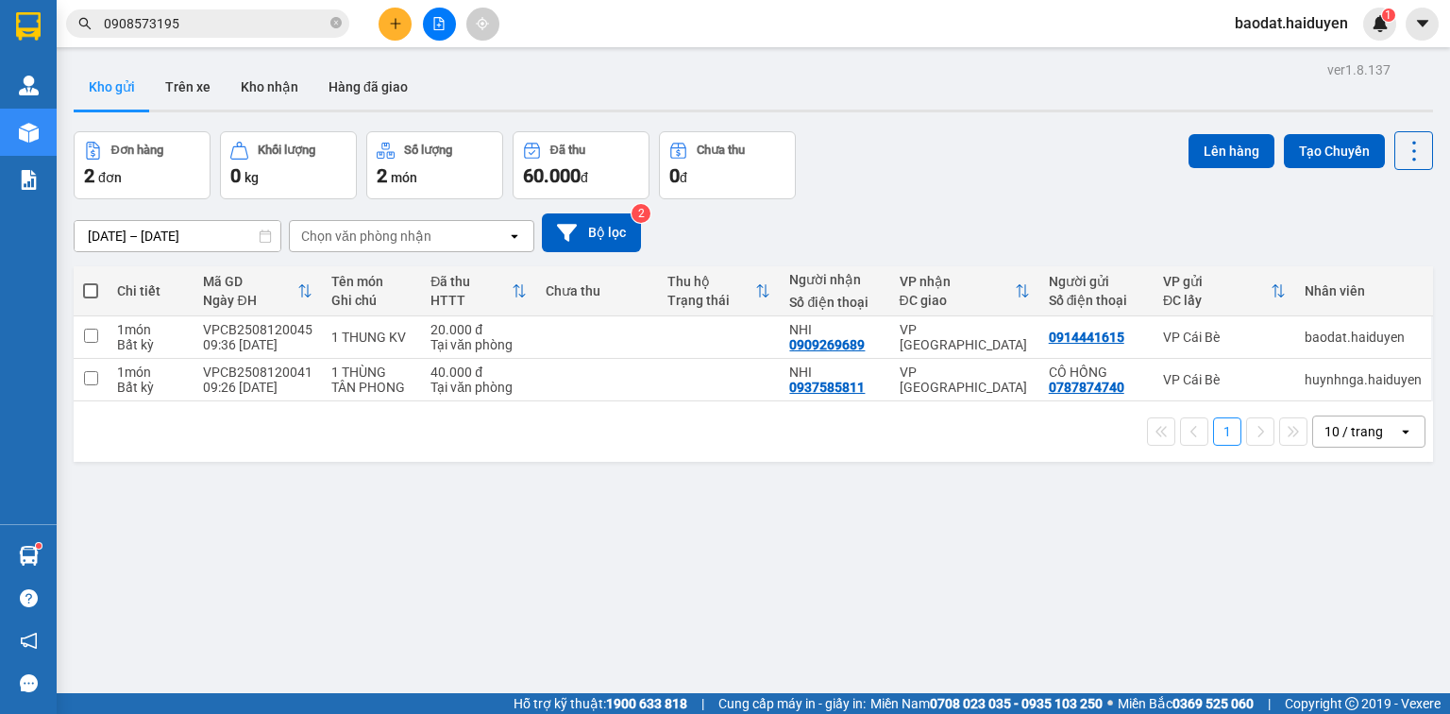
click at [201, 24] on input "0908573195" at bounding box center [215, 23] width 223 height 21
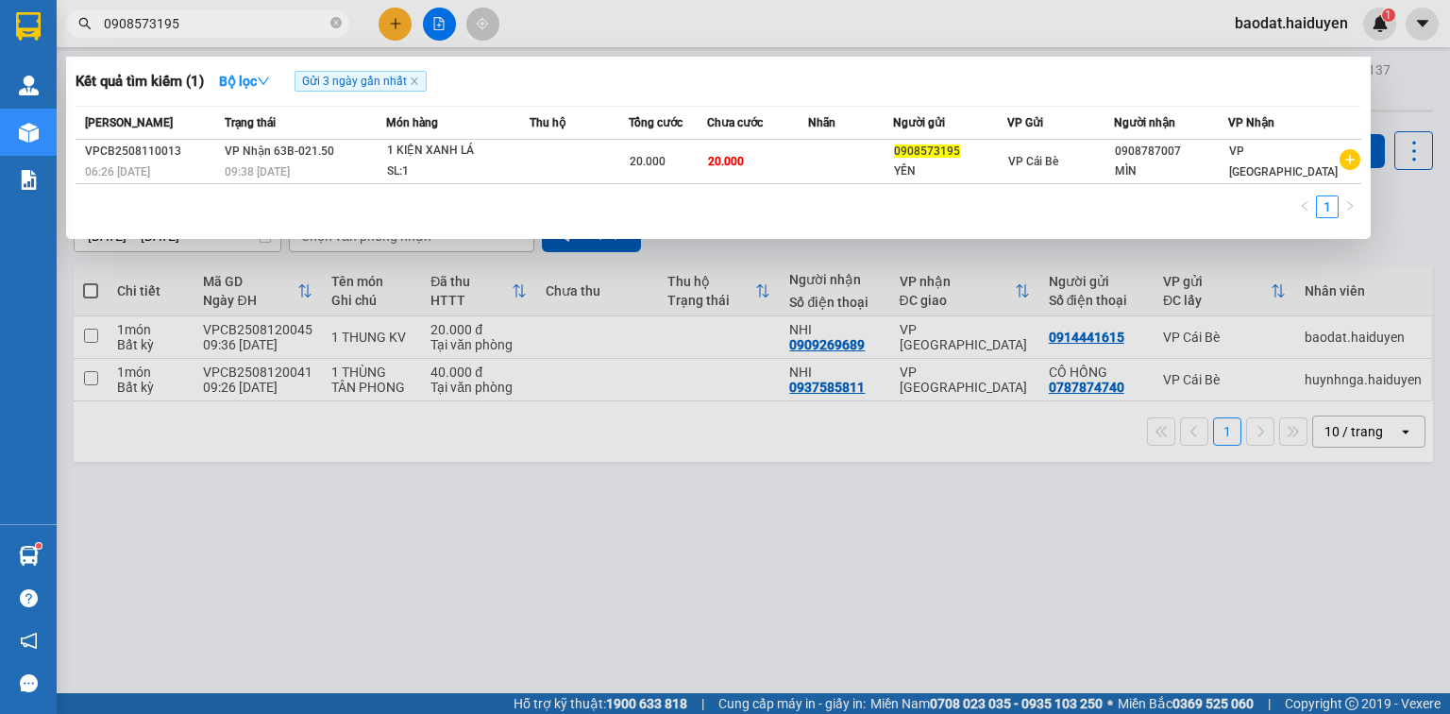
drag, startPoint x: 214, startPoint y: 22, endPoint x: 79, endPoint y: 27, distance: 135.1
click at [79, 27] on div "0908573195" at bounding box center [184, 23] width 368 height 28
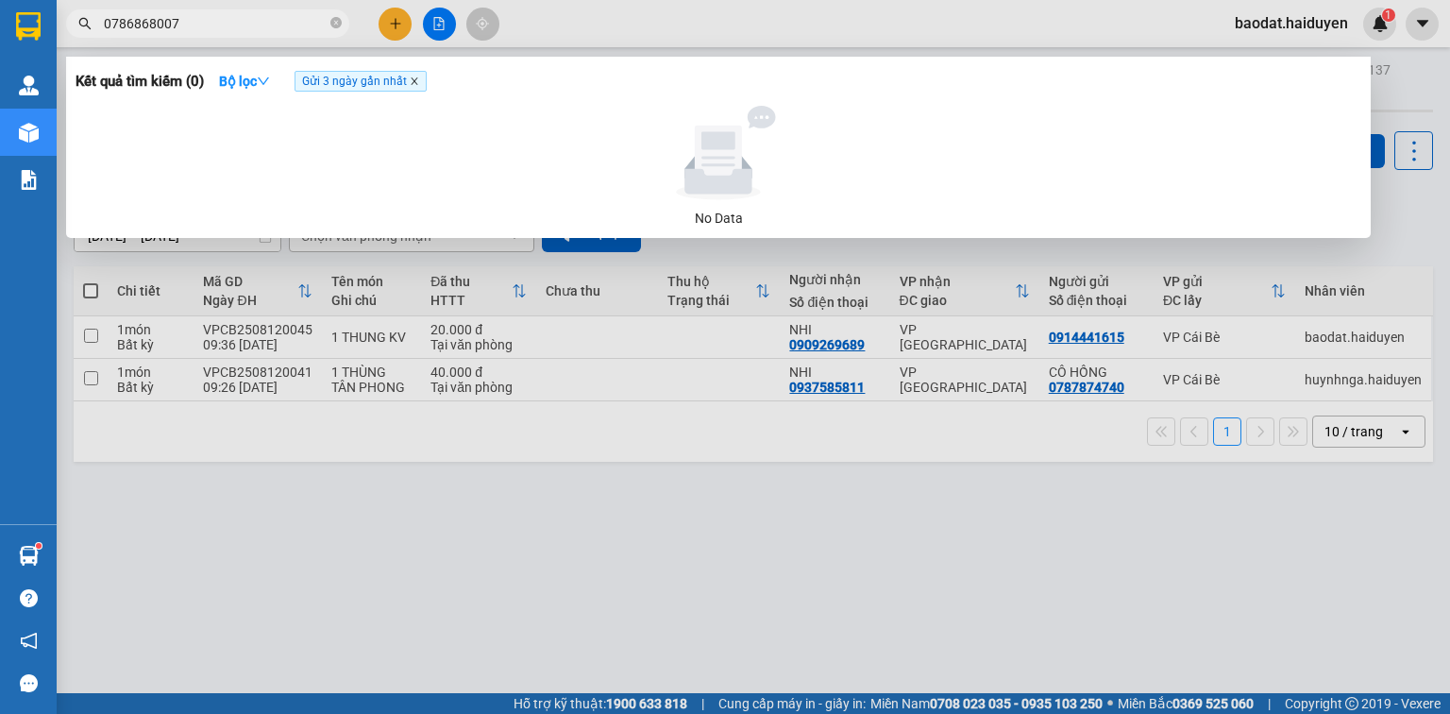
type input "0786868007"
click at [416, 82] on icon "close" at bounding box center [414, 81] width 7 height 7
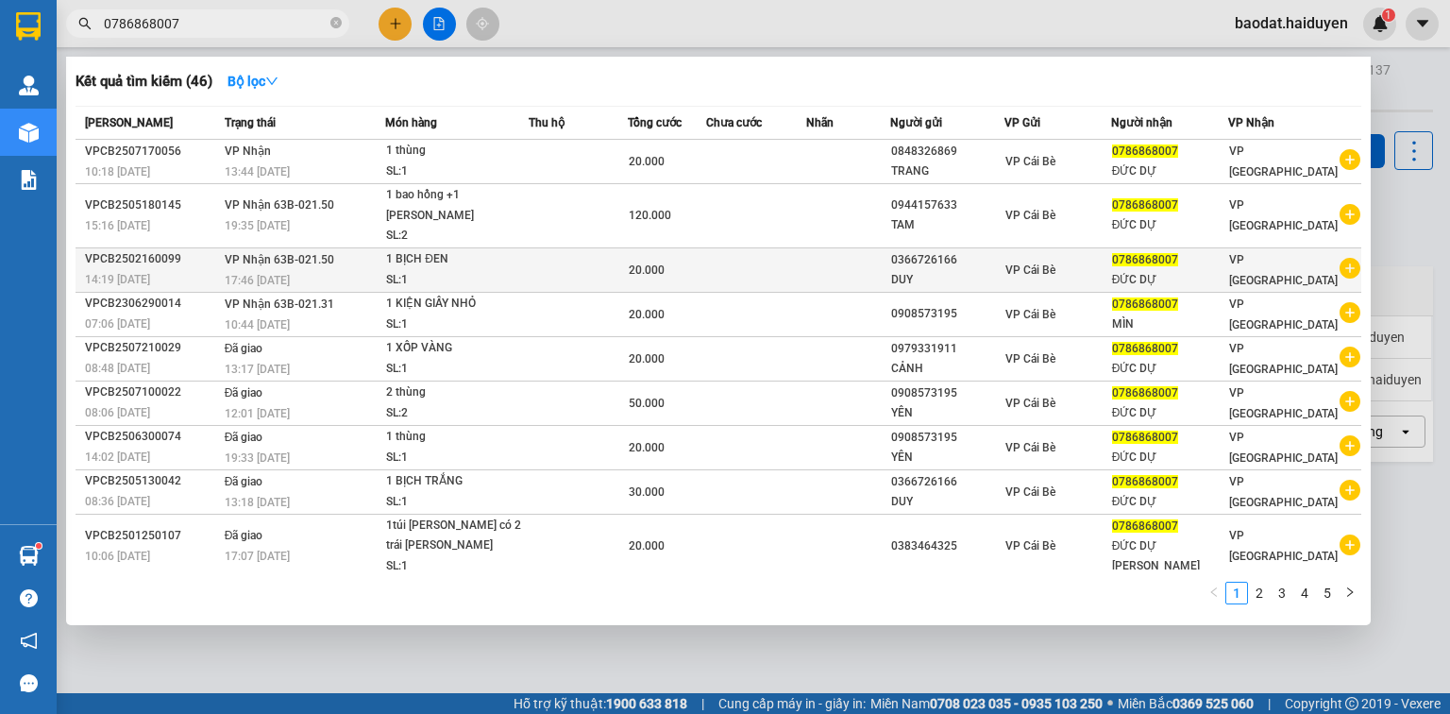
scroll to position [27, 0]
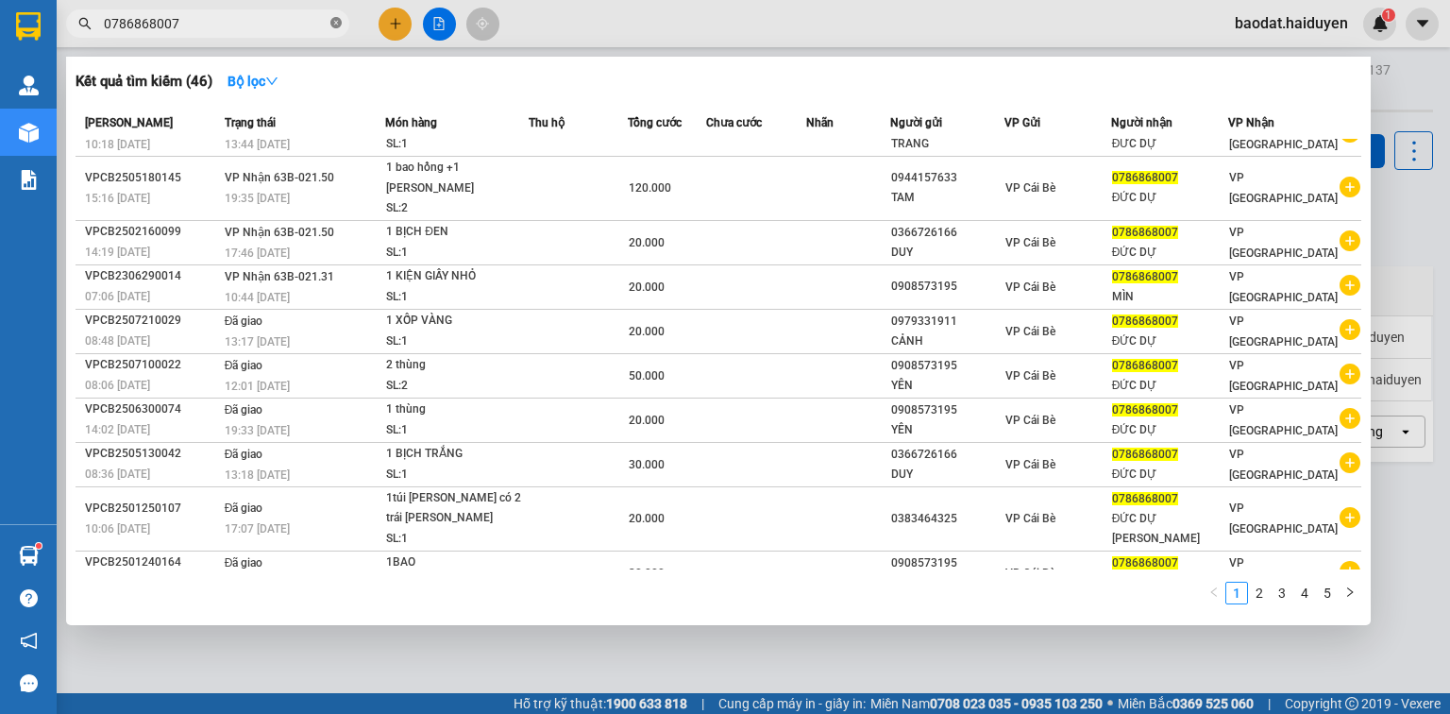
click at [335, 21] on icon "close-circle" at bounding box center [335, 22] width 11 height 11
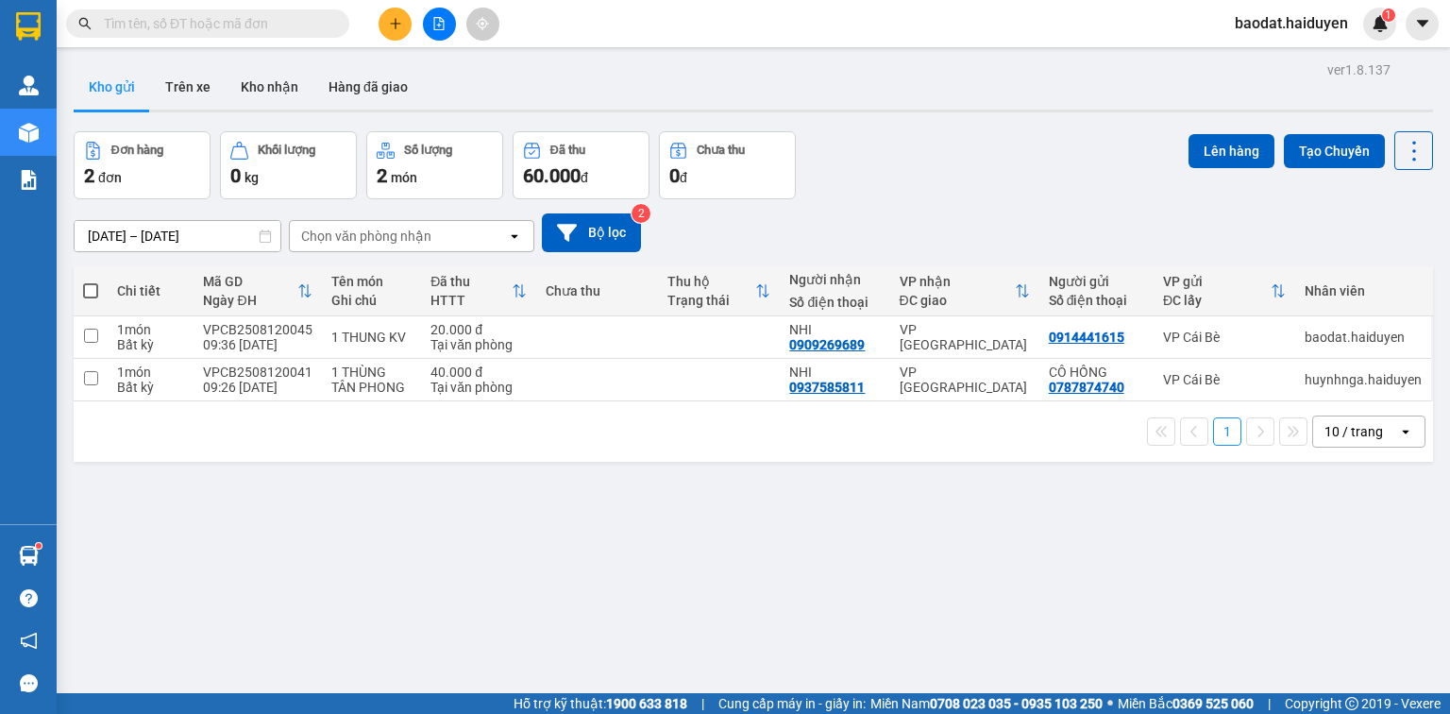
click at [283, 23] on input "text" at bounding box center [215, 23] width 223 height 21
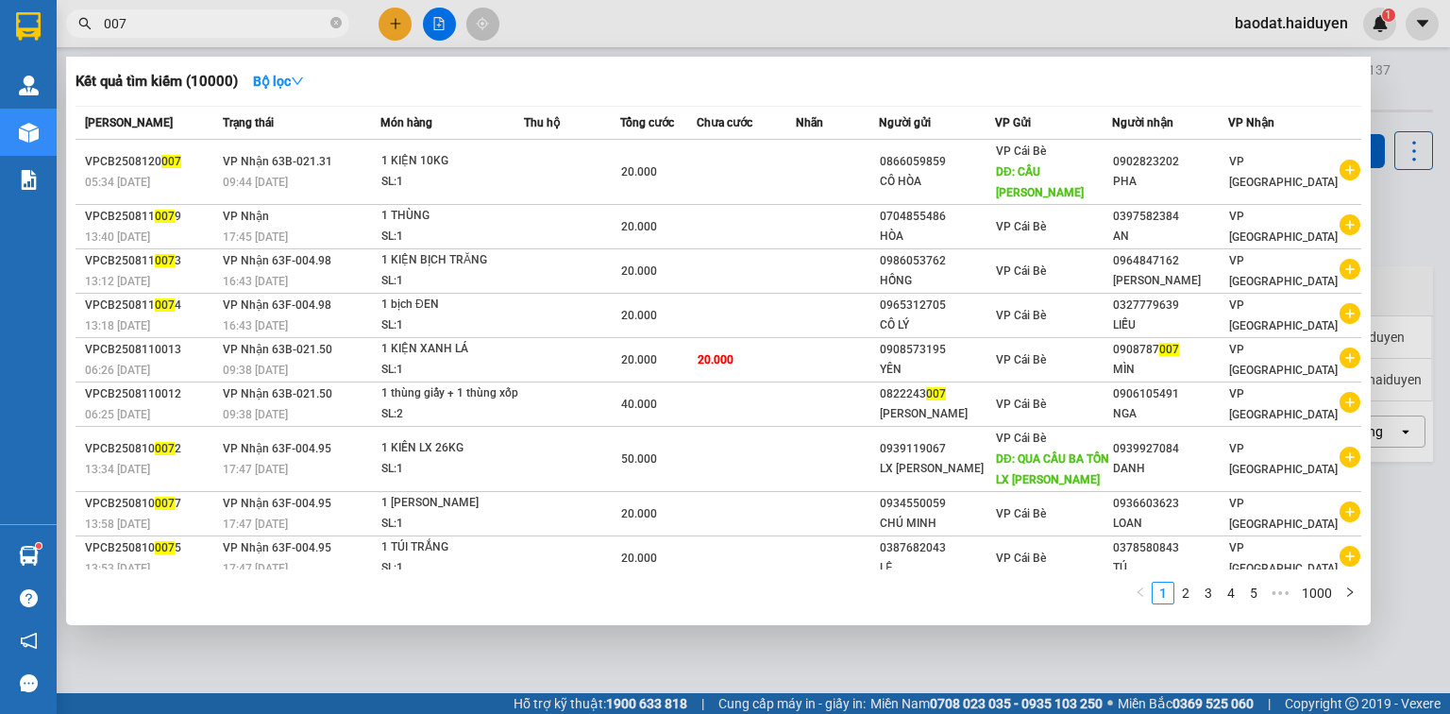
drag, startPoint x: 191, startPoint y: 30, endPoint x: 57, endPoint y: 25, distance: 134.1
click at [57, 26] on div "007" at bounding box center [184, 23] width 368 height 28
type input "0756"
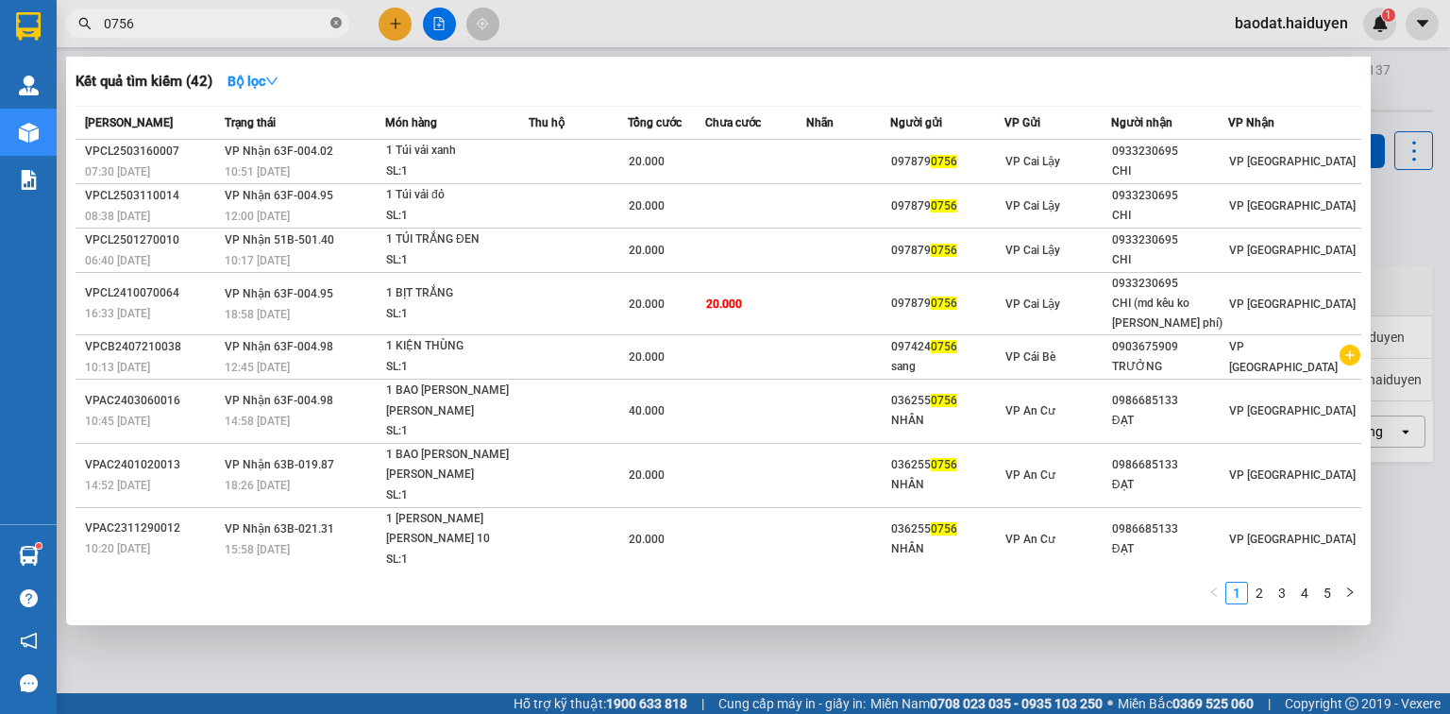
click at [336, 22] on icon "close-circle" at bounding box center [335, 22] width 11 height 11
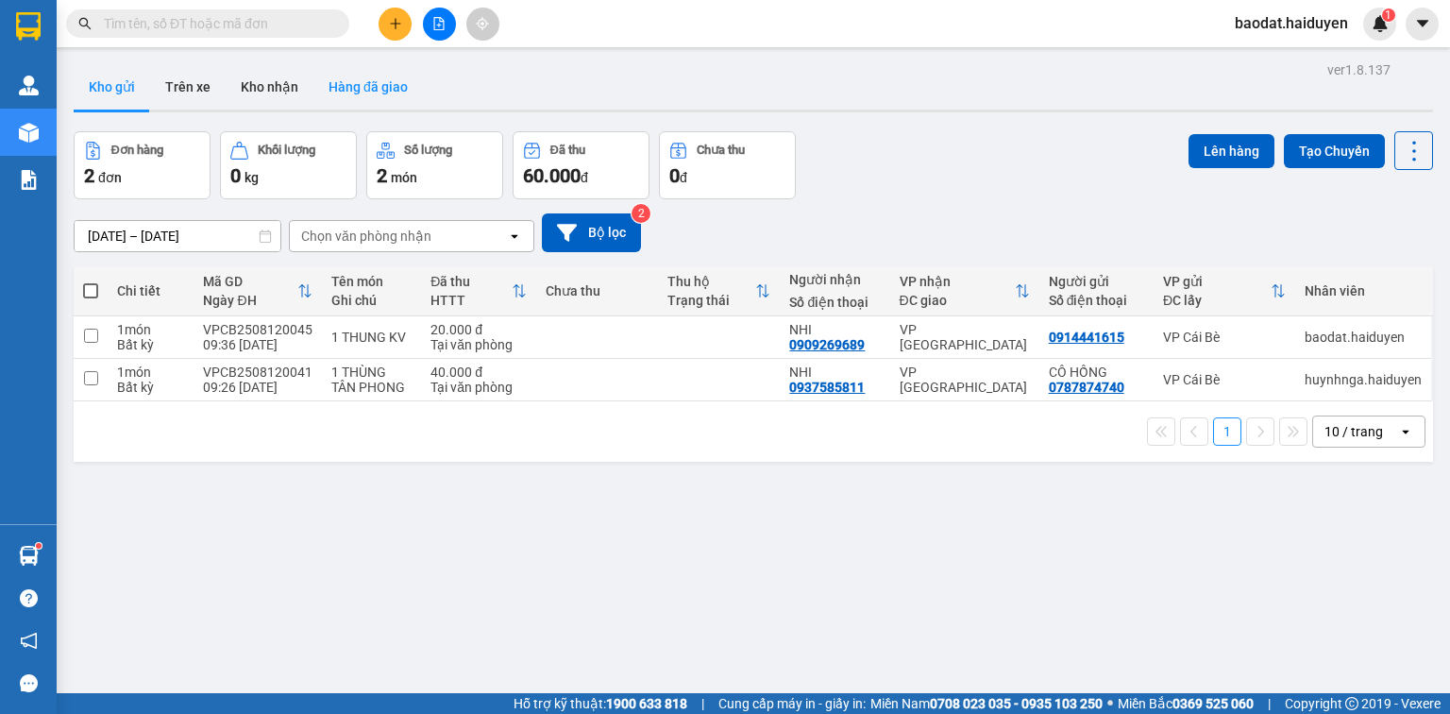
drag, startPoint x: 259, startPoint y: 28, endPoint x: 393, endPoint y: 97, distance: 150.7
click at [321, 64] on section "Kết quả tìm kiếm ( 42 ) Bộ lọc Mã ĐH Trạng thái Món hàng Thu hộ Tổng cước Chưa …" at bounding box center [725, 357] width 1450 height 714
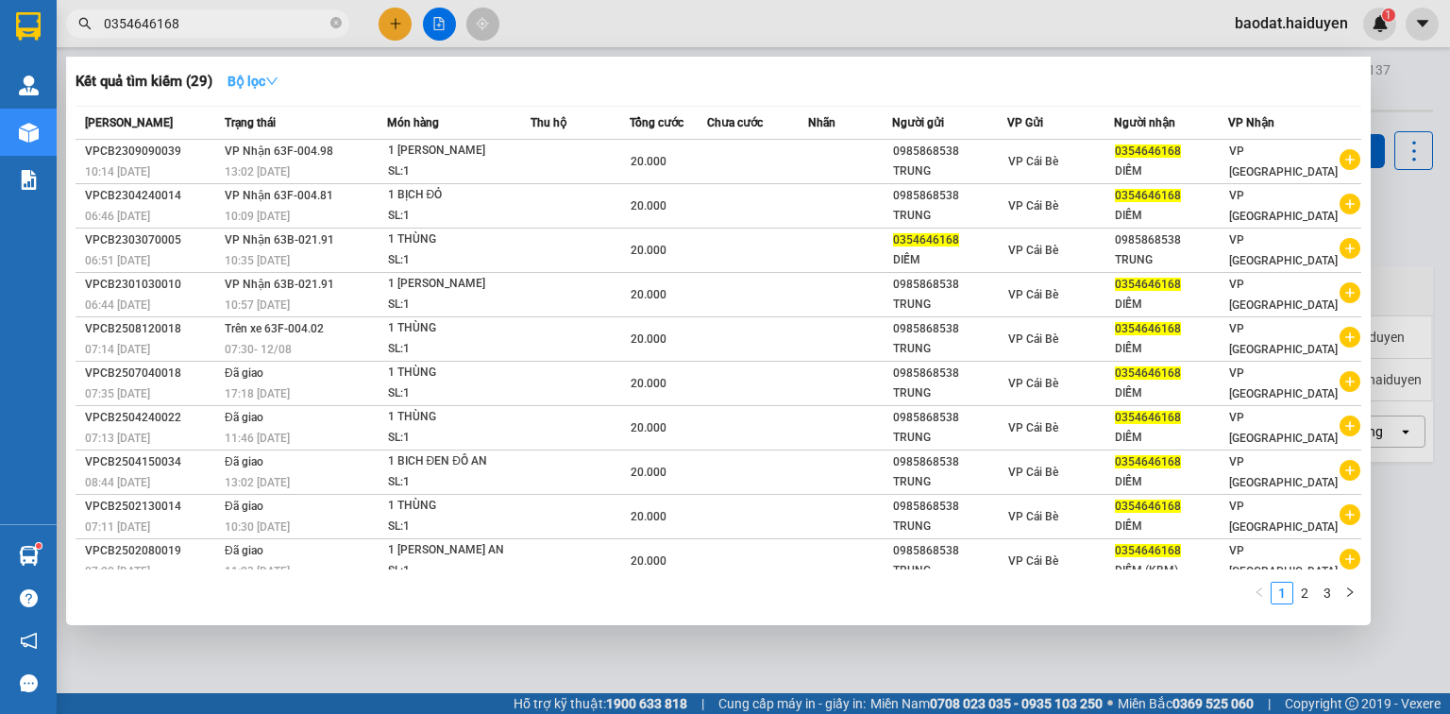
type input "0354646168"
click at [275, 82] on icon "down" at bounding box center [271, 81] width 13 height 13
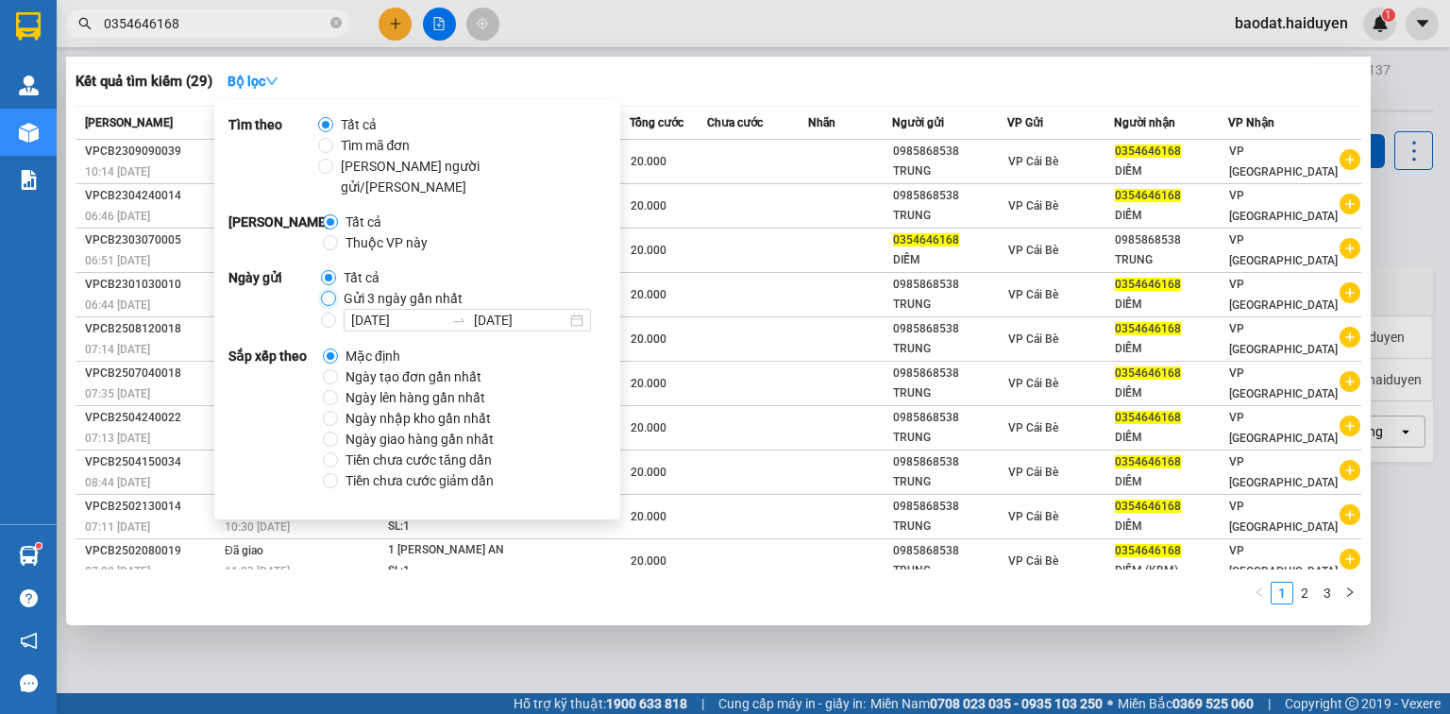
click at [326, 291] on input "Gửi 3 ngày gần nhất" at bounding box center [328, 298] width 15 height 15
radio input "true"
radio input "false"
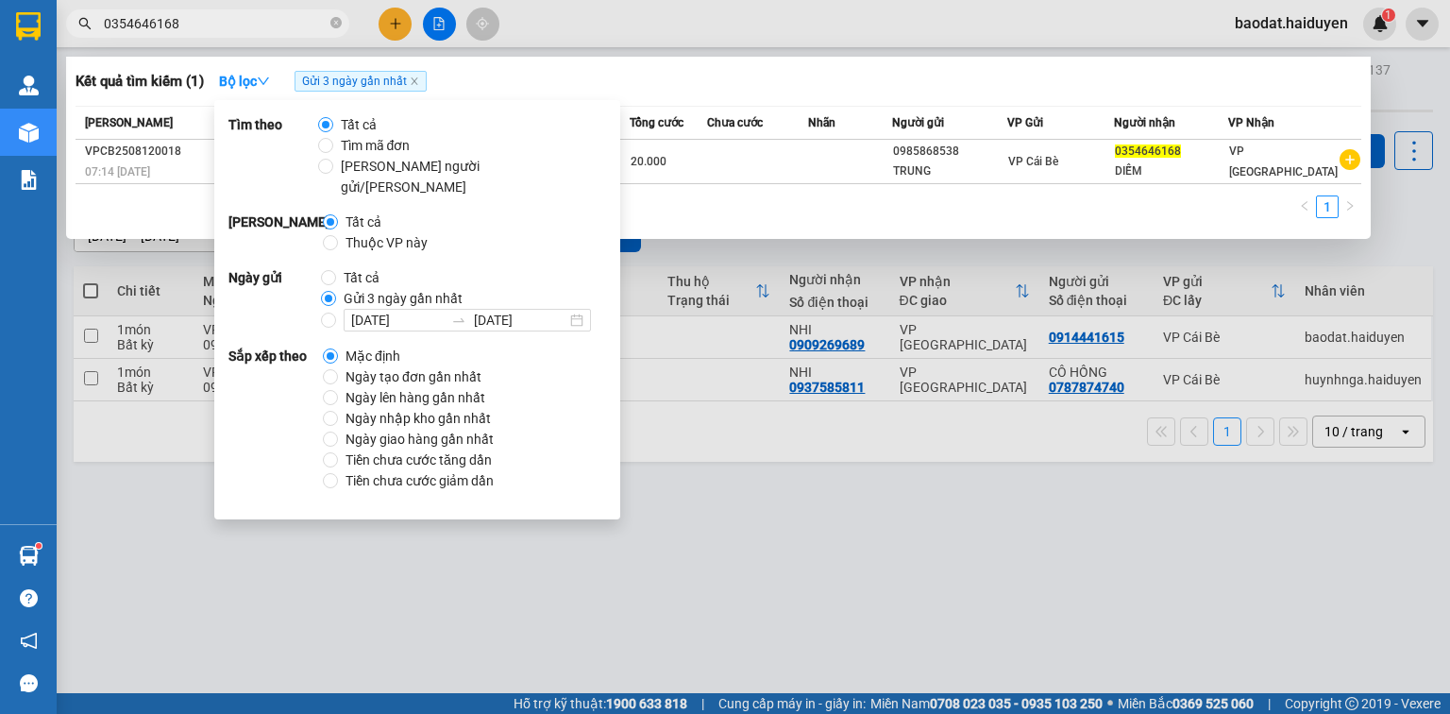
click at [230, 25] on input "0354646168" at bounding box center [215, 23] width 223 height 21
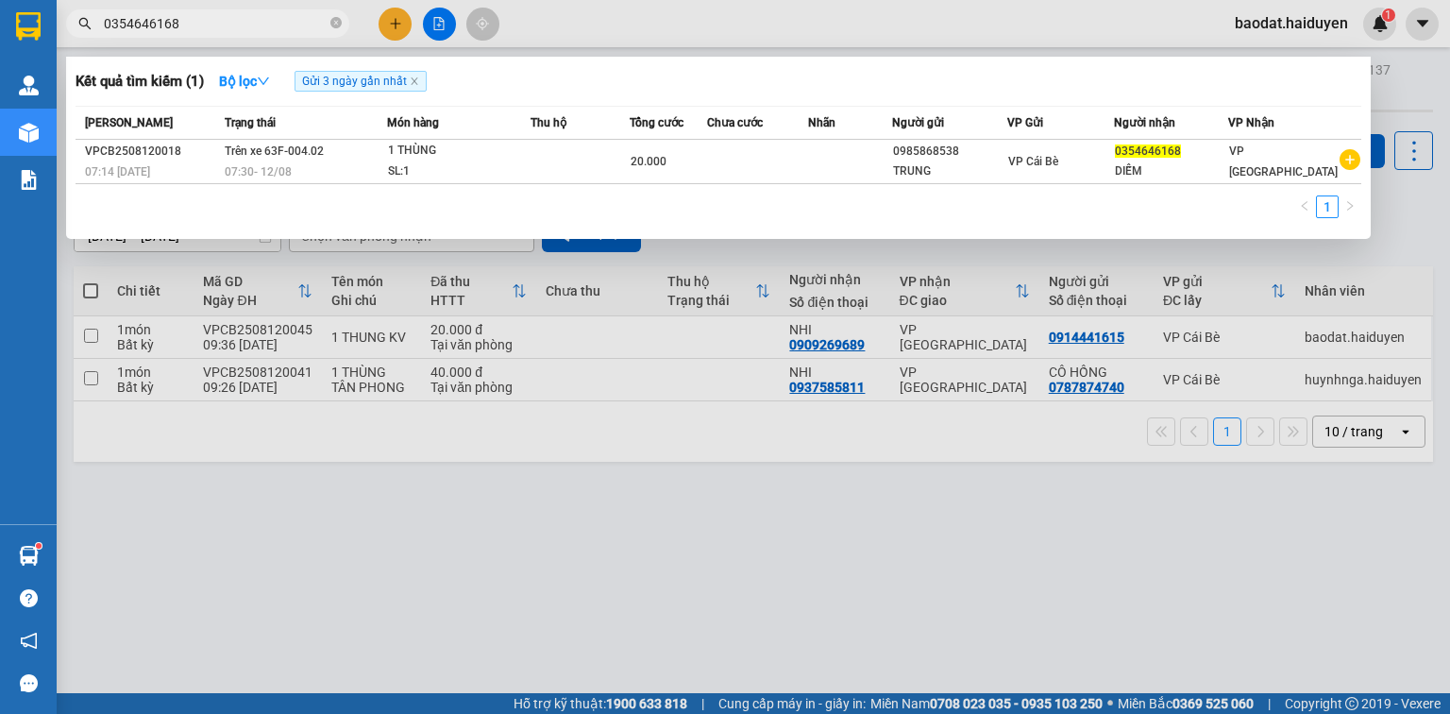
drag, startPoint x: 170, startPoint y: 21, endPoint x: 0, endPoint y: 34, distance: 170.4
click at [0, 34] on section "Kết quả tìm kiếm ( 1 ) Bộ lọc Gửi 3 ngày gần nhất Mã ĐH Trạng thái Món hàng Thu…" at bounding box center [725, 357] width 1450 height 714
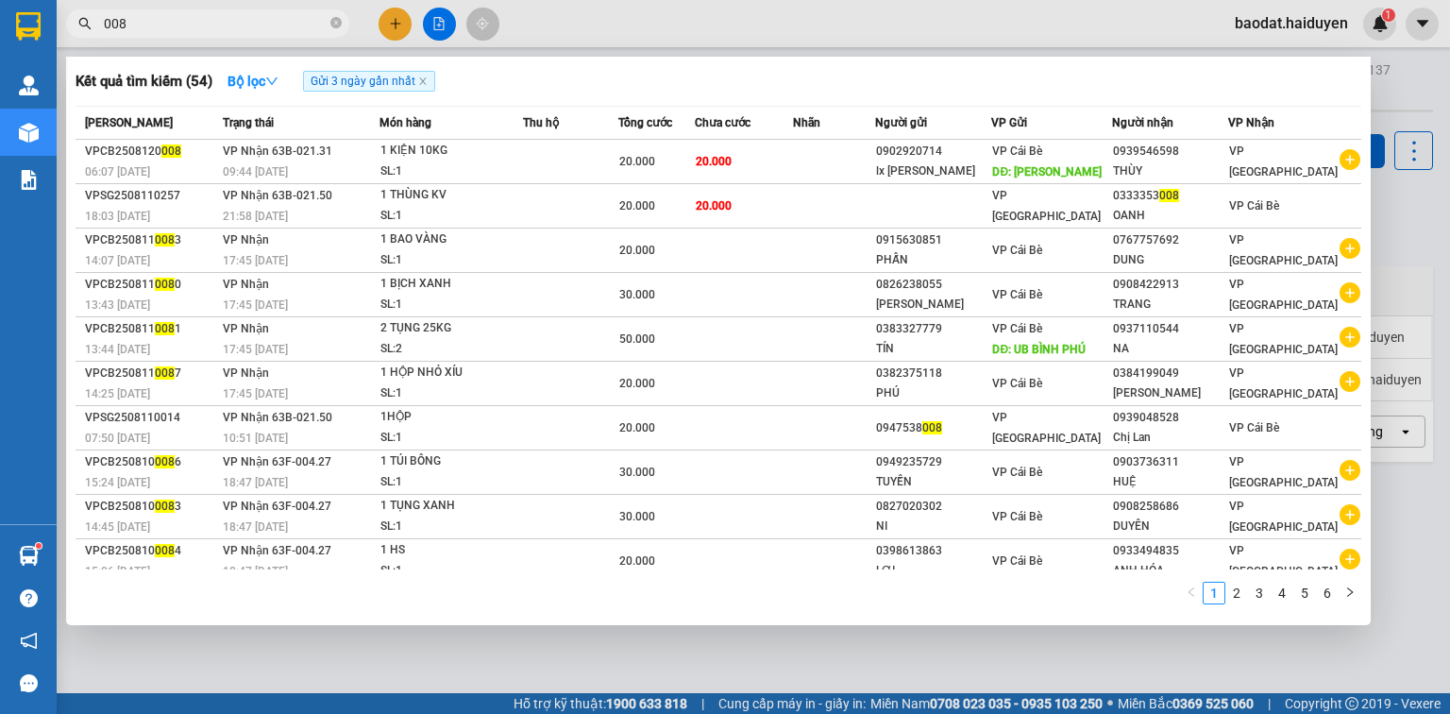
type input "008"
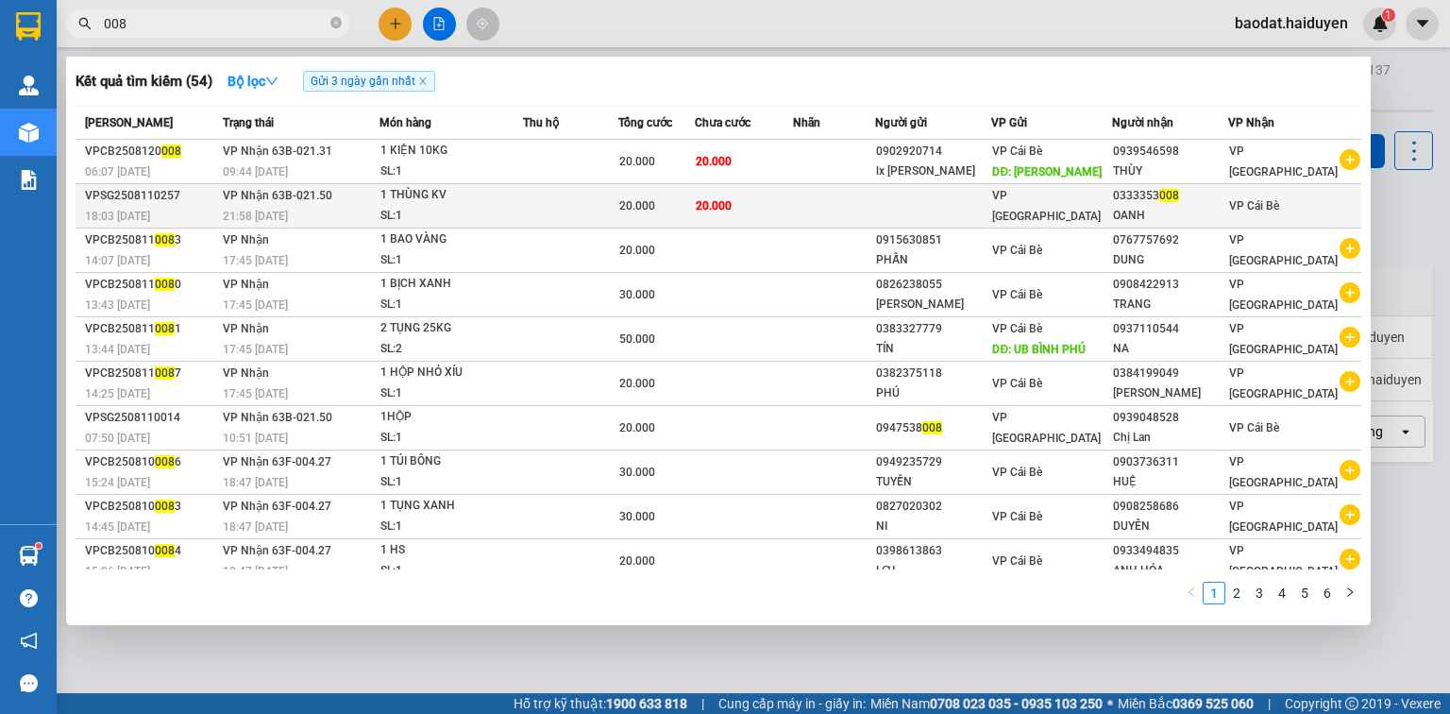
click at [665, 213] on div "20.000" at bounding box center [656, 205] width 75 height 21
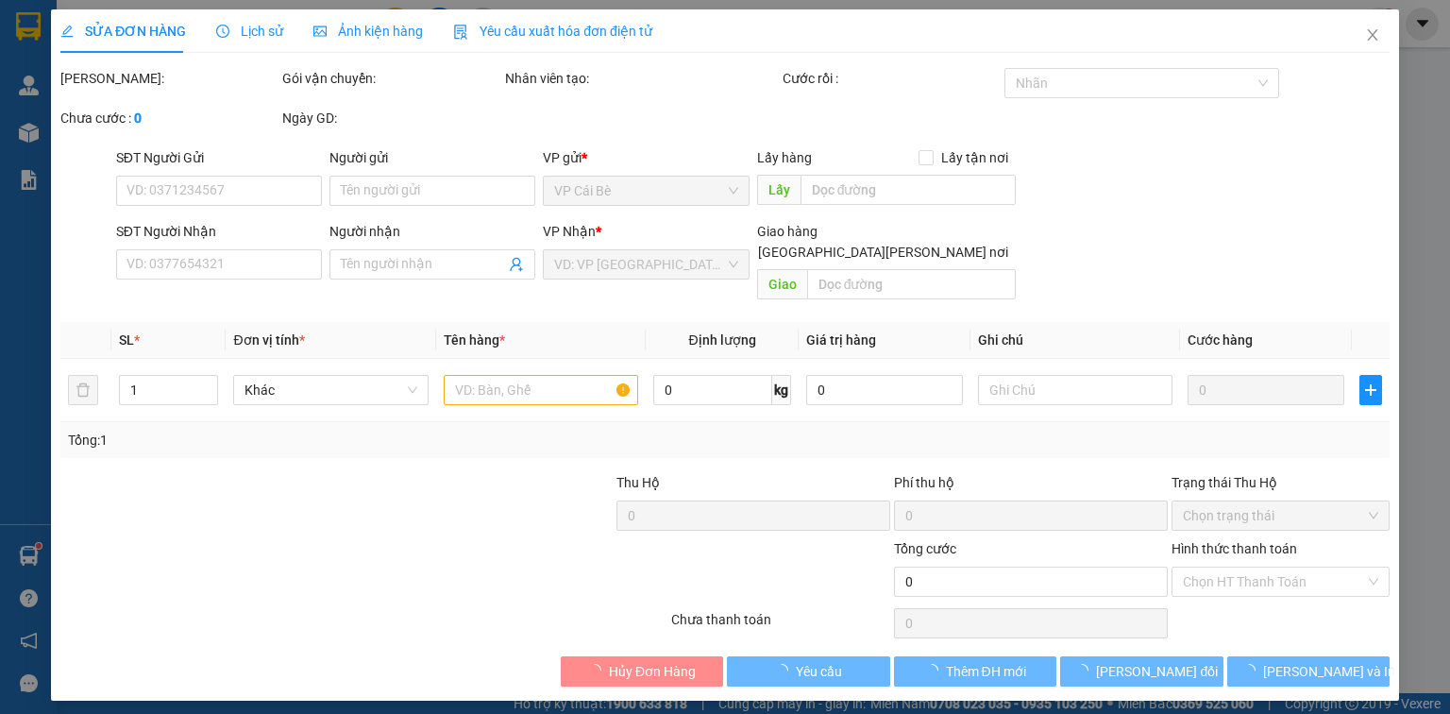
type input "0333353008"
type input "OANH"
type input "20.000"
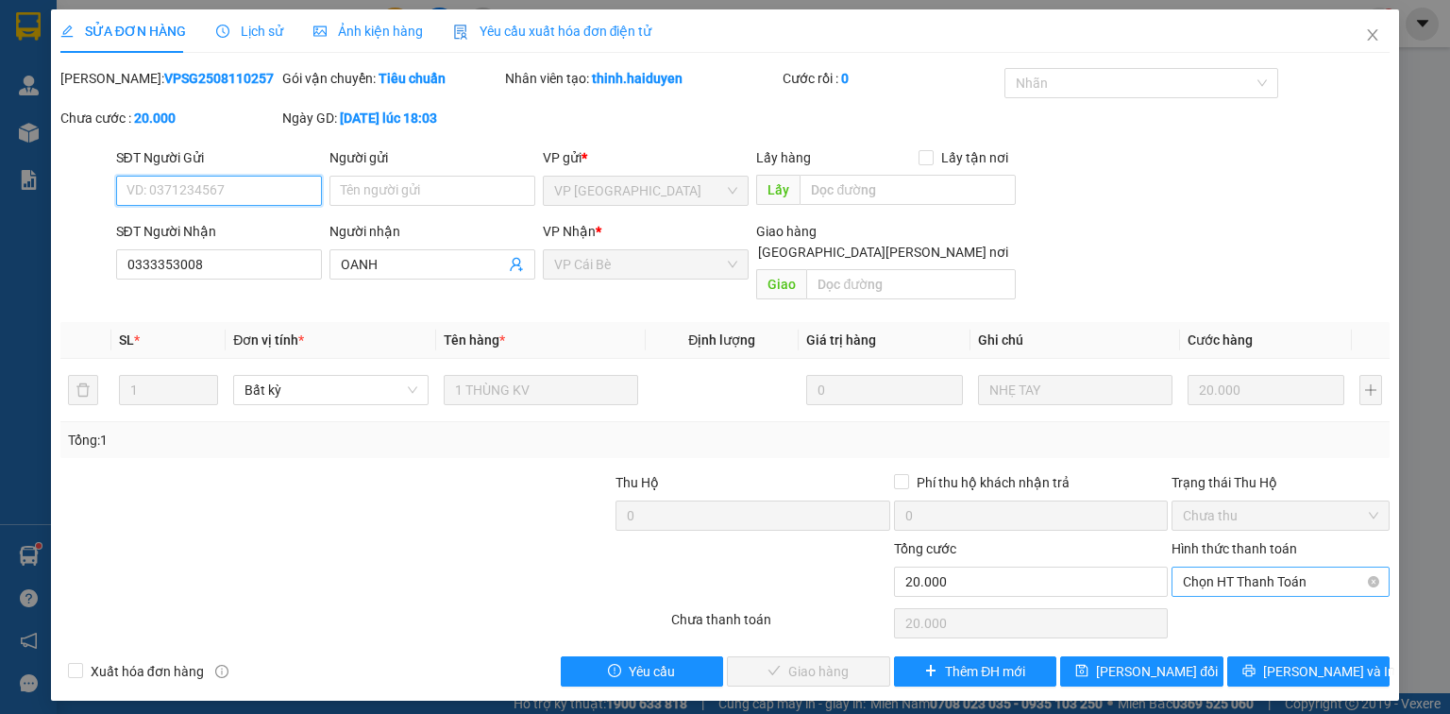
click at [1237, 567] on span "Chọn HT Thanh Toán" at bounding box center [1280, 581] width 195 height 28
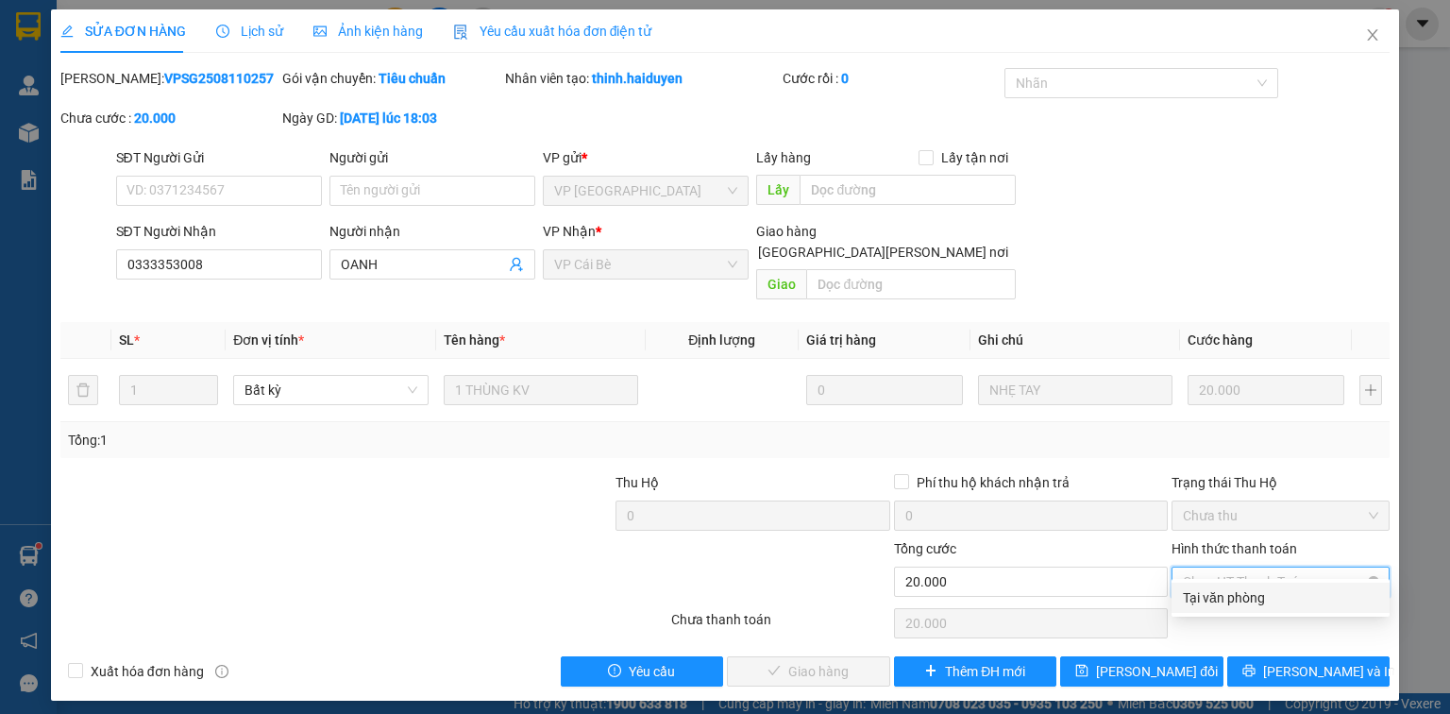
click at [1227, 587] on div "Tại văn phòng" at bounding box center [1280, 597] width 195 height 21
type input "0"
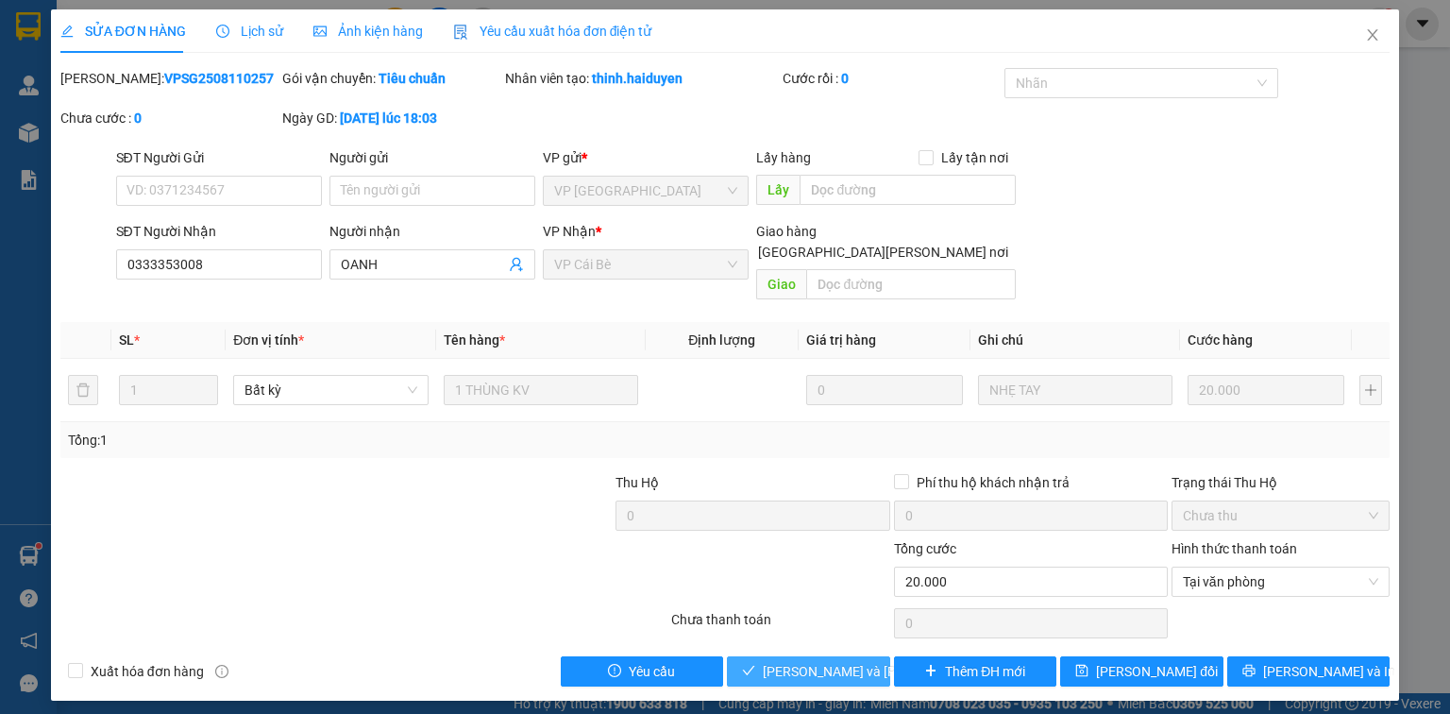
click at [838, 661] on span "Lưu và Giao hàng" at bounding box center [890, 671] width 255 height 21
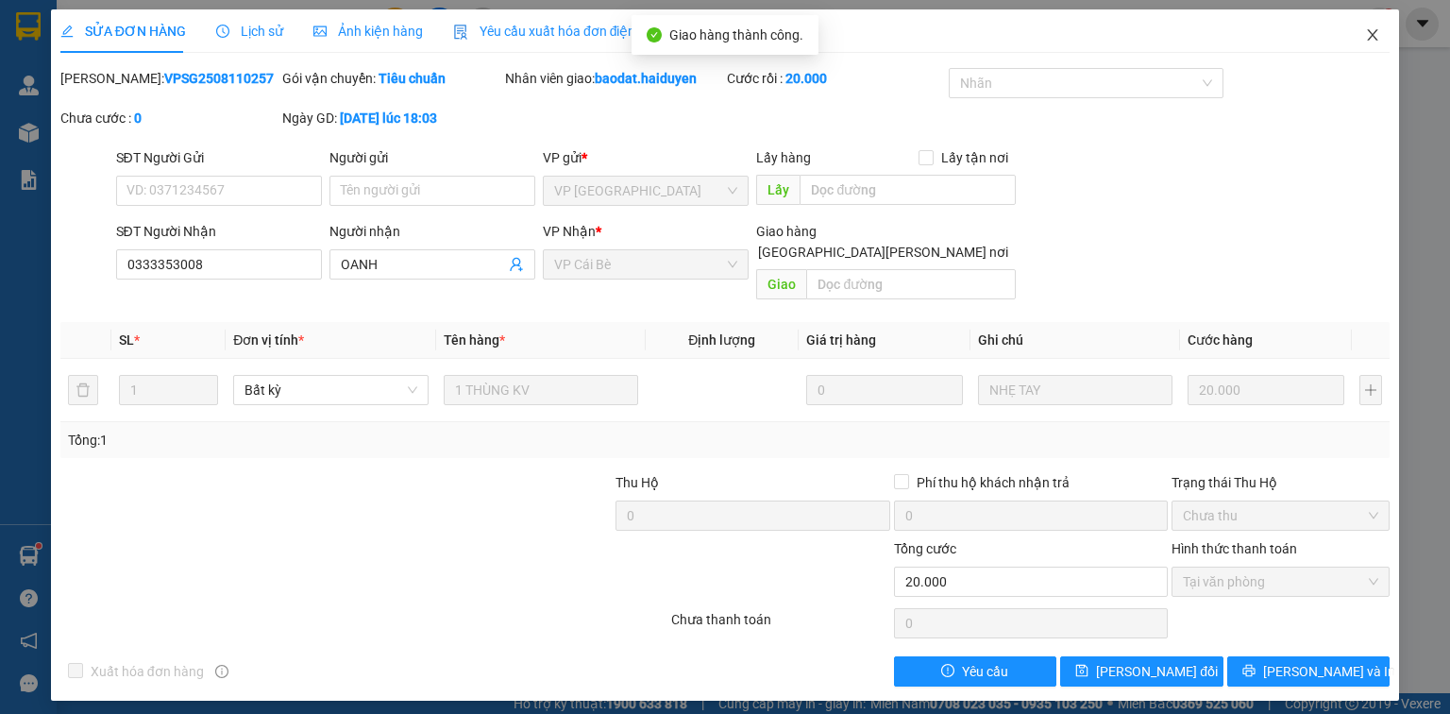
click at [1370, 25] on span "Close" at bounding box center [1372, 35] width 53 height 53
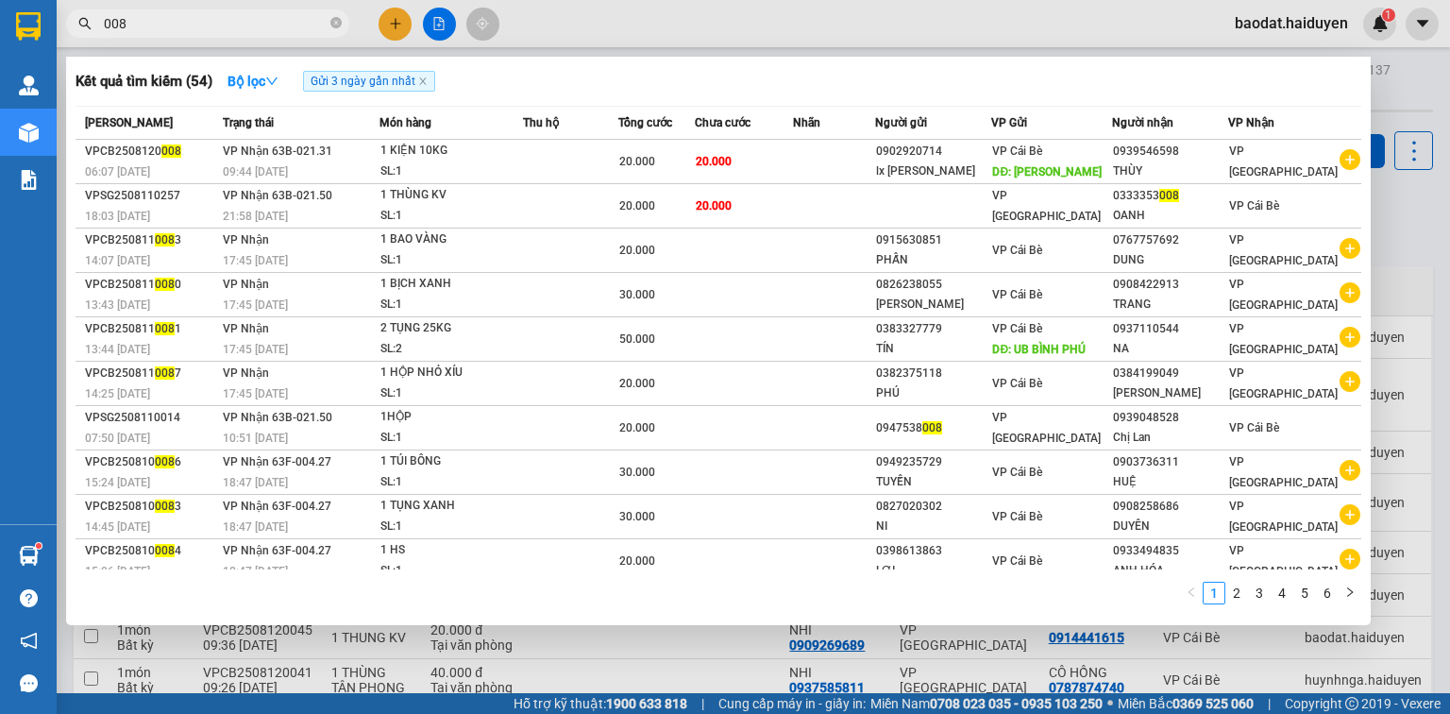
drag, startPoint x: 155, startPoint y: 26, endPoint x: 69, endPoint y: 26, distance: 85.9
click at [69, 26] on span "008" at bounding box center [207, 23] width 283 height 28
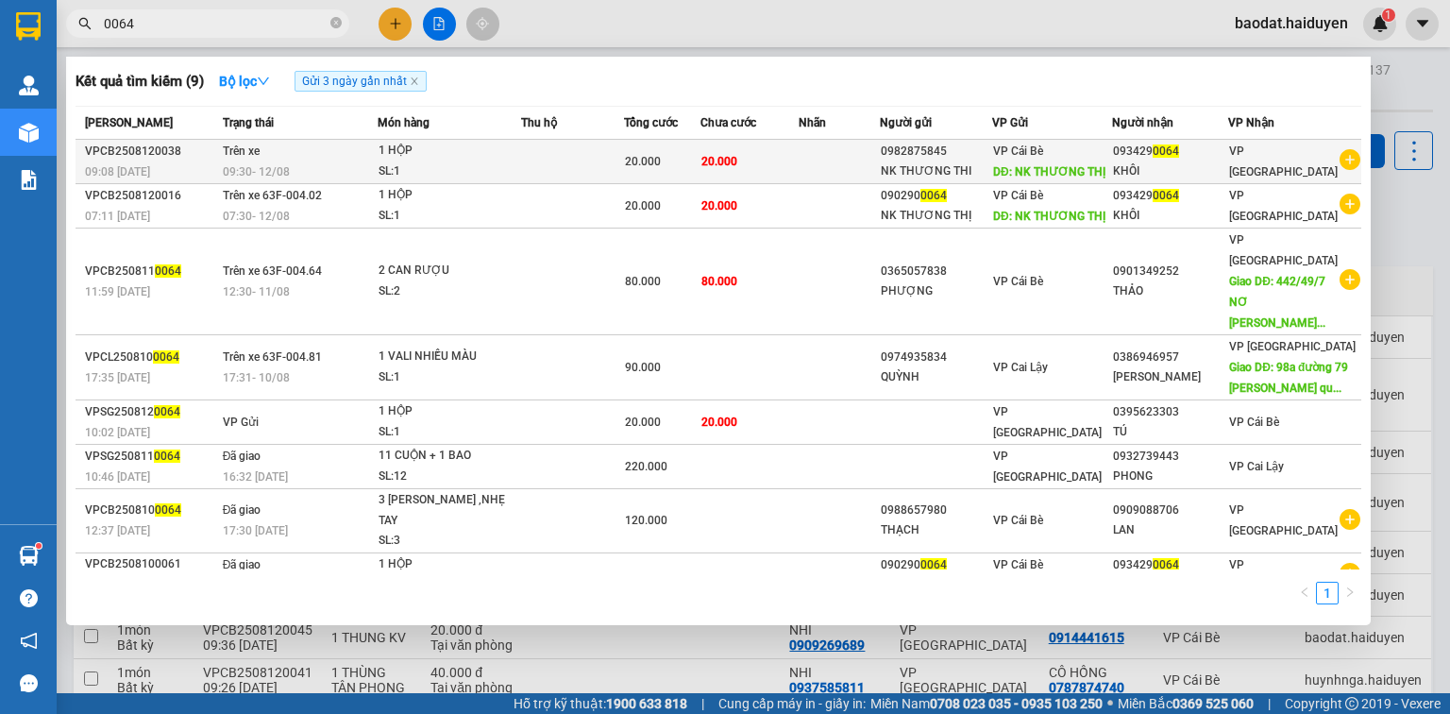
type input "0064"
click at [531, 162] on td at bounding box center [572, 162] width 103 height 44
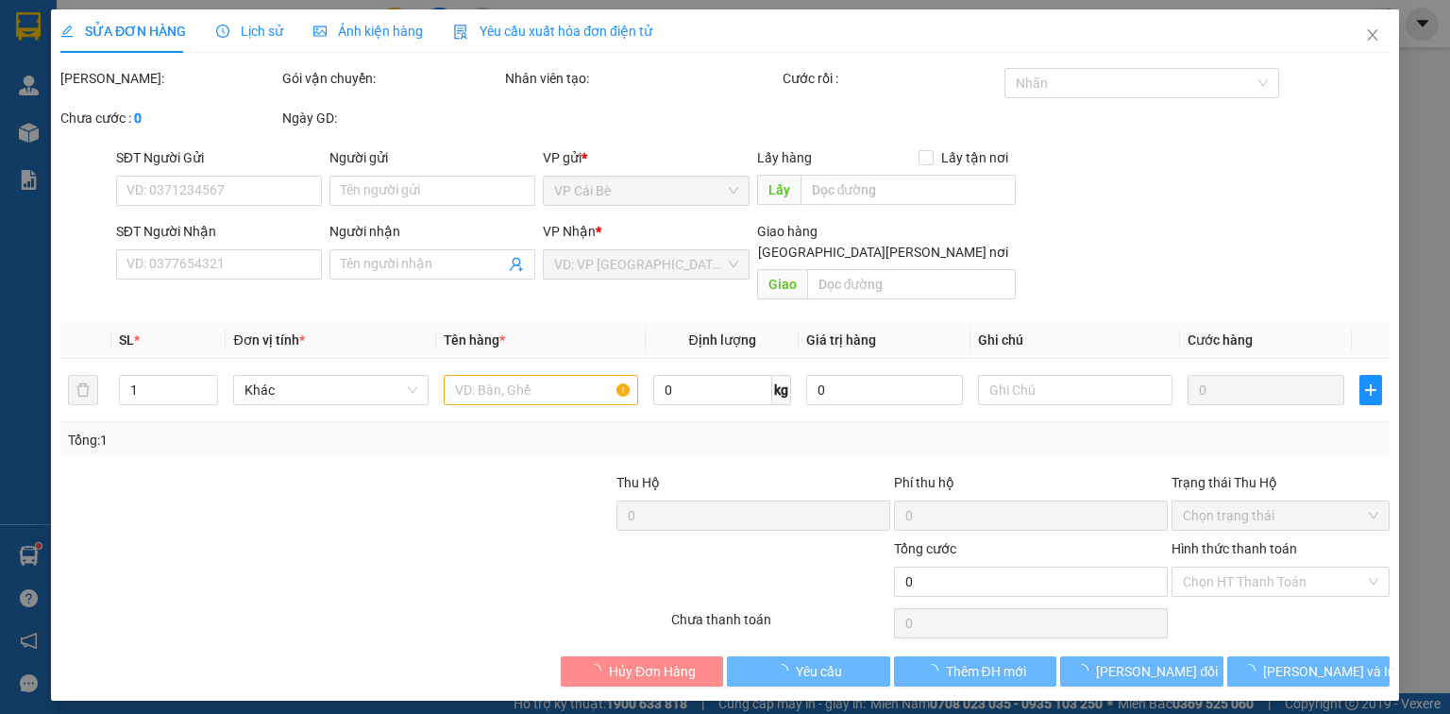
type input "0982875845"
type input "NK THƯƠNG THI"
type input "NK THƯƠNG THỊ"
type input "0934290064"
type input "KHÔI"
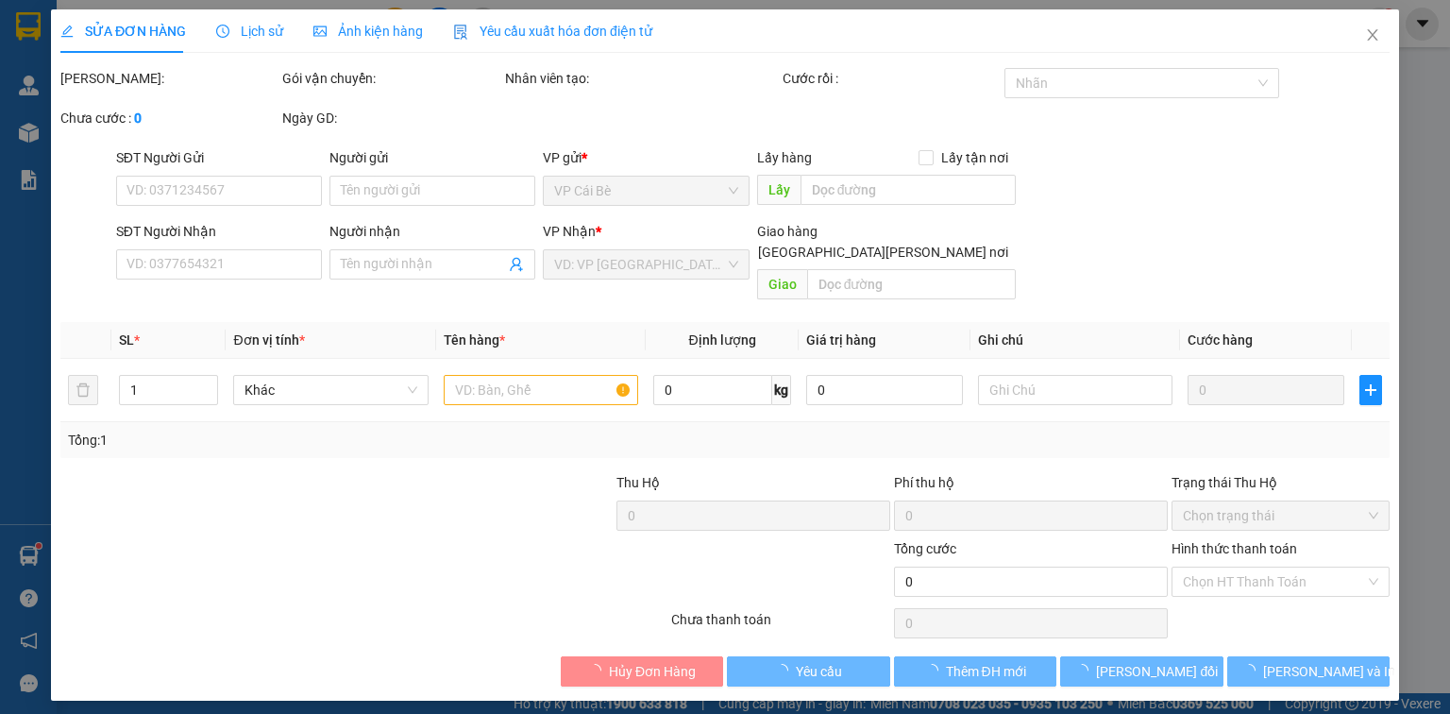
type input "20.000"
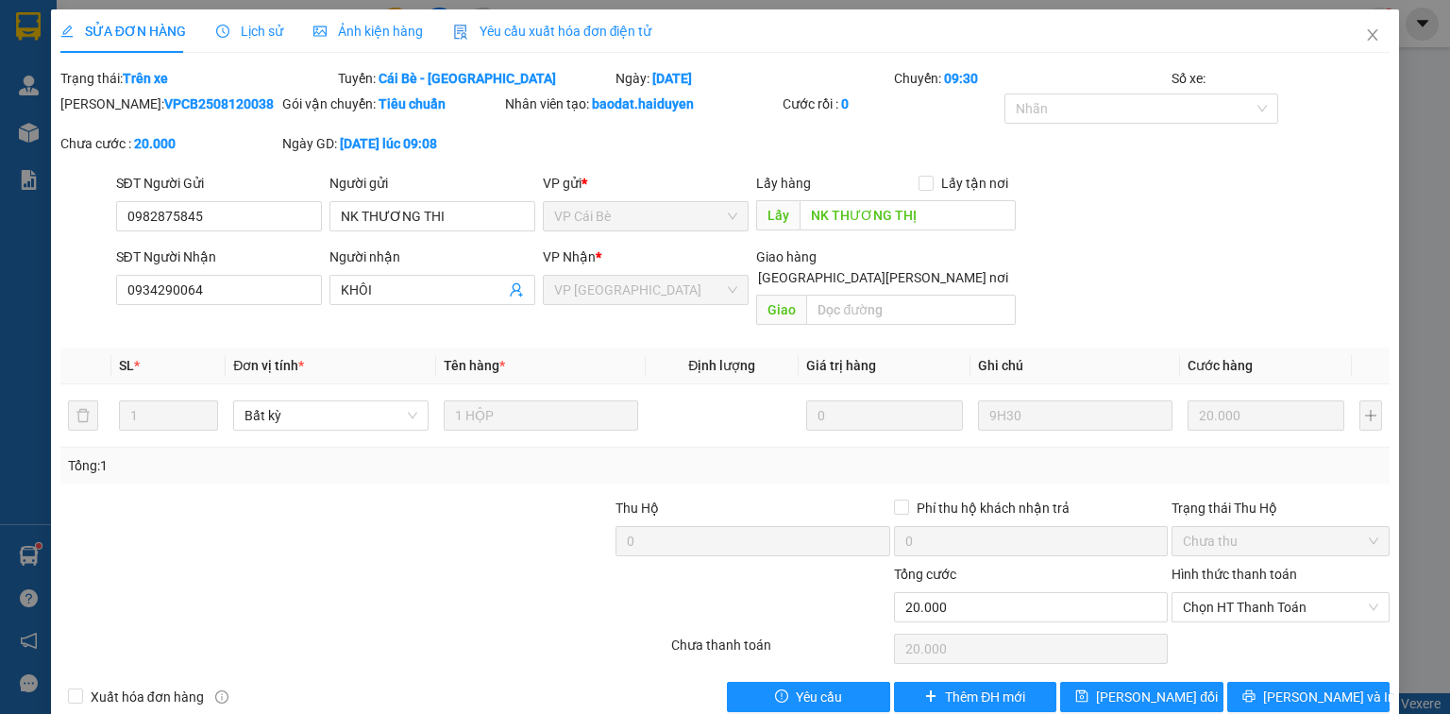
click at [266, 38] on span "Lịch sử" at bounding box center [249, 31] width 67 height 15
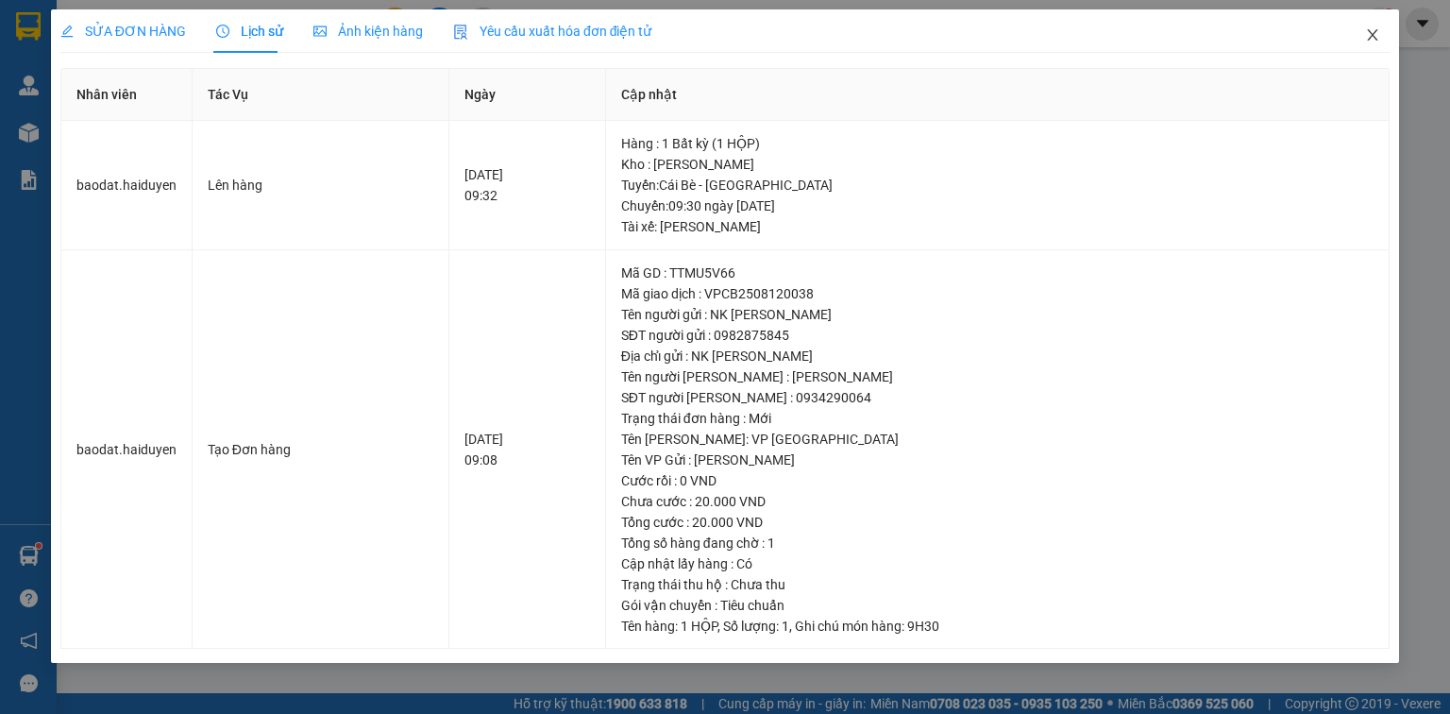
click at [1373, 33] on icon "close" at bounding box center [1372, 34] width 15 height 15
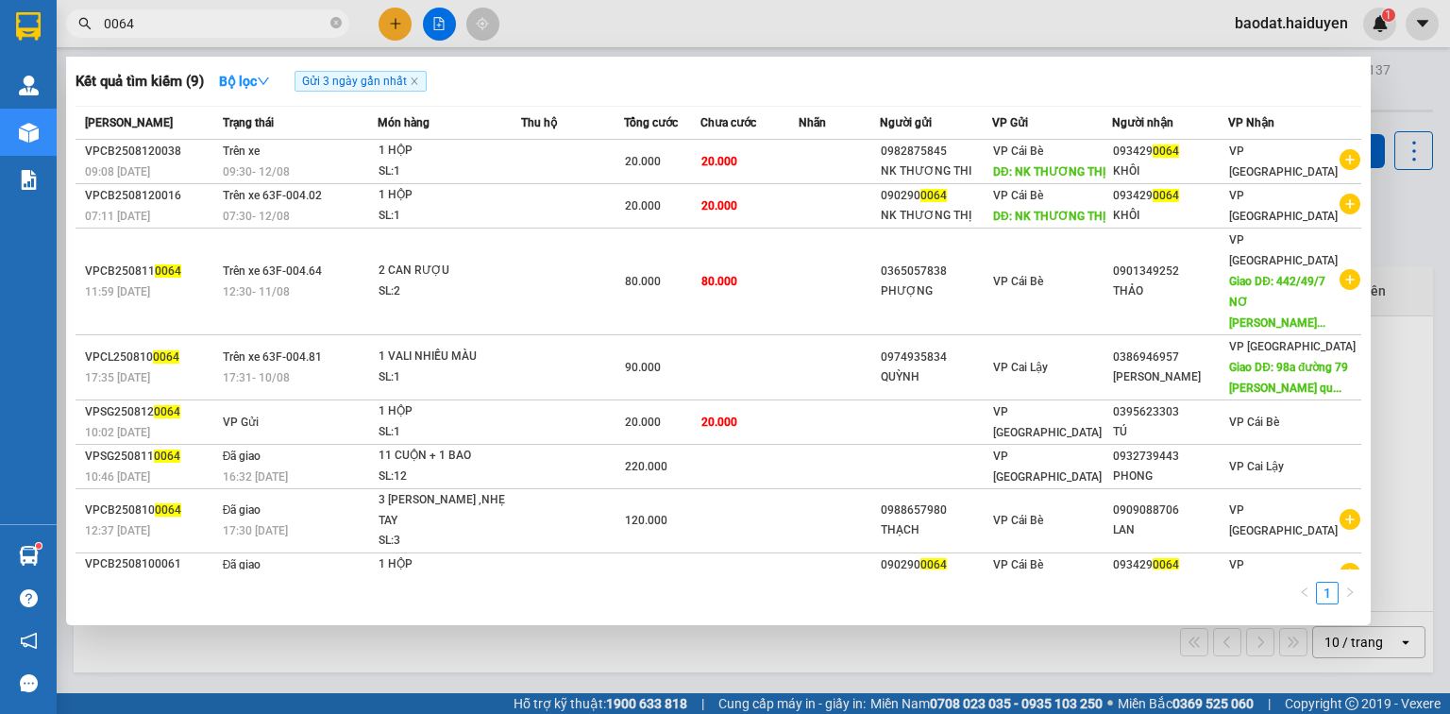
click at [229, 9] on span "0064" at bounding box center [207, 23] width 283 height 28
drag, startPoint x: 150, startPoint y: 28, endPoint x: 9, endPoint y: 39, distance: 141.0
click at [9, 39] on section "Kết quả tìm kiếm ( 9 ) Bộ lọc Gửi 3 ngày gần nhất Mã ĐH Trạng thái Món hàng Thu…" at bounding box center [725, 357] width 1450 height 714
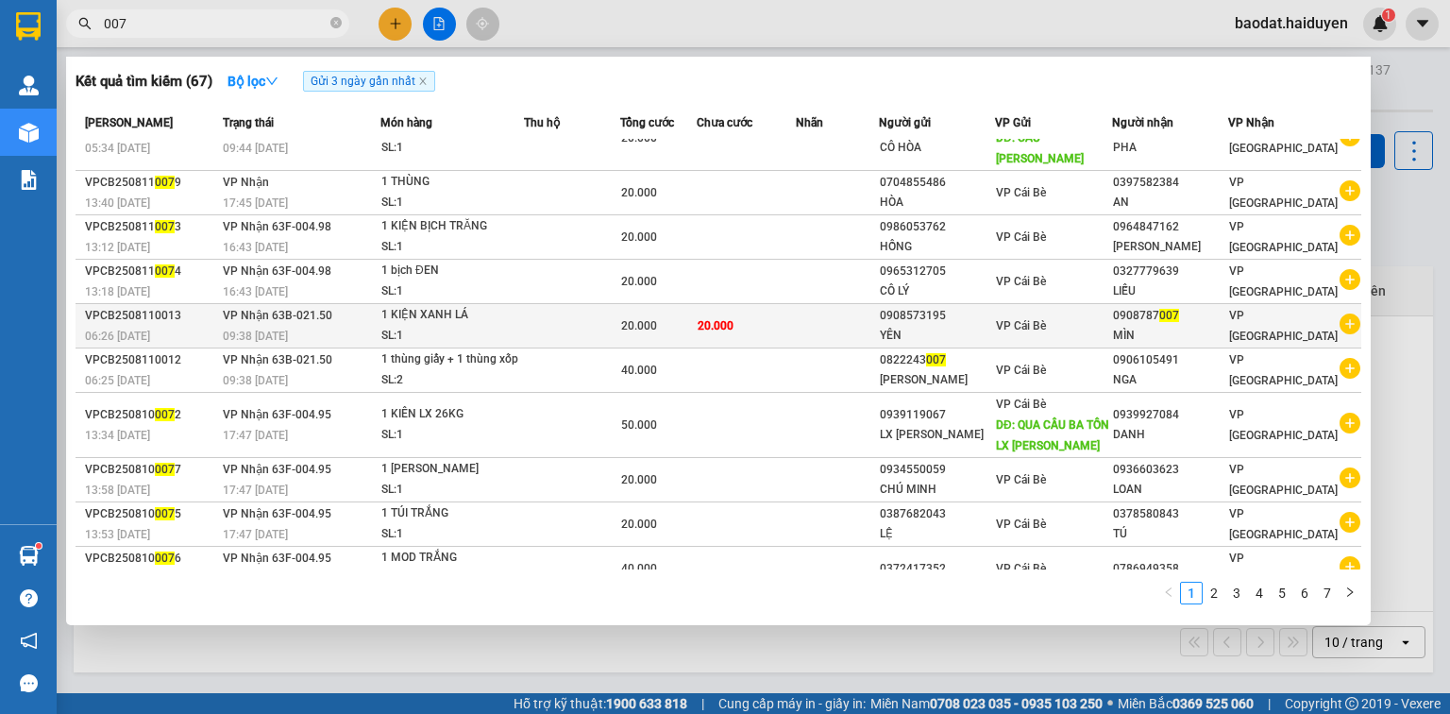
scroll to position [49, 0]
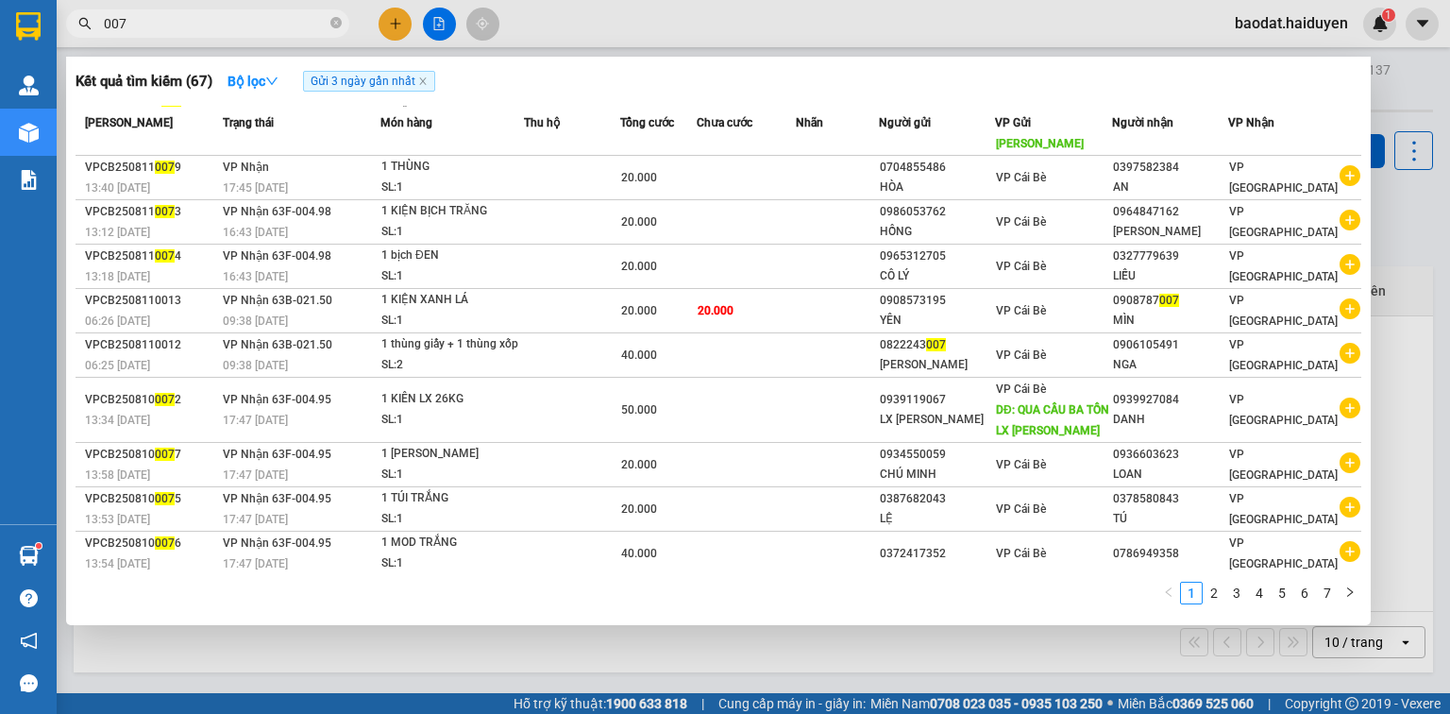
type input "007"
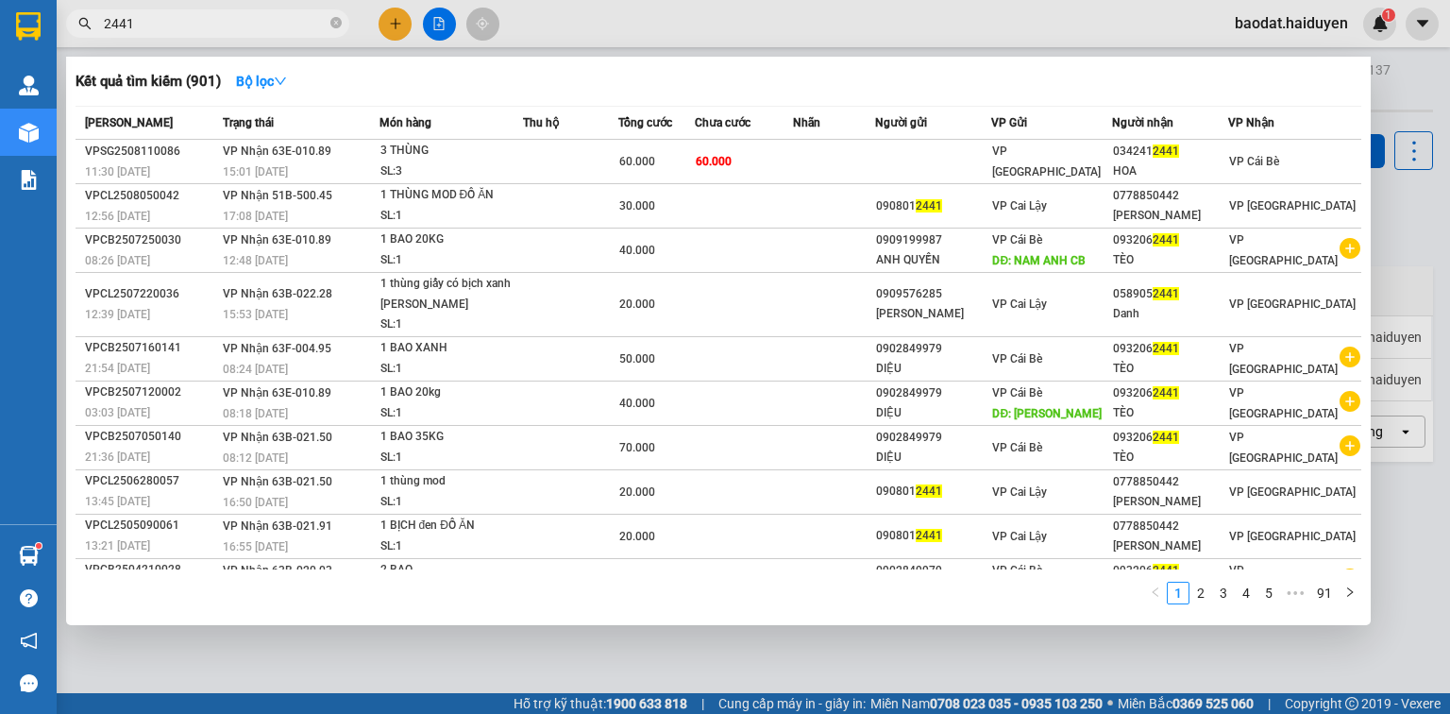
click at [6, 67] on section "Kết quả [PERSON_NAME] ( 901 ) Bộ lọc Mã ĐH Trạng thái Món hàng Thu hộ Tổng [PER…" at bounding box center [725, 357] width 1450 height 714
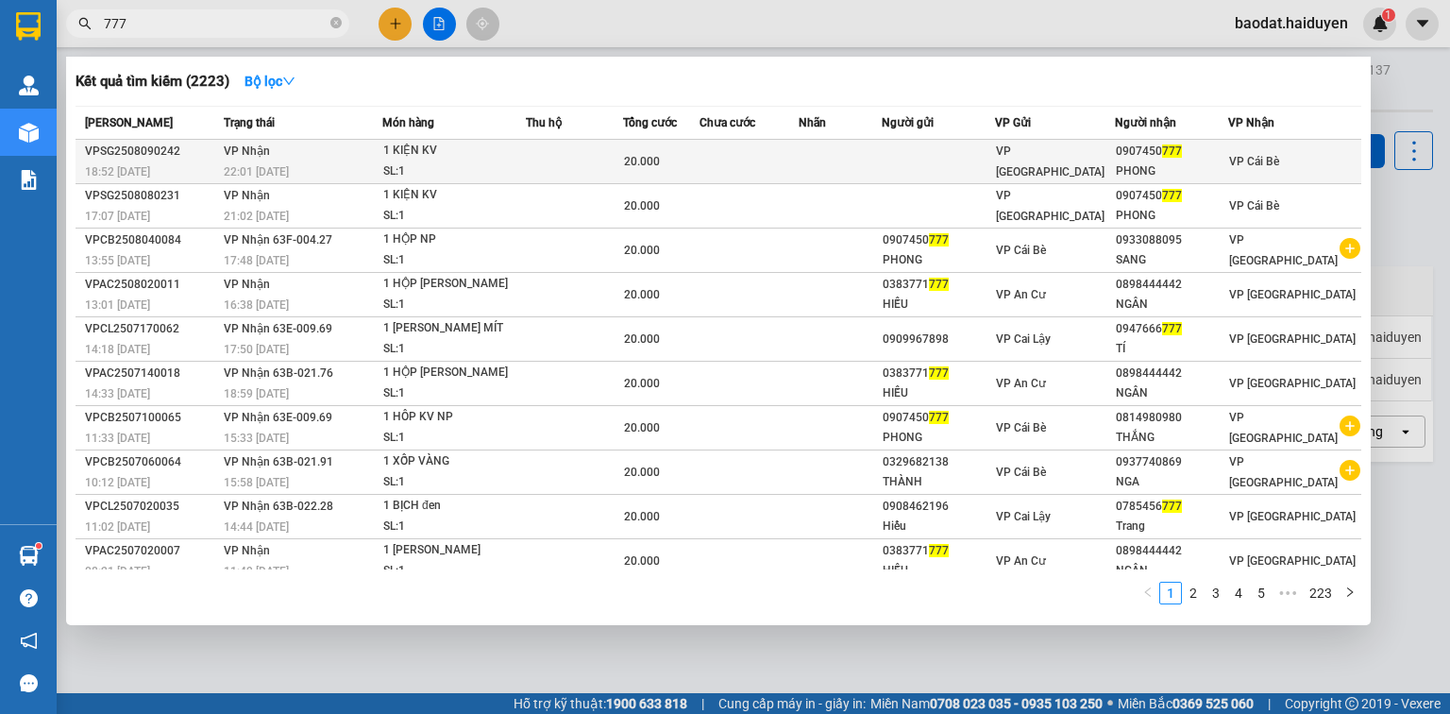
type input "777"
click at [1023, 154] on span "VP [GEOGRAPHIC_DATA]" at bounding box center [1050, 161] width 109 height 34
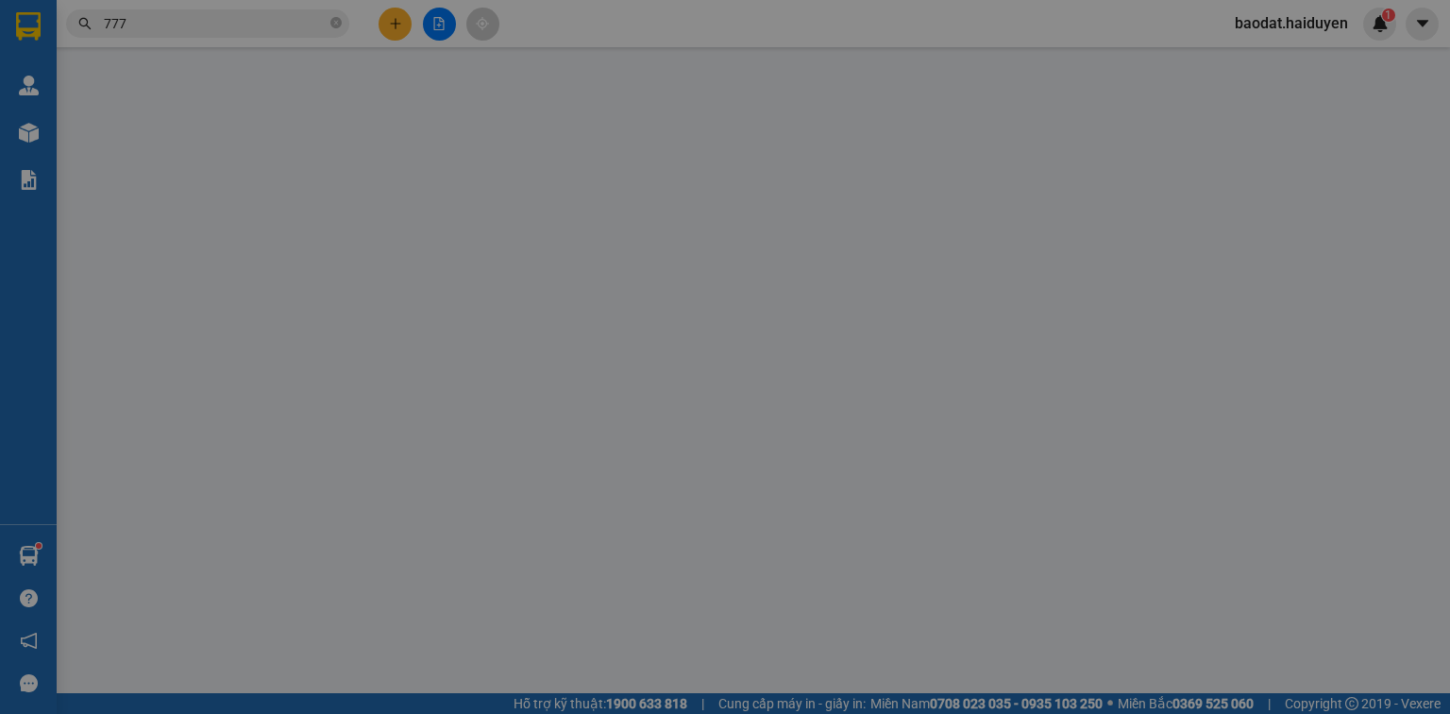
type input "0907450777"
type input "PHONG"
type input "20.000"
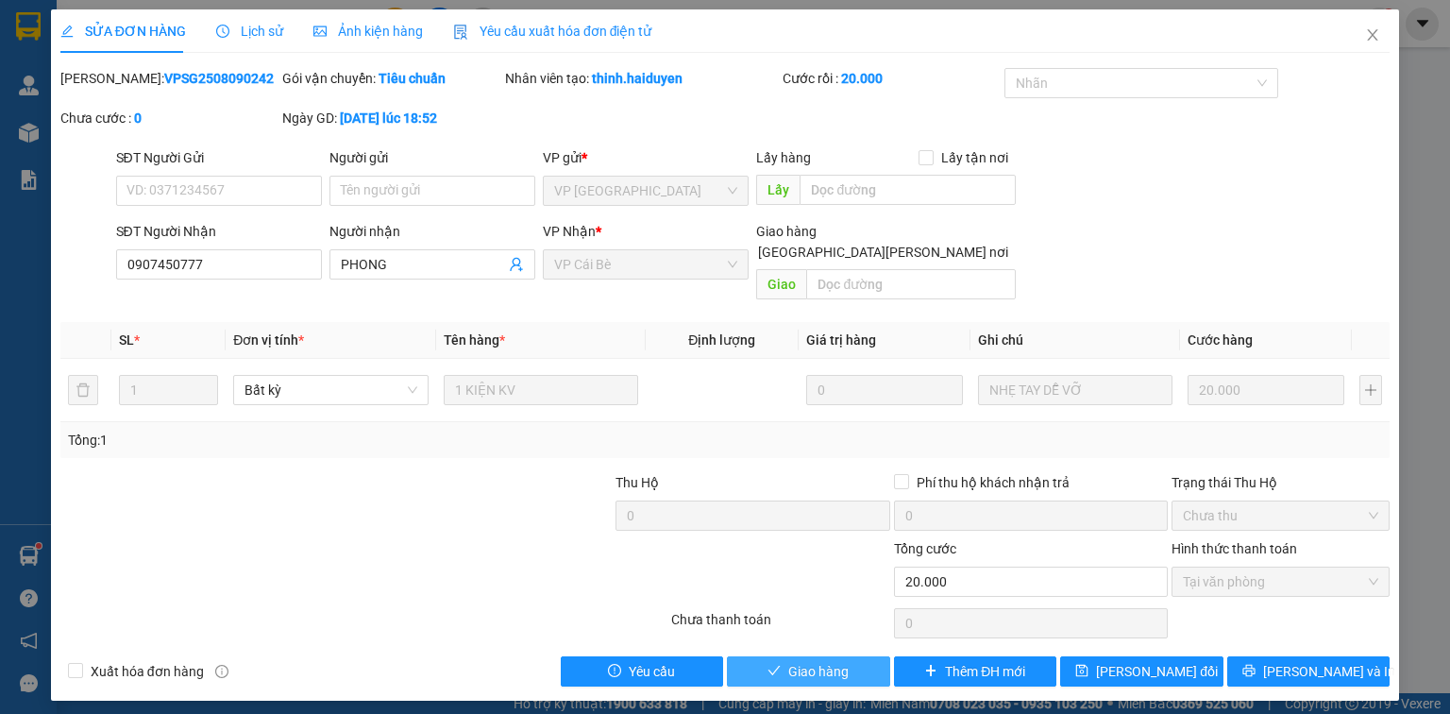
click at [823, 661] on span "Giao hàng" at bounding box center [818, 671] width 60 height 21
